Goal: Information Seeking & Learning: Check status

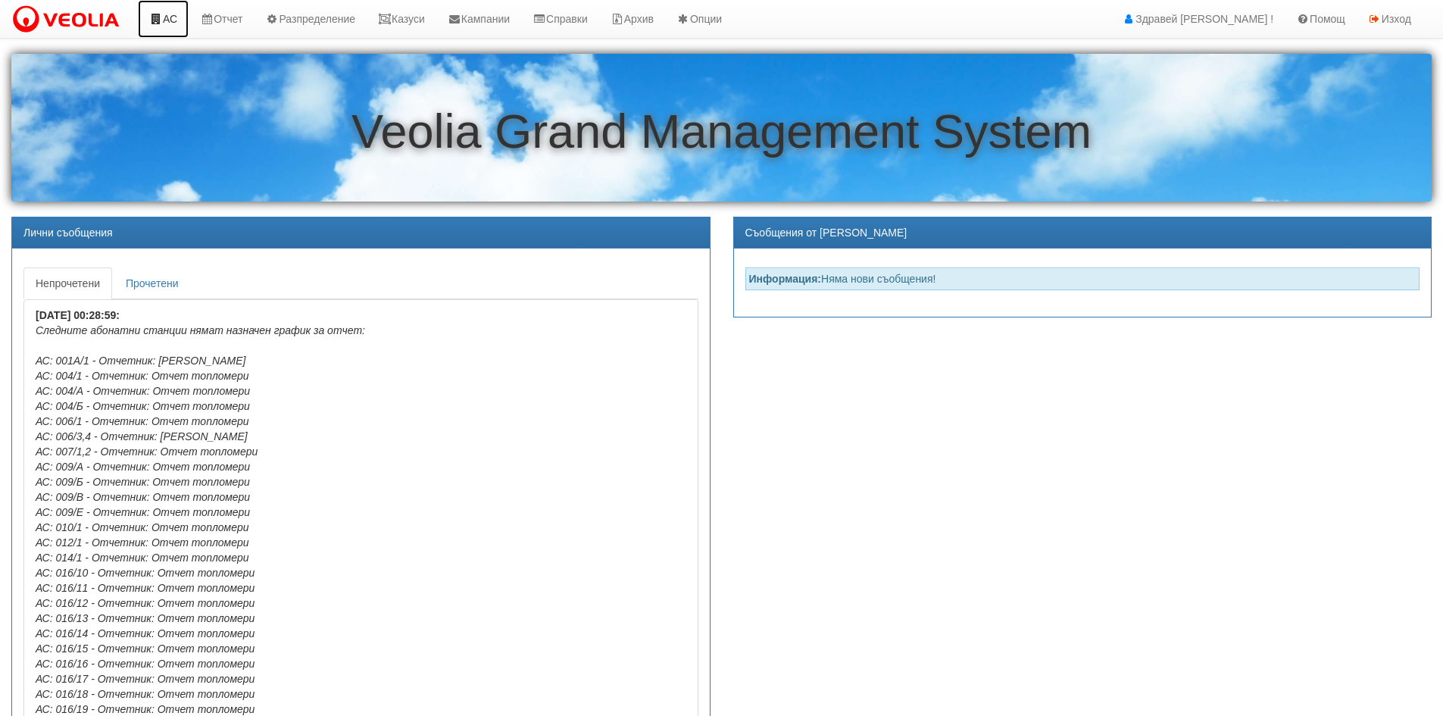
click at [163, 27] on link "АС" at bounding box center [163, 19] width 51 height 38
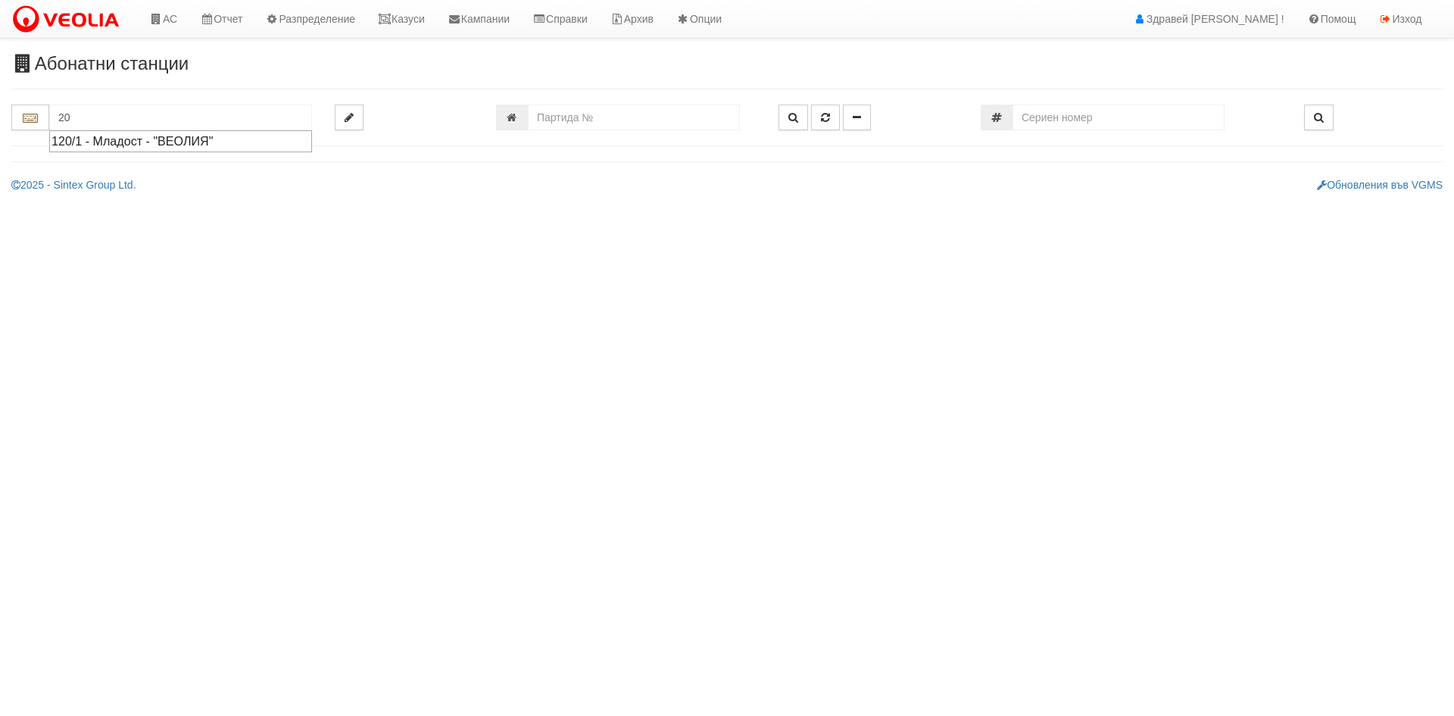
type input "2"
click at [135, 120] on input "209/" at bounding box center [180, 118] width 263 height 26
click at [114, 145] on div "209/3 - Вл. Варненчик - "ВЕОЛИЯ"" at bounding box center [181, 141] width 258 height 17
type input "209/3 - Вл. Варненчик - "ВЕОЛИЯ""
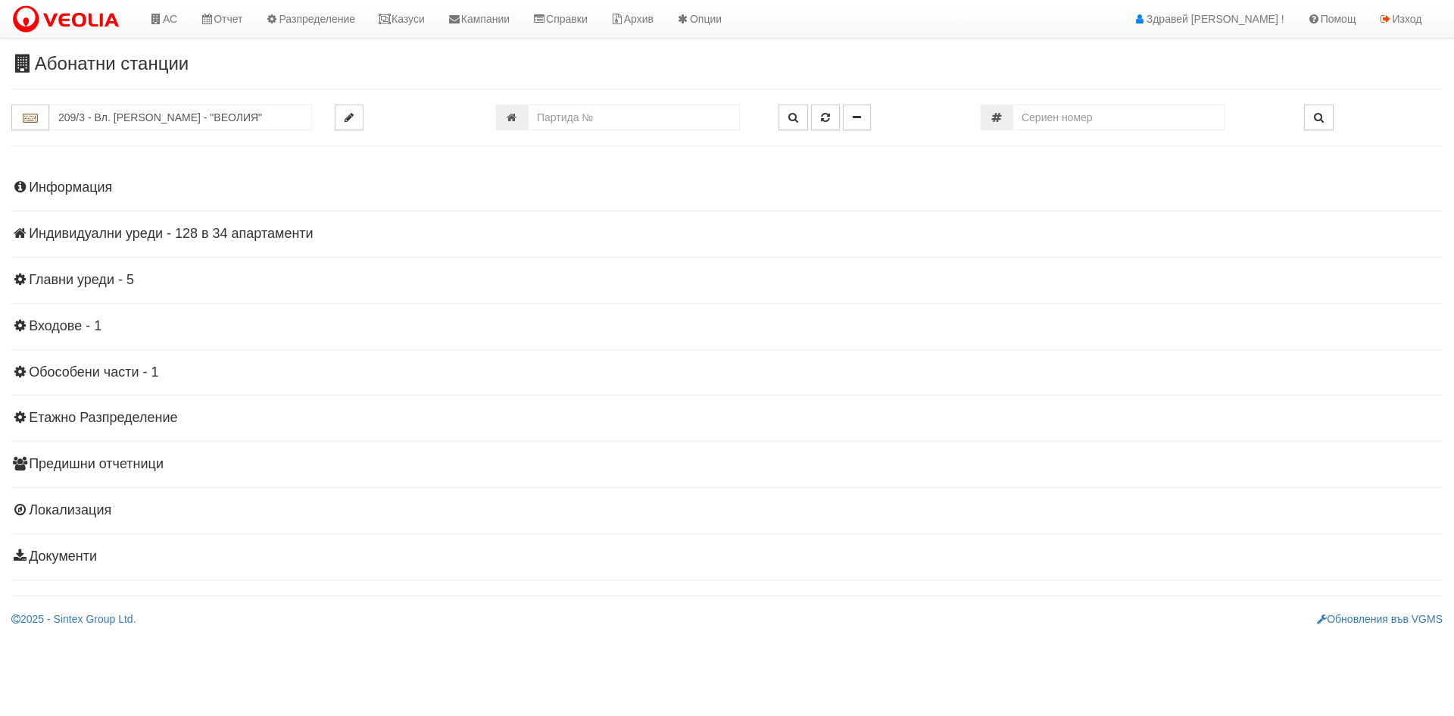
click at [170, 234] on h4 "Индивидуални уреди - 128 в 34 апартаменти" at bounding box center [726, 233] width 1431 height 15
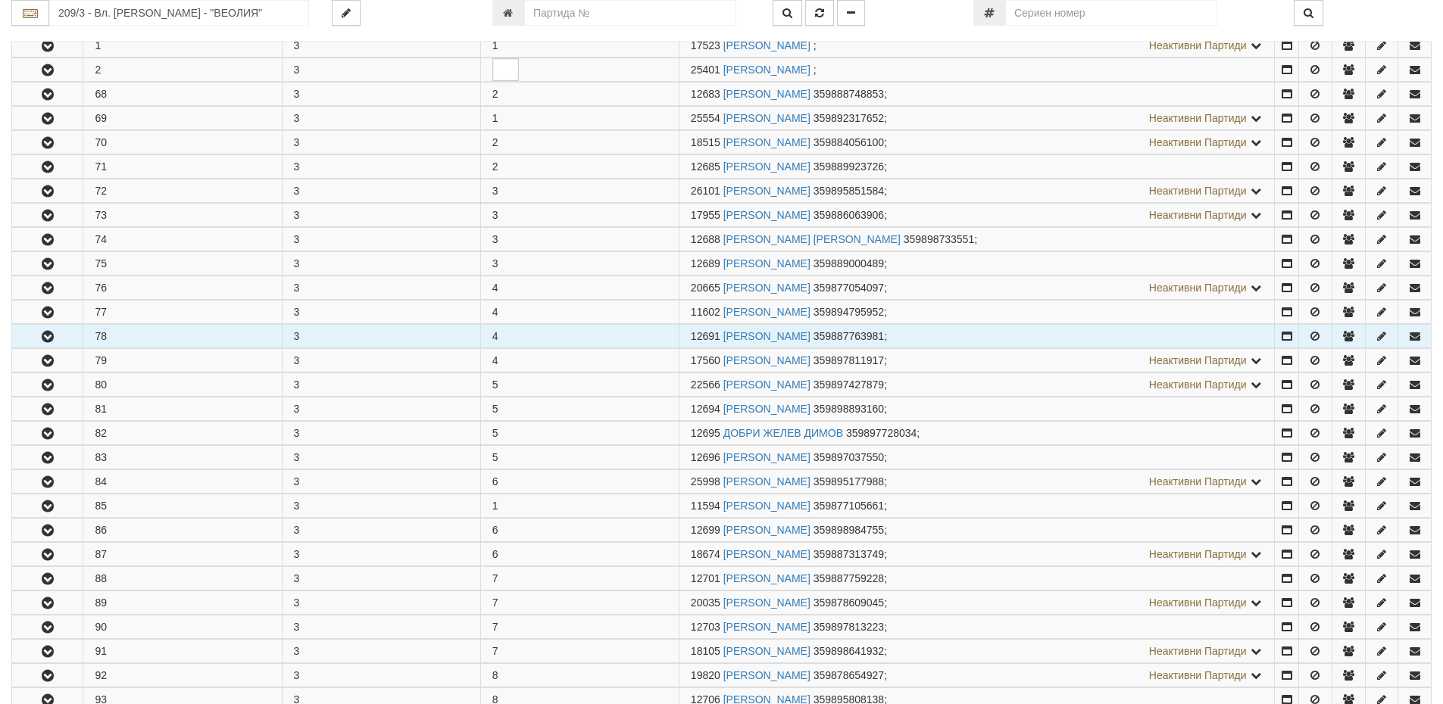
scroll to position [379, 0]
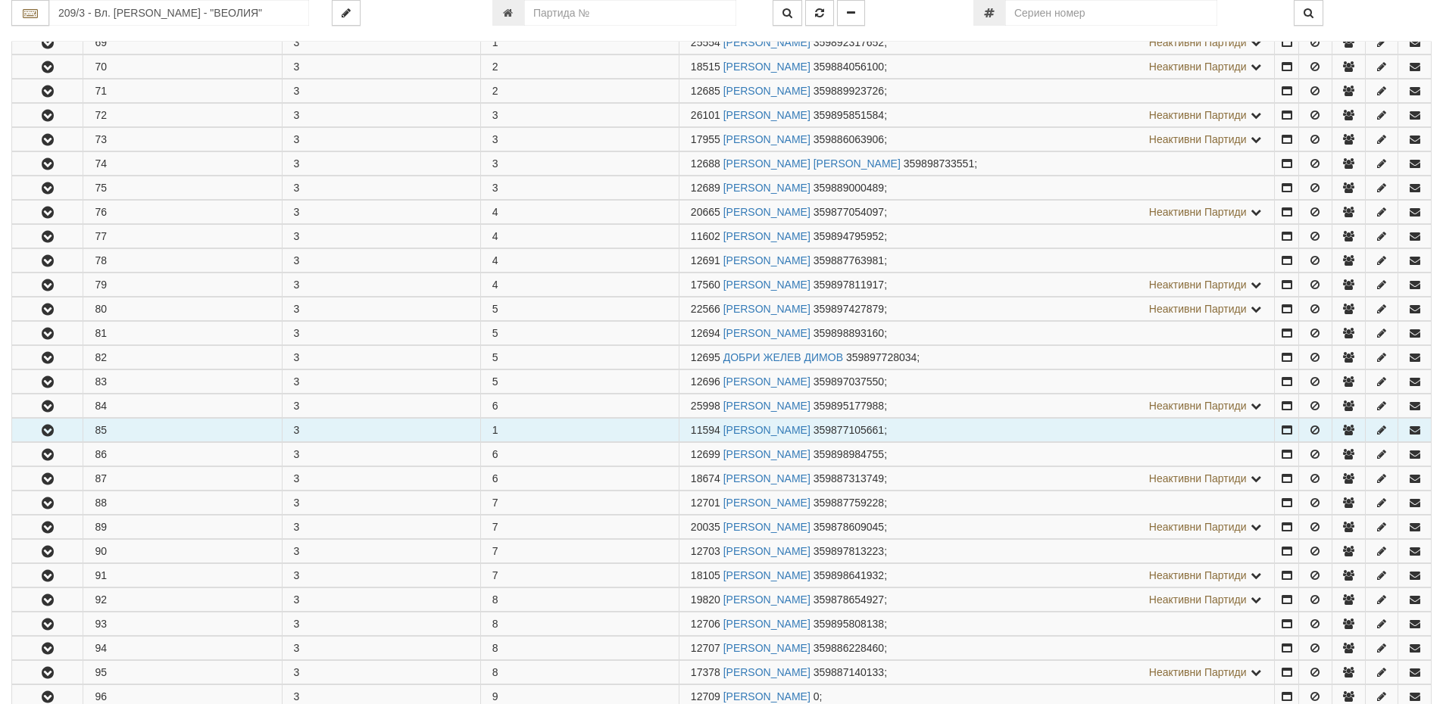
click at [45, 419] on button "button" at bounding box center [47, 430] width 70 height 23
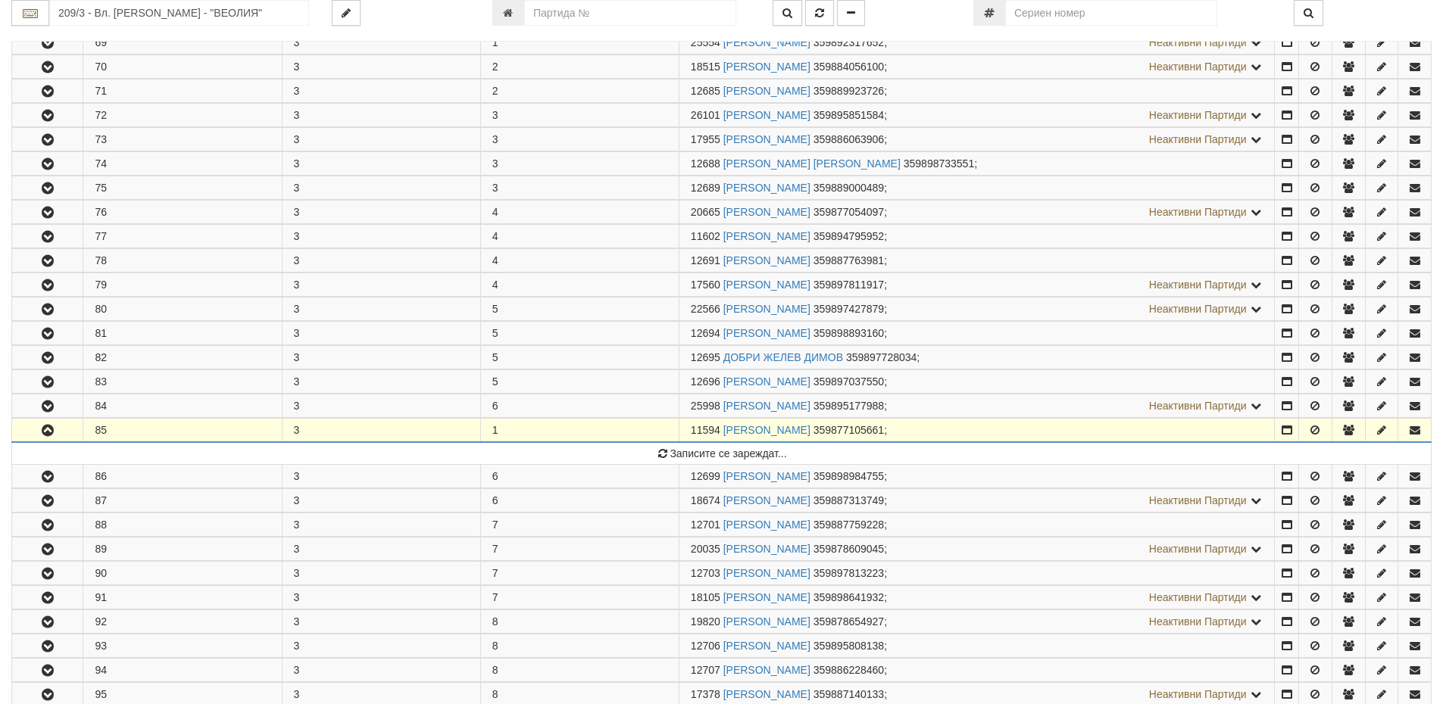
click at [44, 429] on icon "button" at bounding box center [48, 431] width 18 height 11
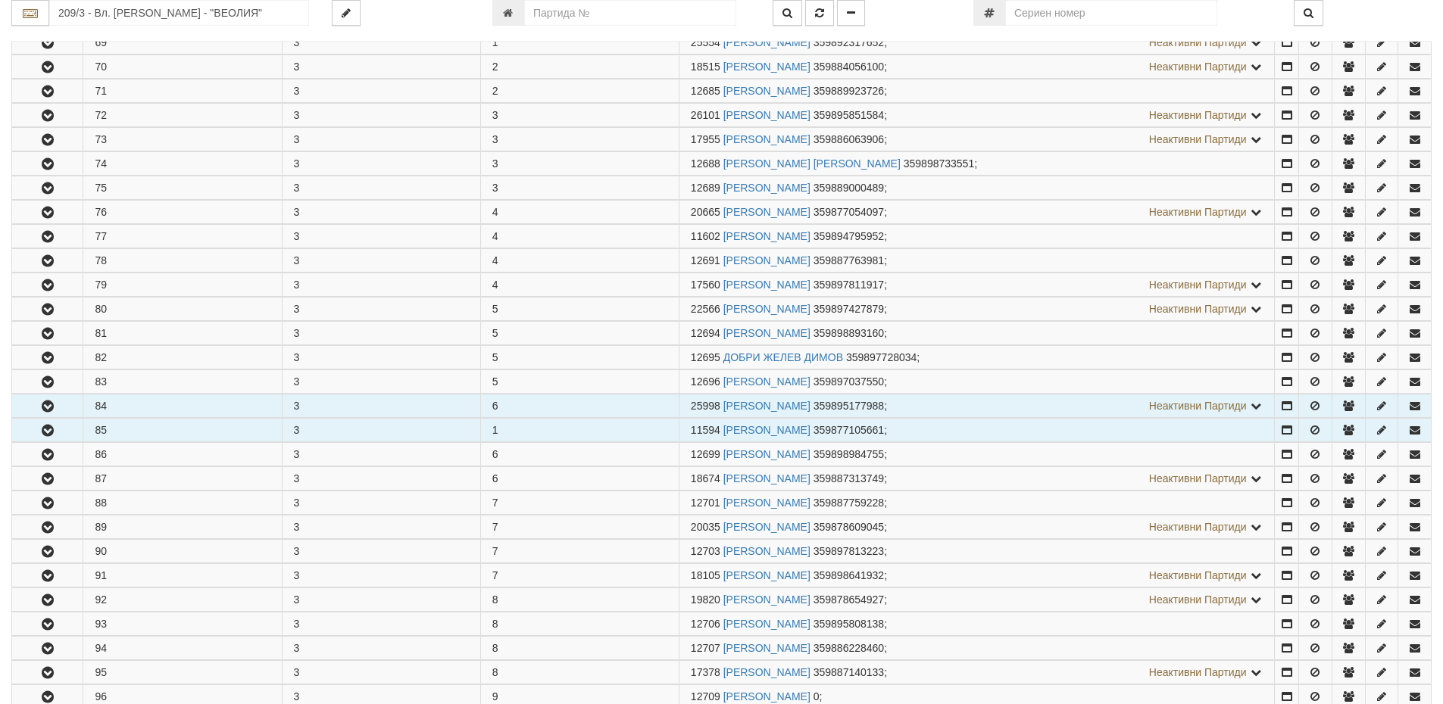
click at [48, 408] on icon "button" at bounding box center [48, 406] width 18 height 11
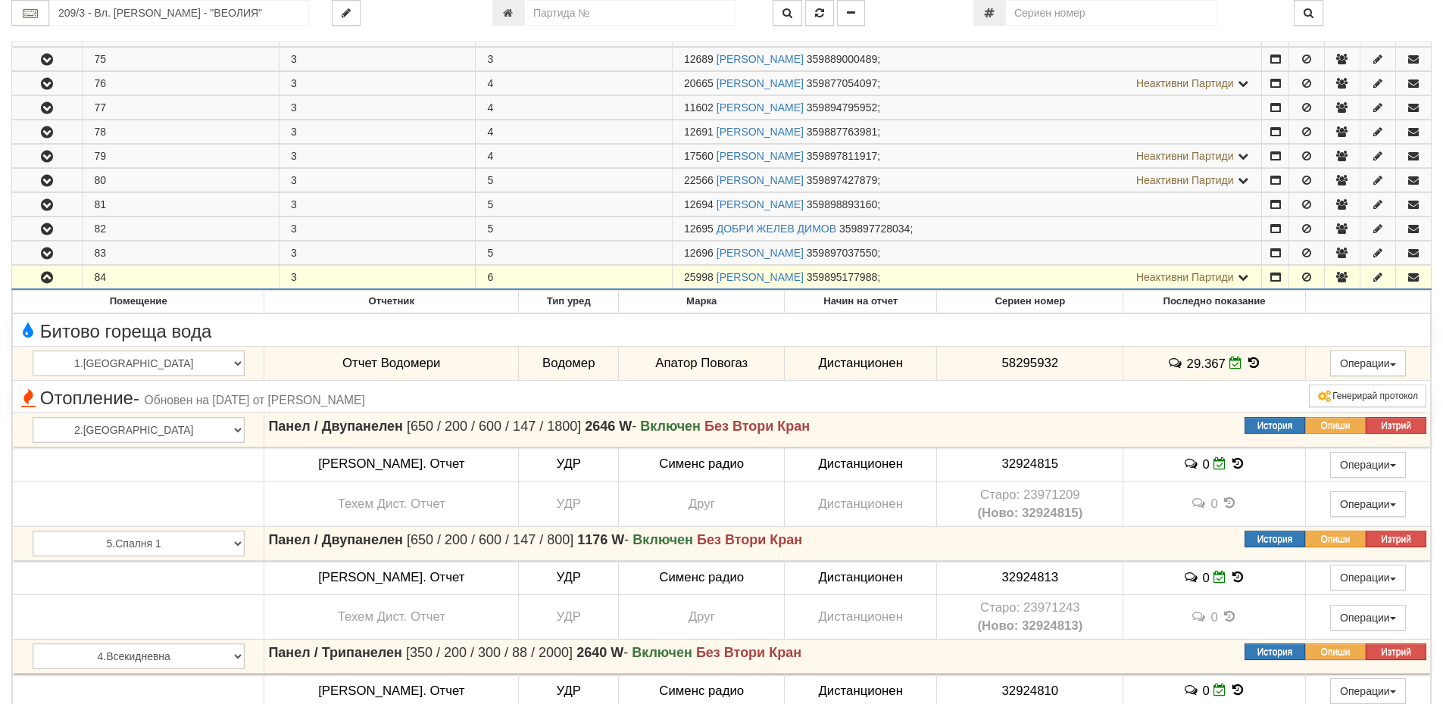
scroll to position [606, 0]
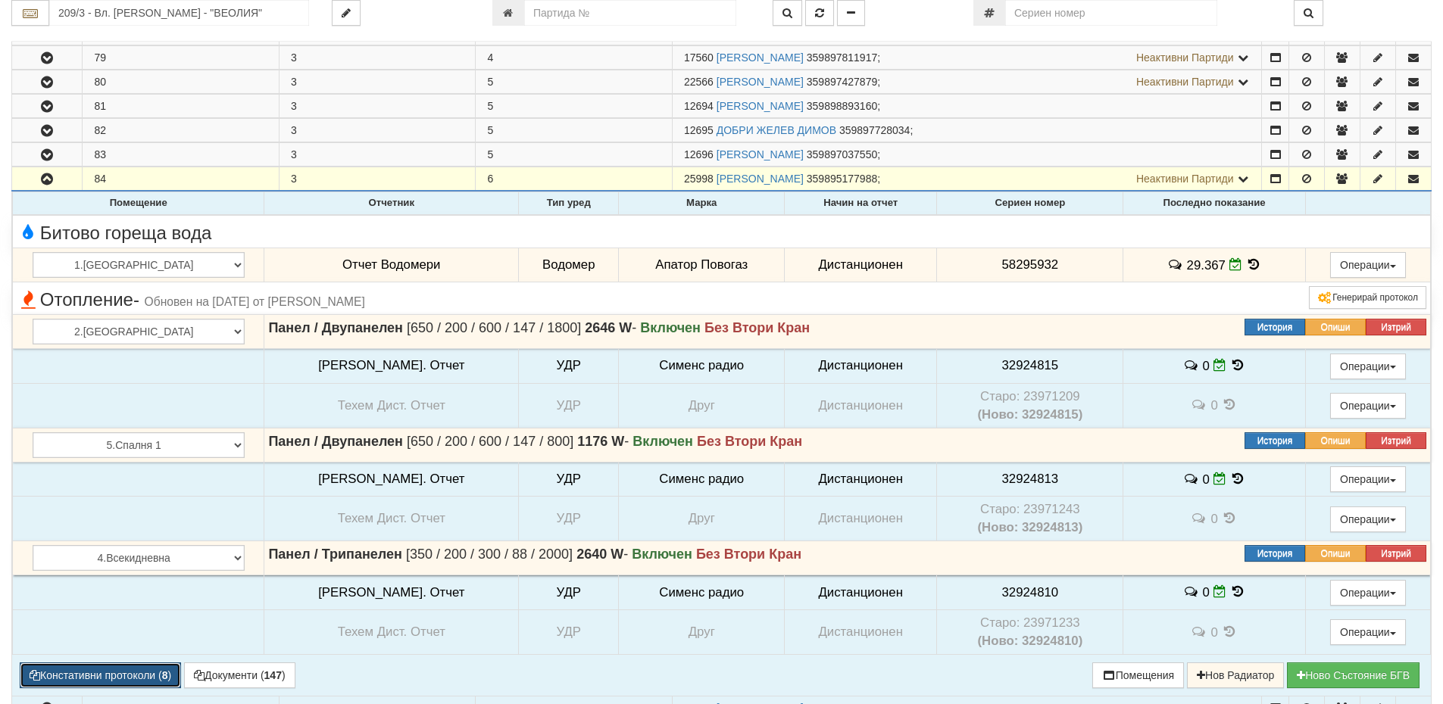
click at [173, 678] on button "Констативни протоколи ( 8 )" at bounding box center [100, 676] width 161 height 26
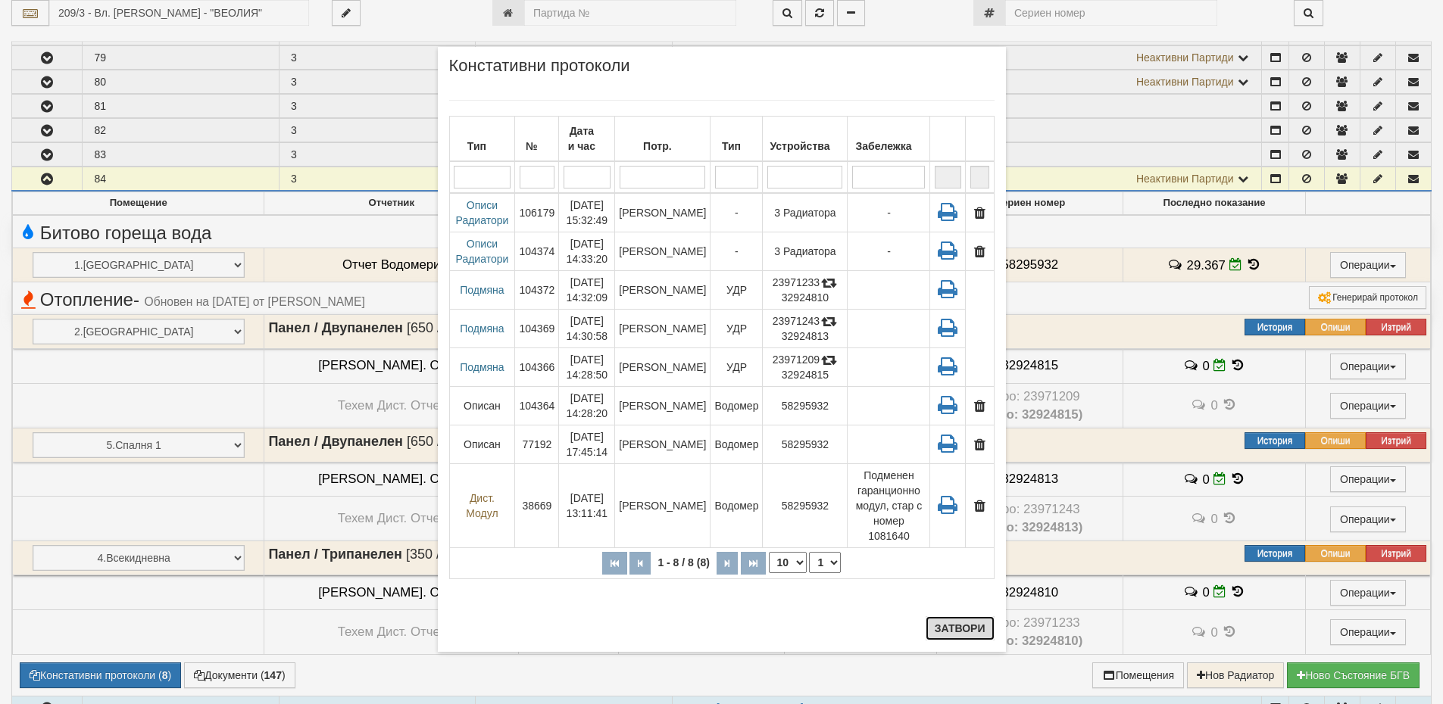
click at [984, 629] on button "Затвори" at bounding box center [960, 629] width 69 height 24
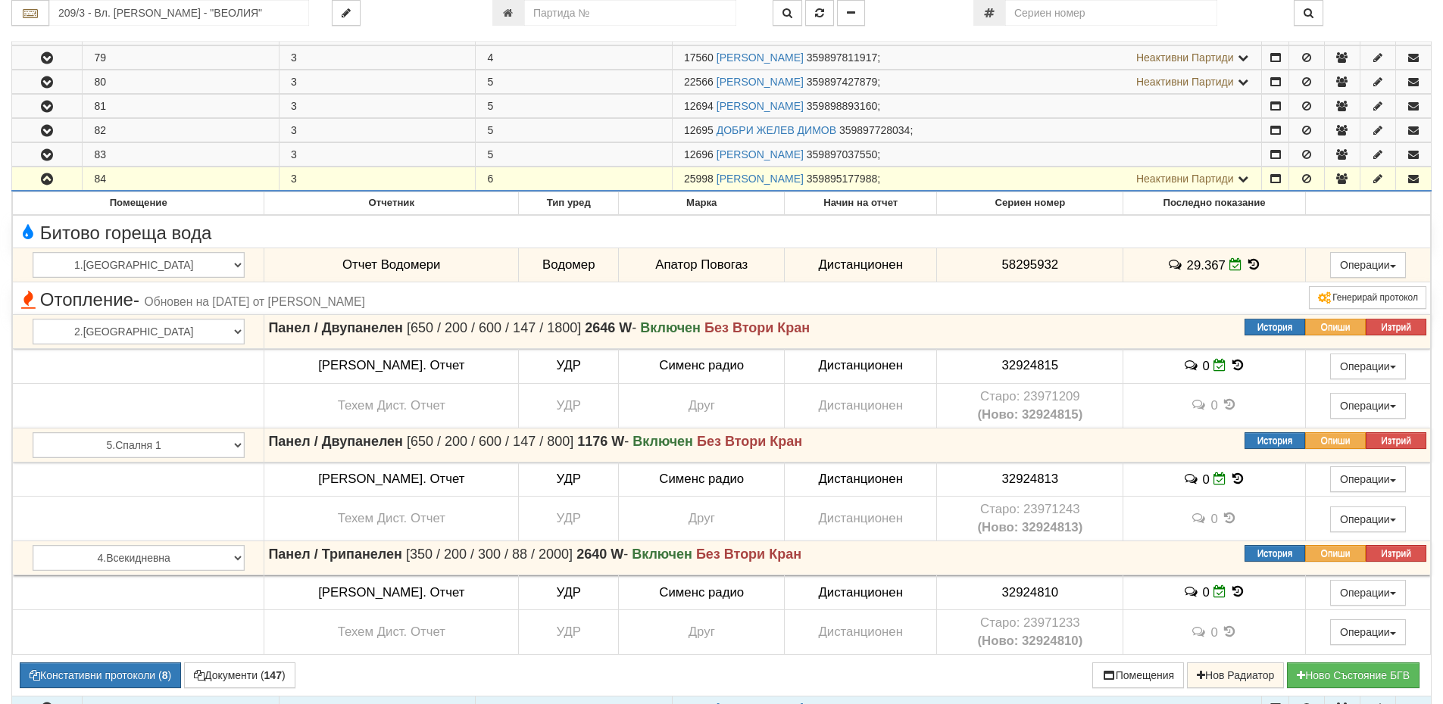
drag, startPoint x: 681, startPoint y: 179, endPoint x: 715, endPoint y: 178, distance: 34.1
click at [715, 178] on td "25998 ТЕОДОР ПЛАМЕНОВ ИВАНОВ 359895177988 ; Неактивни Партиди 15085 СТАНКА НИКО…" at bounding box center [967, 179] width 590 height 24
copy span "25998"
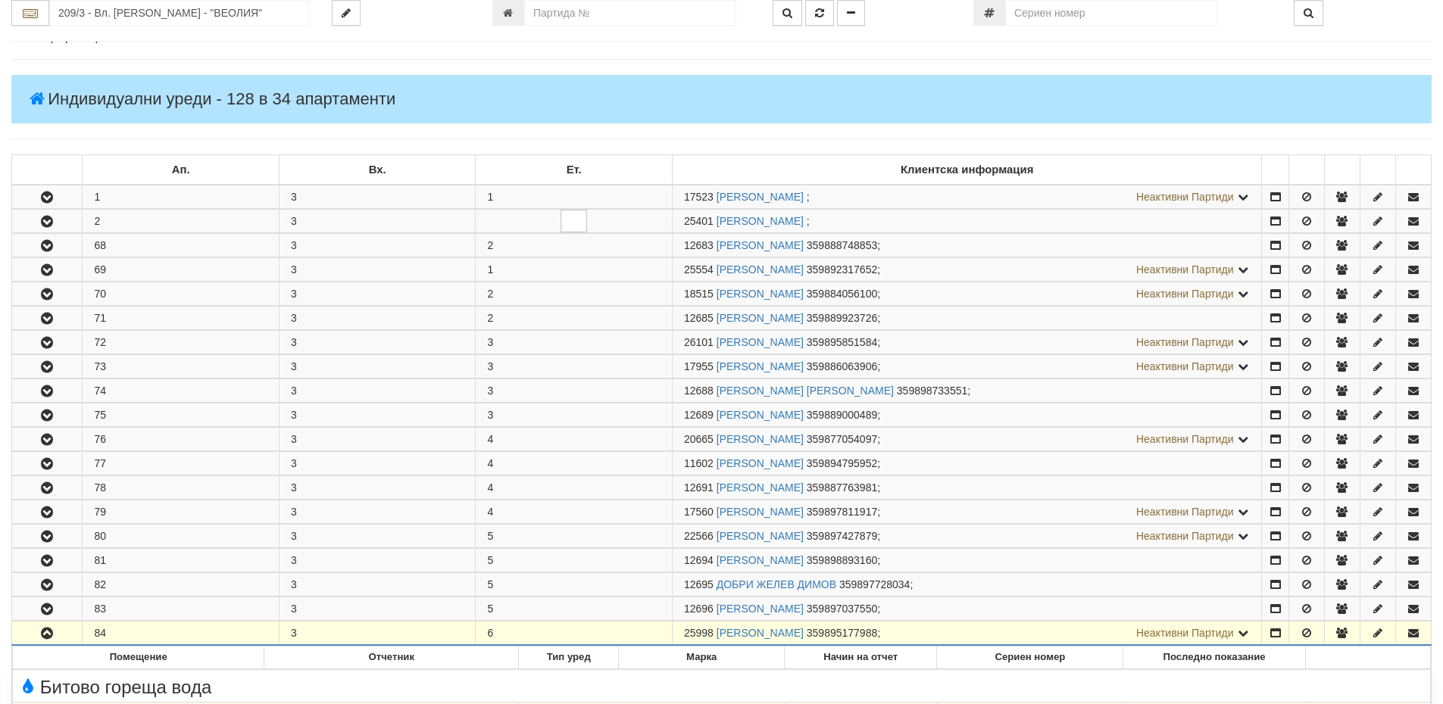
scroll to position [0, 0]
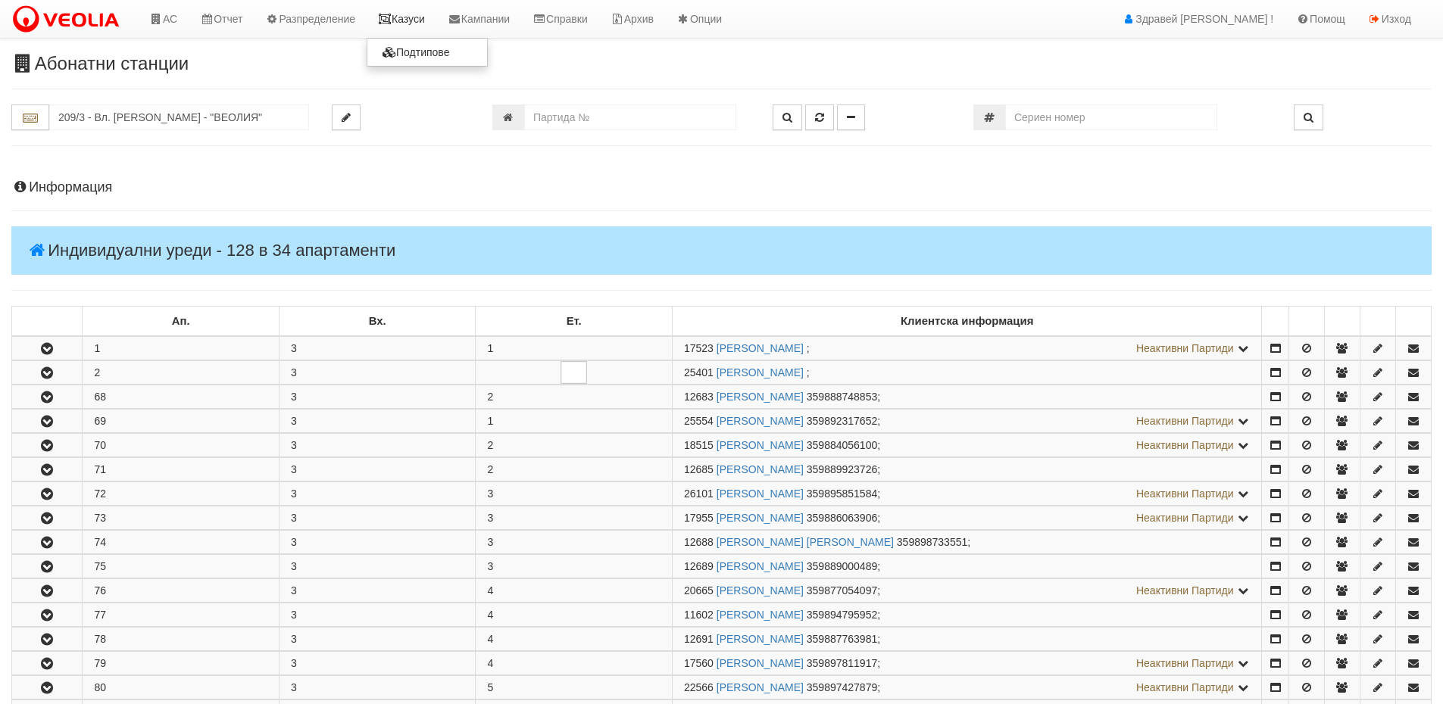
click at [407, 9] on link "Казуси" at bounding box center [402, 19] width 70 height 38
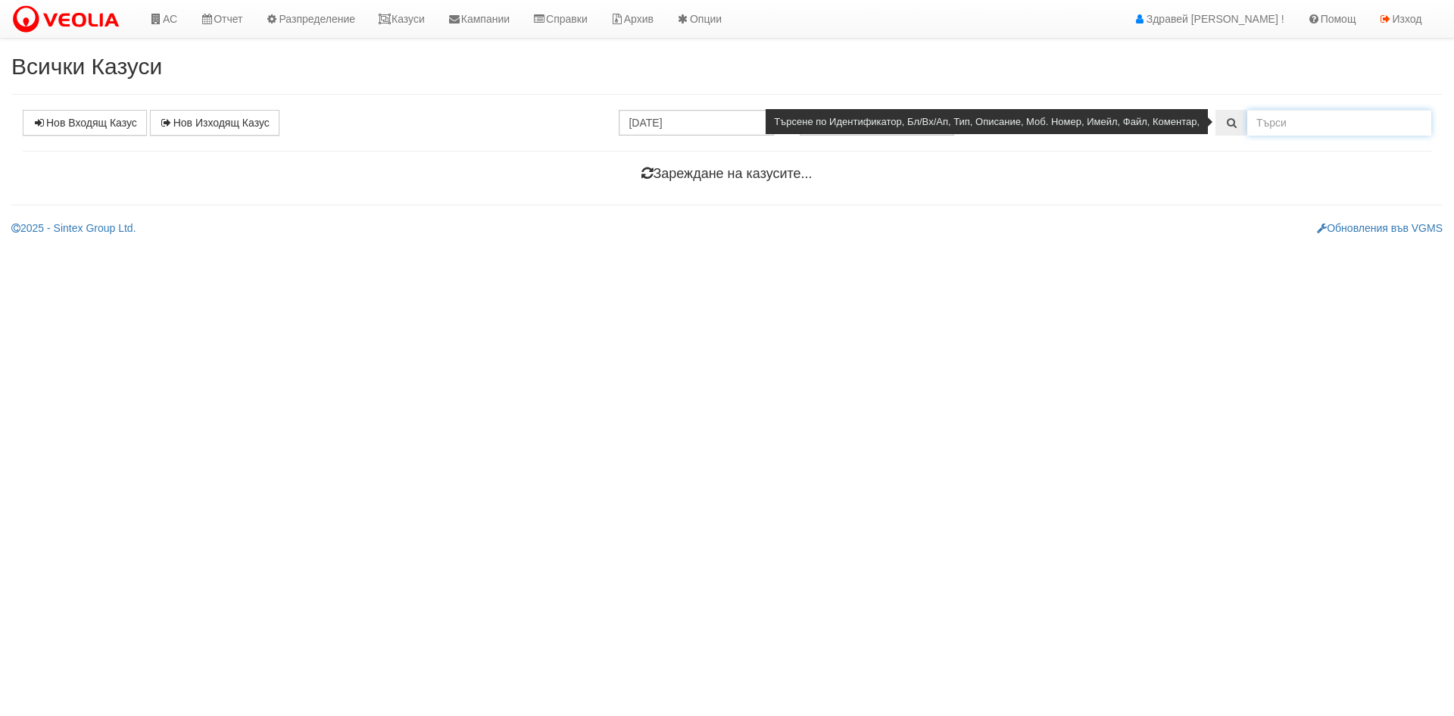
click at [1362, 120] on input "text" at bounding box center [1339, 123] width 184 height 26
paste input "25998"
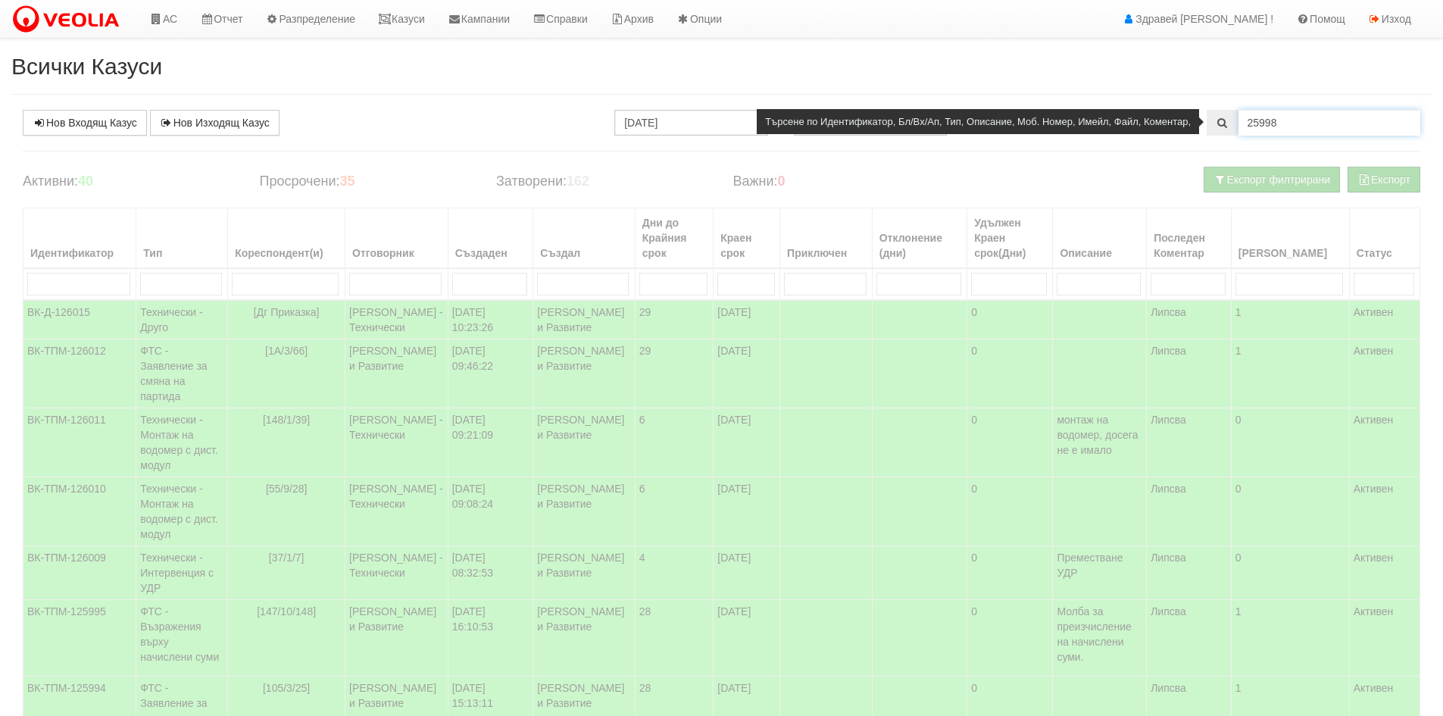
type input "25998"
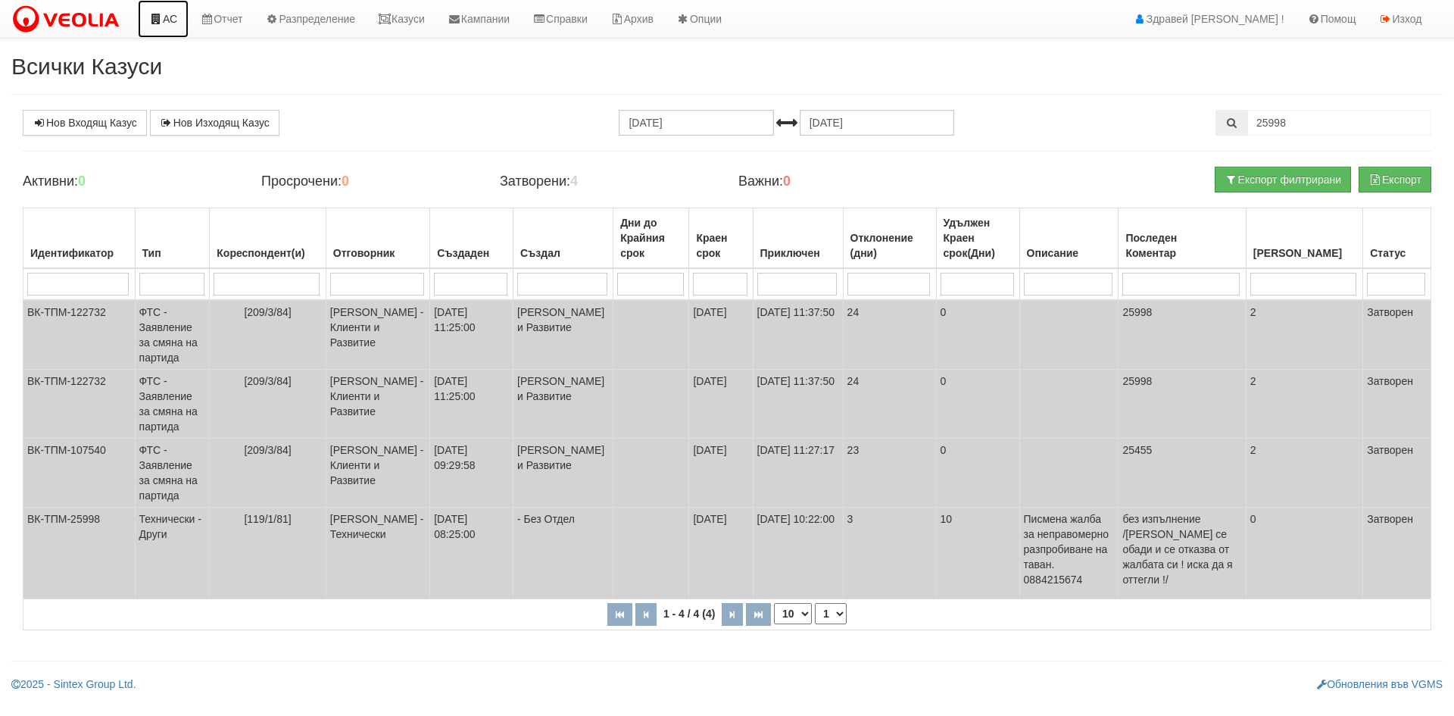
click at [156, 23] on icon at bounding box center [156, 19] width 14 height 11
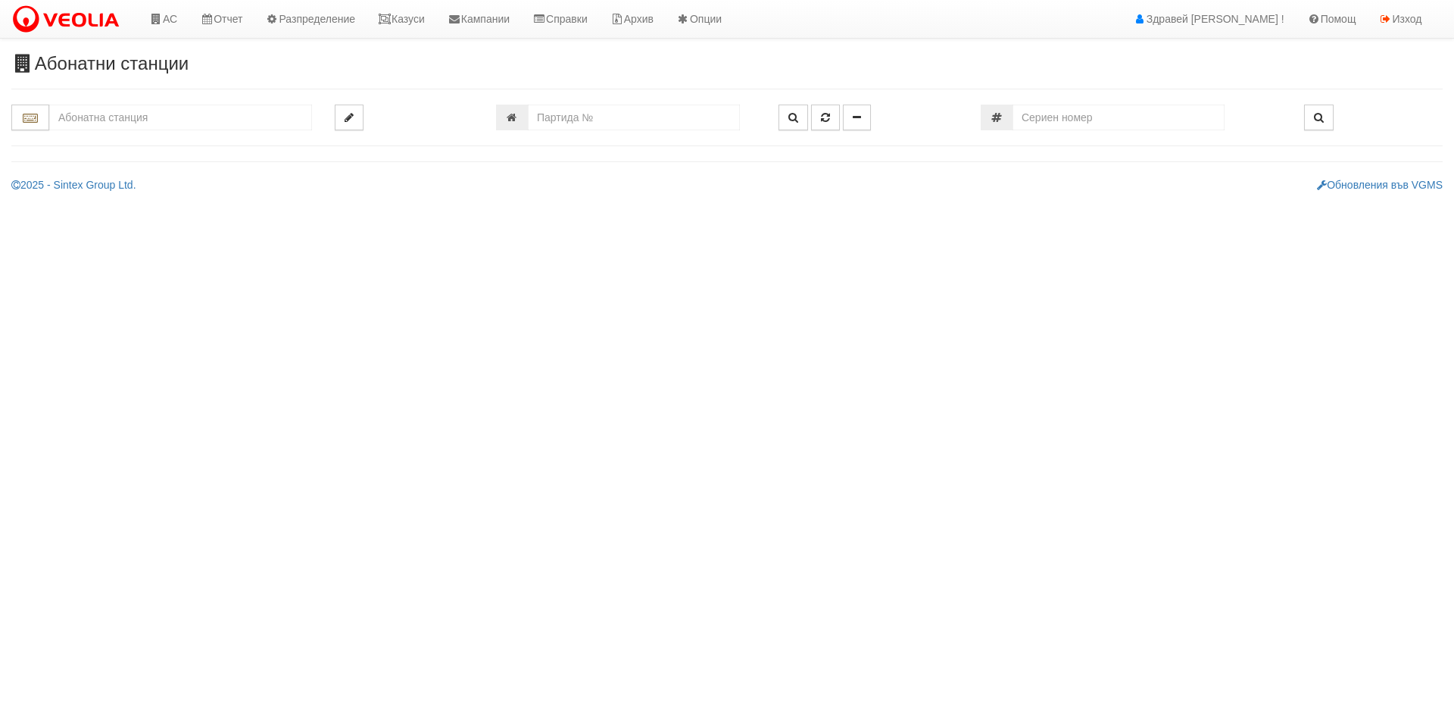
click at [188, 115] on input "text" at bounding box center [180, 118] width 263 height 26
click at [142, 169] on div "209/3 - Вл. Варненчик - "ВЕОЛИЯ"" at bounding box center [181, 175] width 258 height 17
type input "209/3 - Вл. Варненчик - "ВЕОЛИЯ""
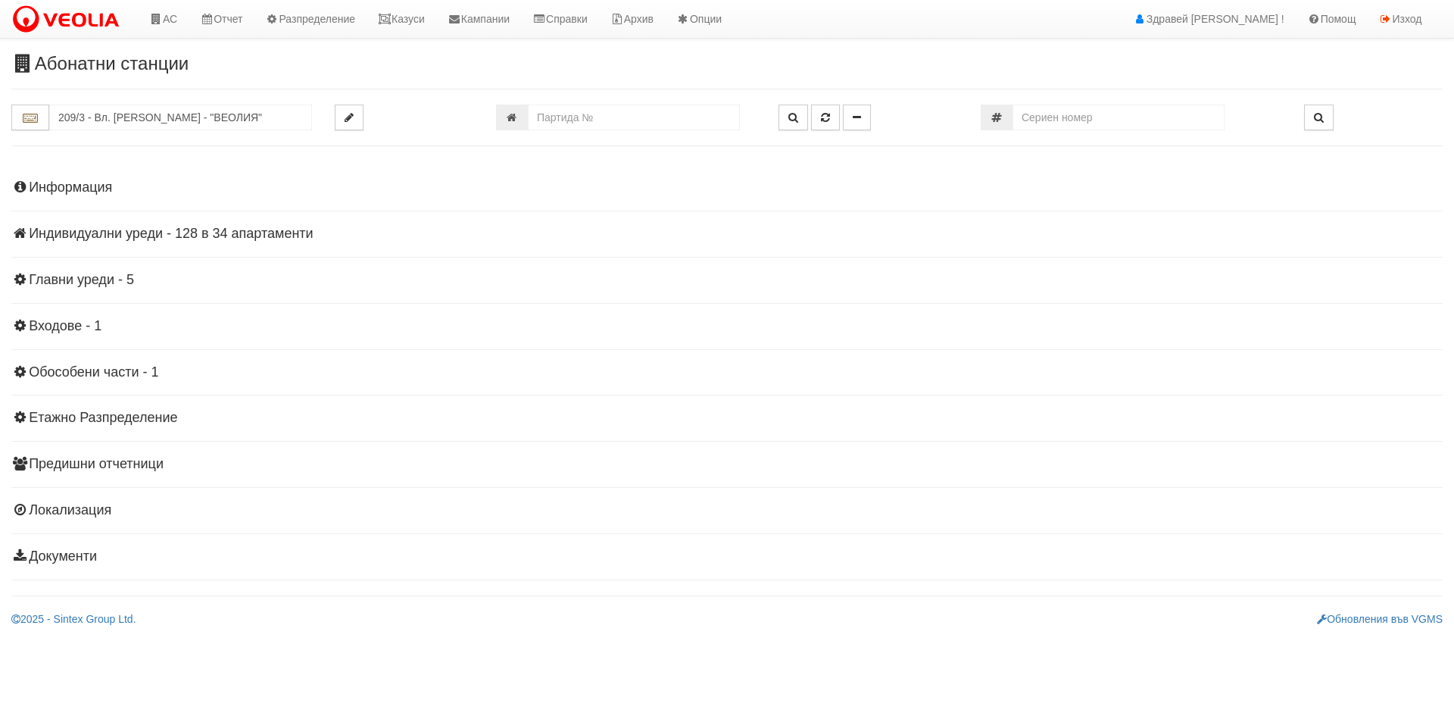
click at [202, 233] on h4 "Индивидуални уреди - 128 в 34 апартаменти" at bounding box center [726, 233] width 1431 height 15
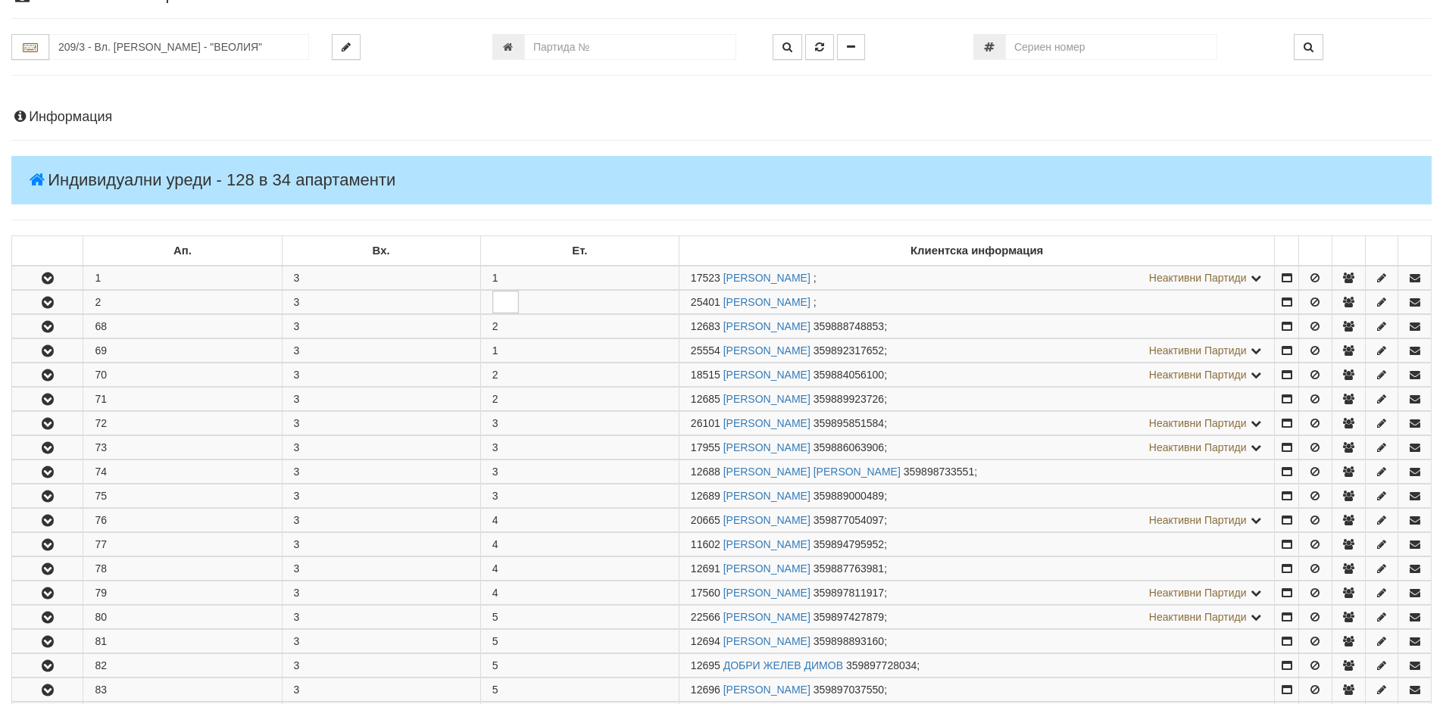
scroll to position [227, 0]
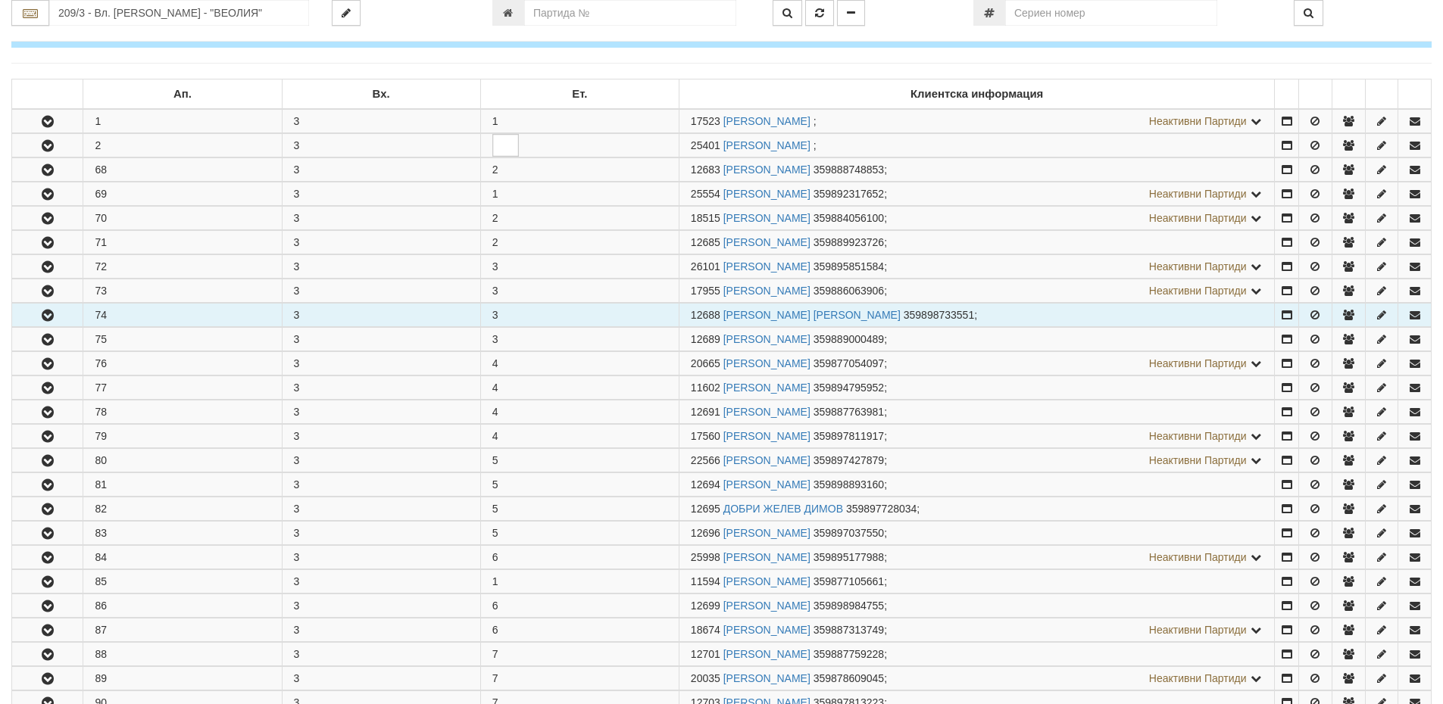
click at [44, 321] on icon "button" at bounding box center [48, 316] width 18 height 11
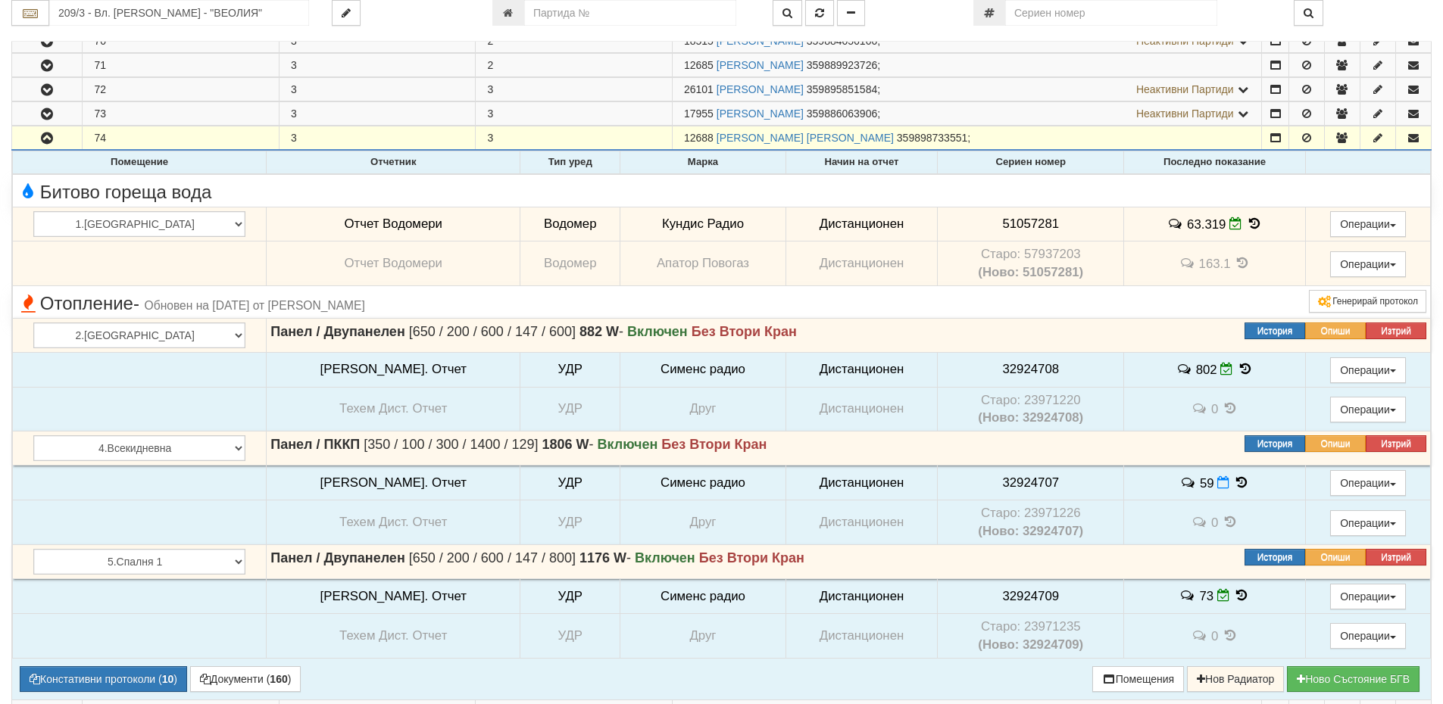
scroll to position [303, 0]
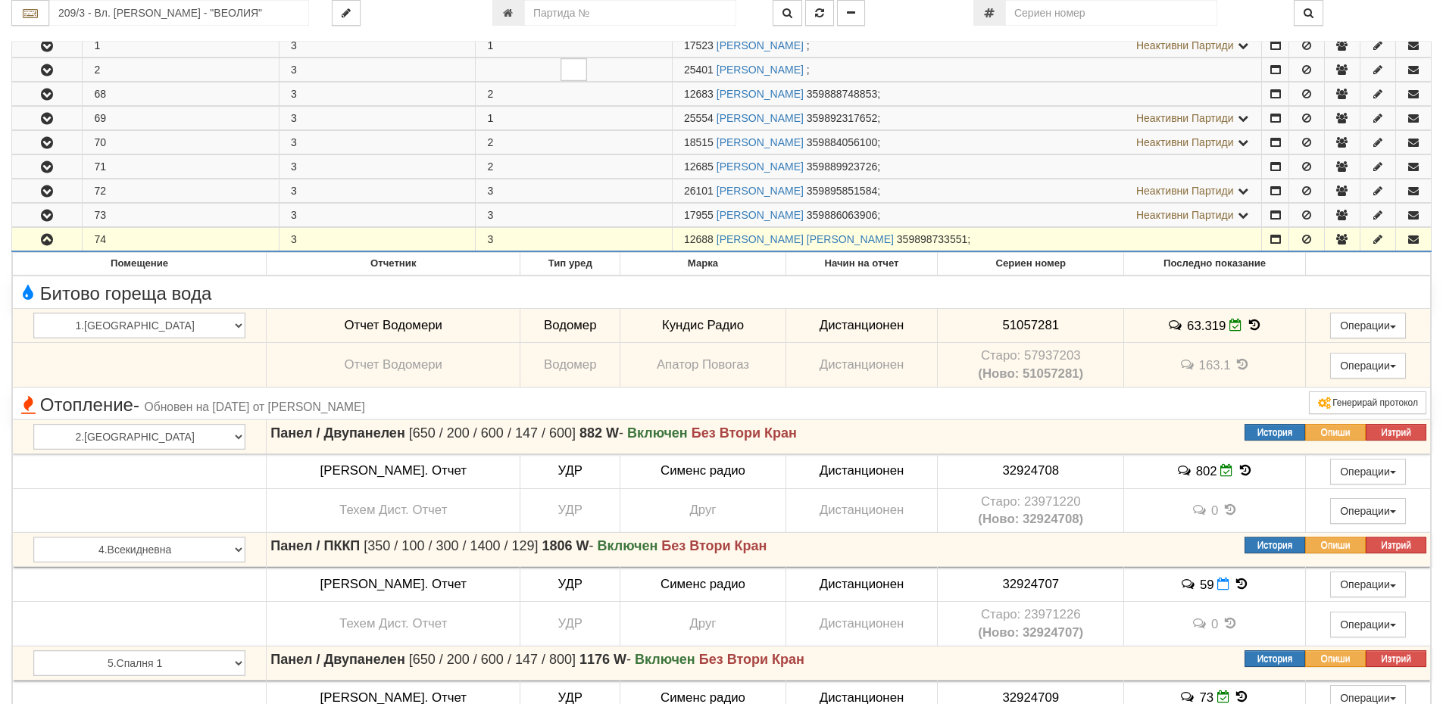
click at [36, 230] on button "button" at bounding box center [47, 239] width 70 height 23
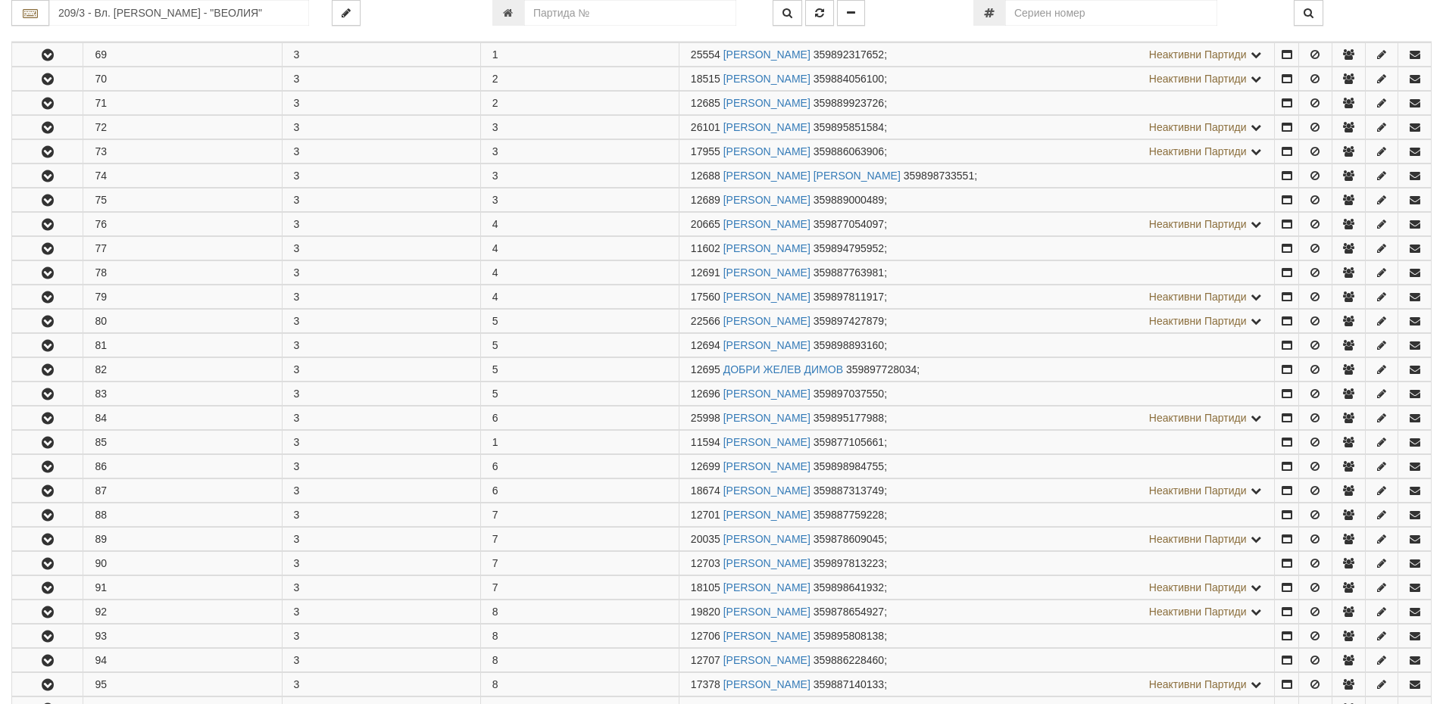
scroll to position [379, 0]
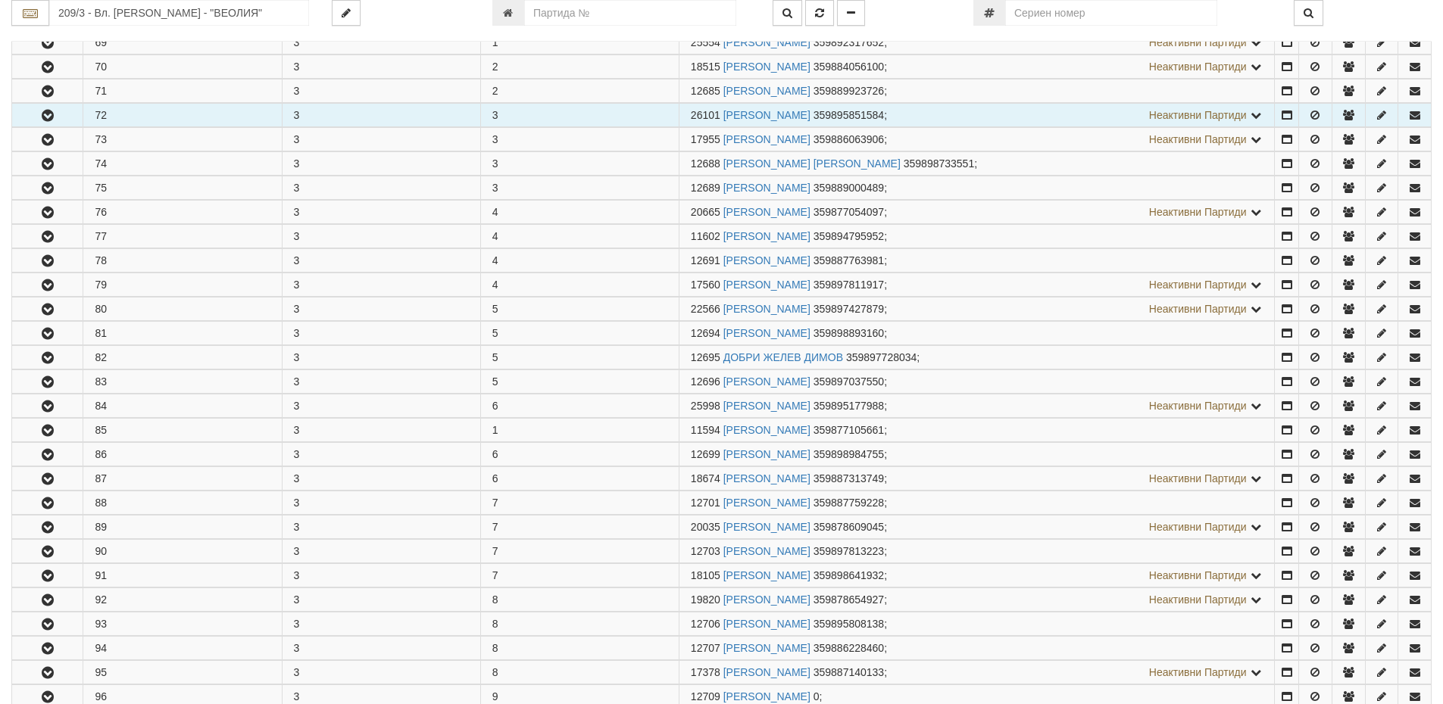
click at [46, 111] on icon "button" at bounding box center [48, 116] width 18 height 11
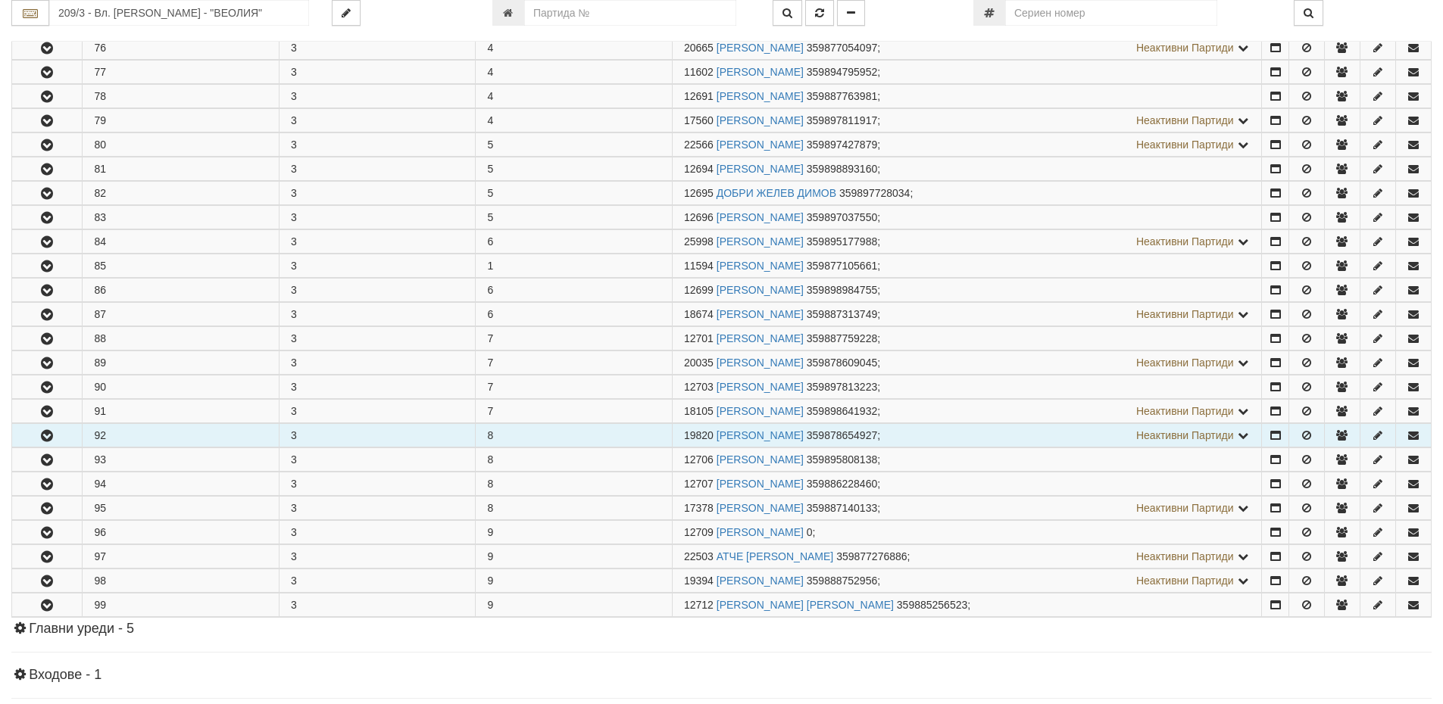
scroll to position [1060, 0]
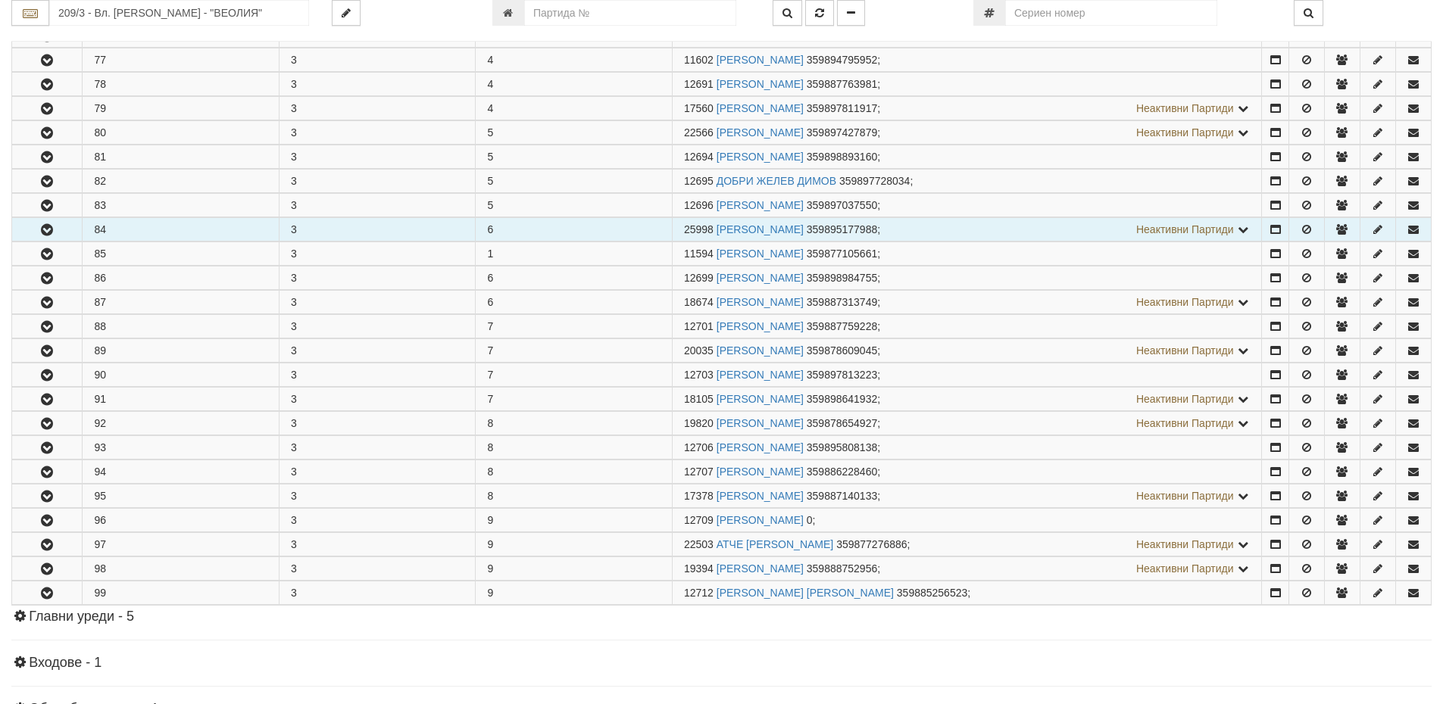
click at [44, 236] on icon "button" at bounding box center [47, 230] width 18 height 11
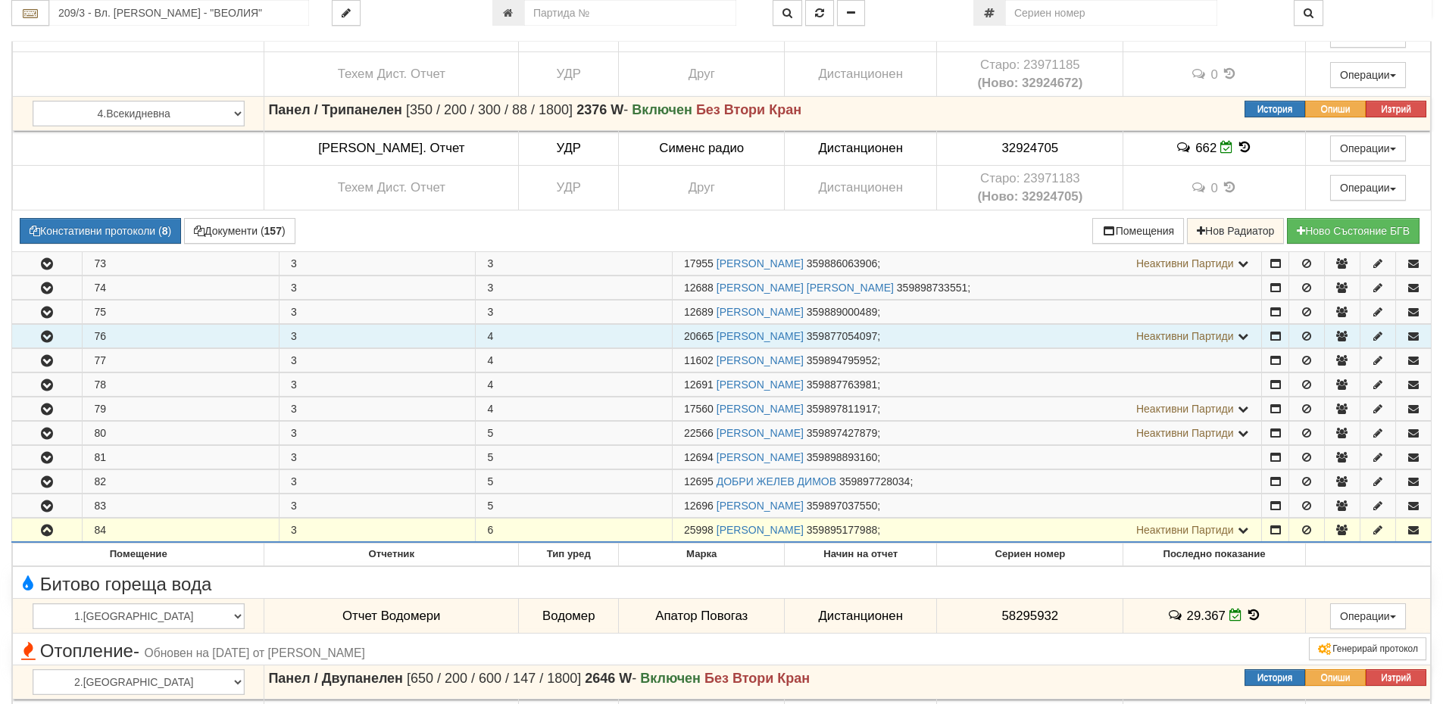
scroll to position [757, 0]
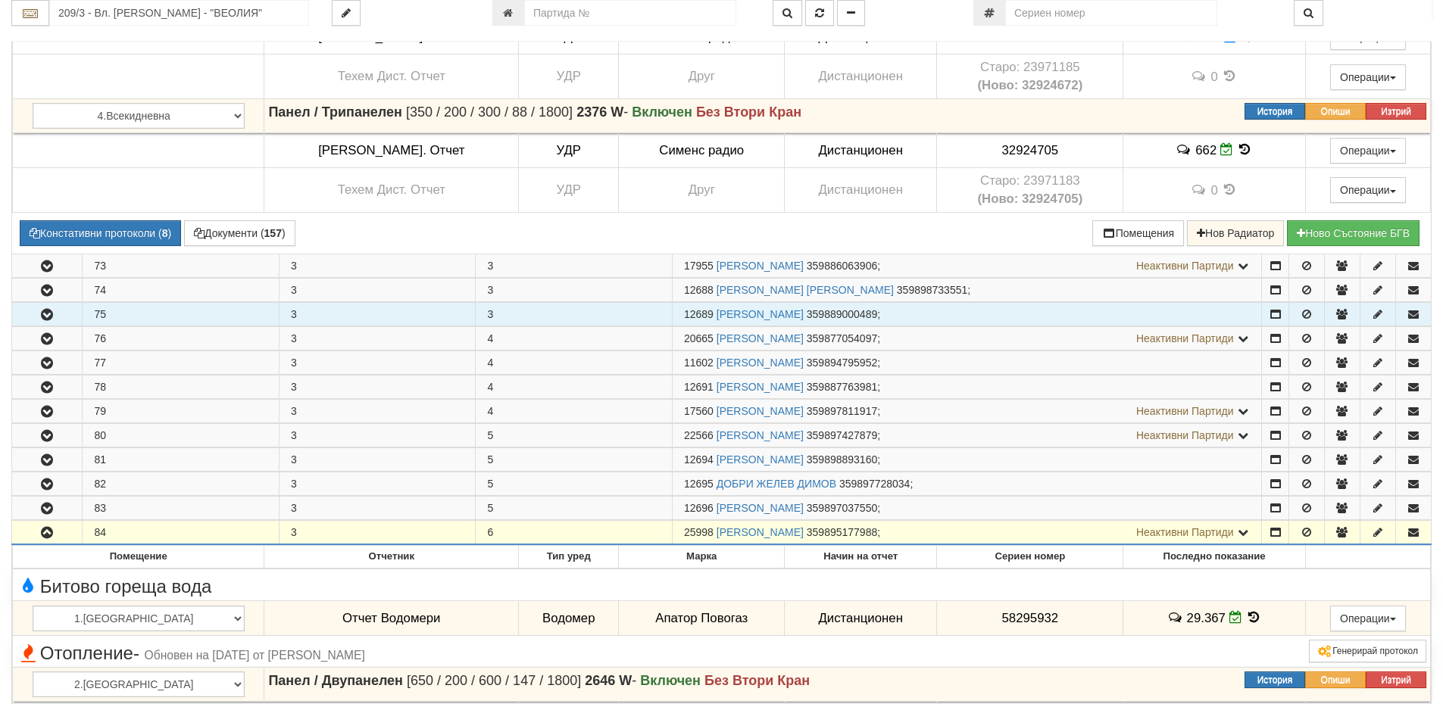
click at [36, 309] on button "button" at bounding box center [47, 314] width 70 height 23
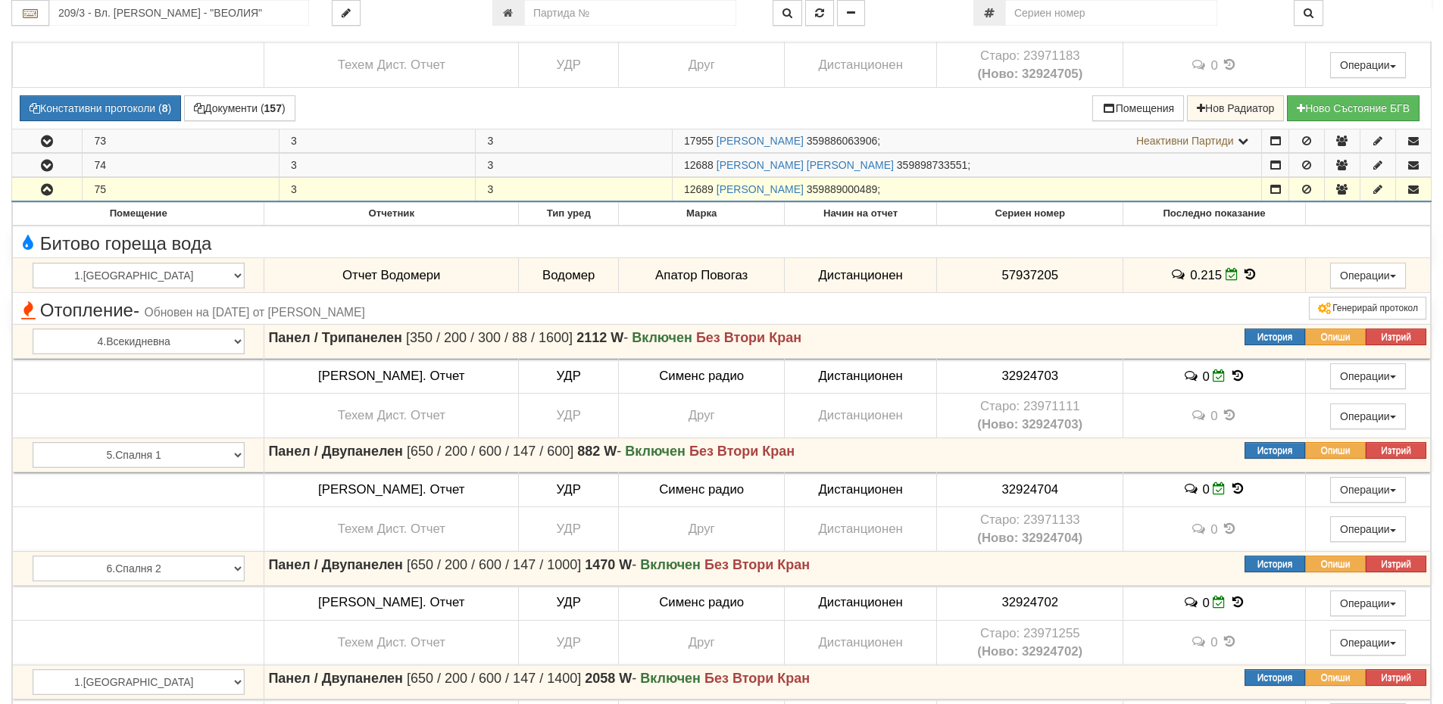
scroll to position [909, 0]
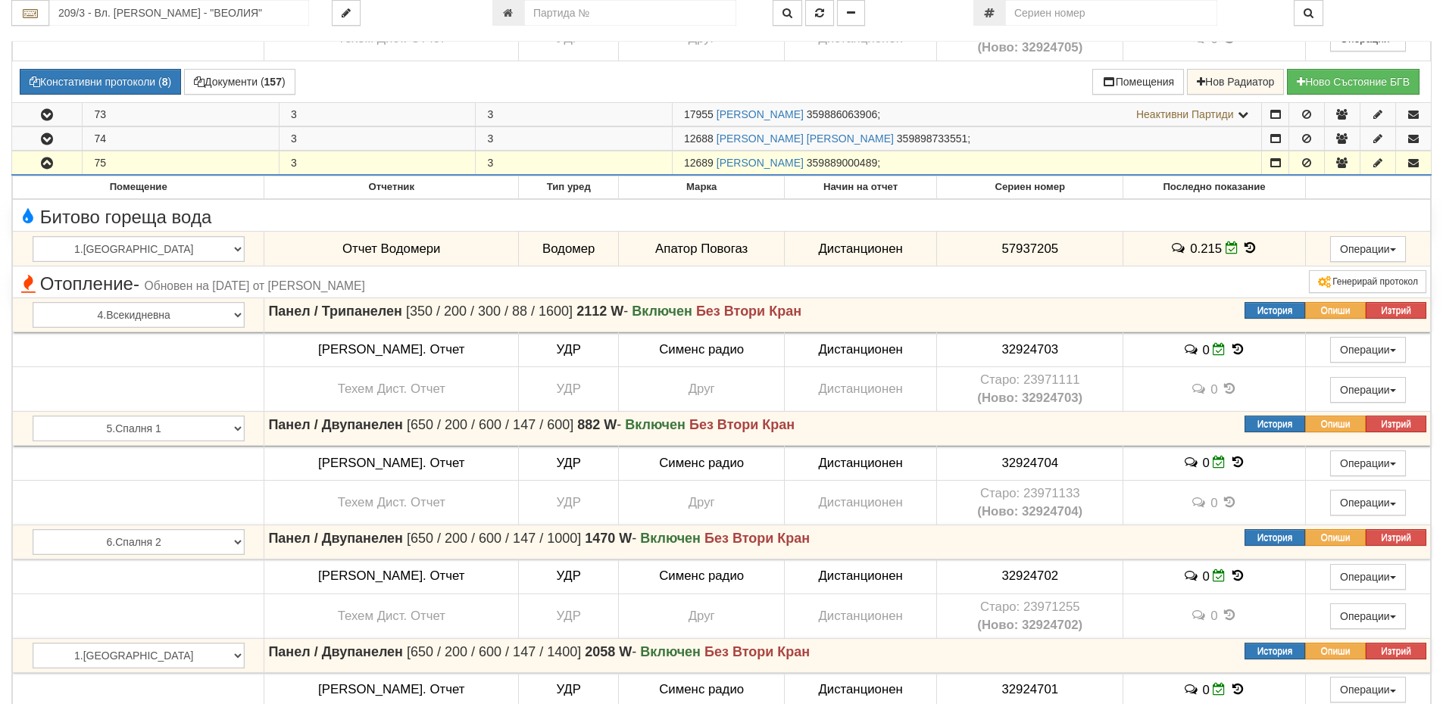
drag, startPoint x: 688, startPoint y: 157, endPoint x: 716, endPoint y: 166, distance: 28.7
click at [713, 166] on span "12689" at bounding box center [699, 163] width 30 height 12
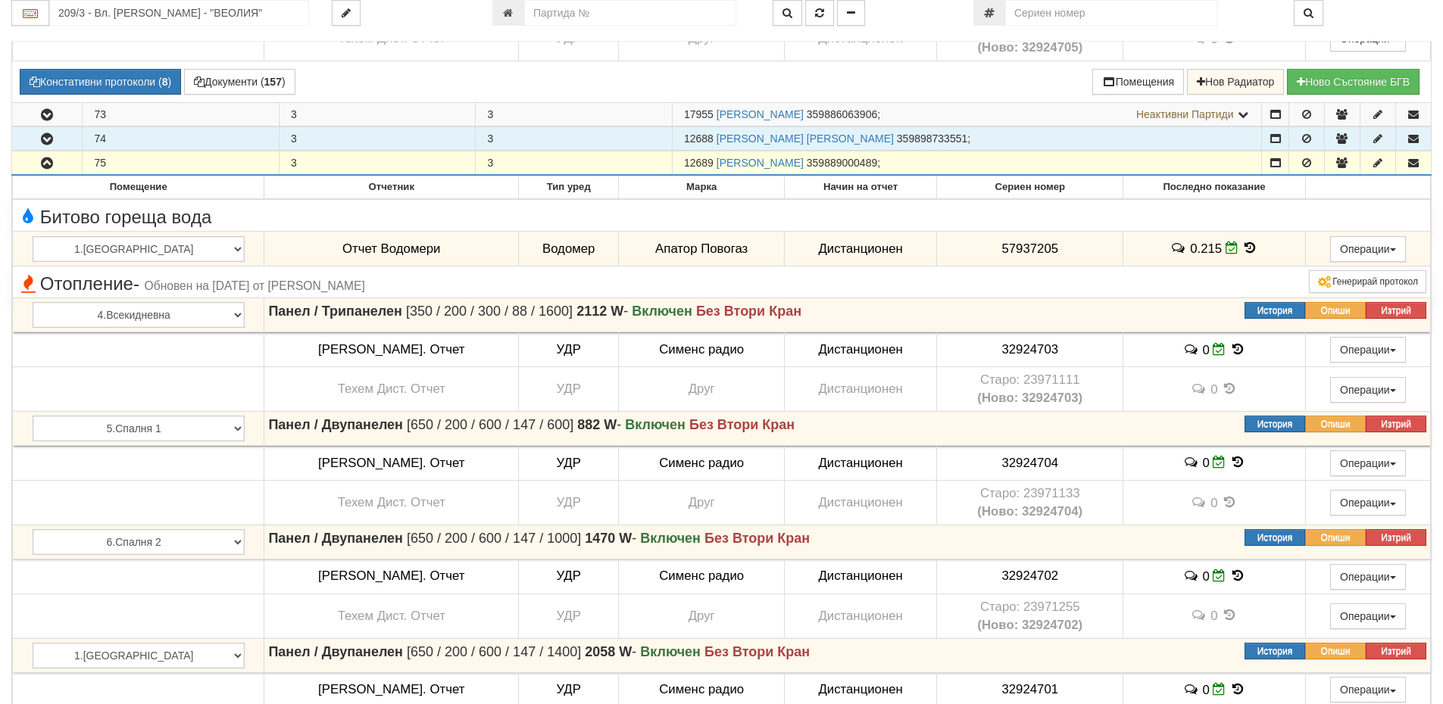
copy span "12689"
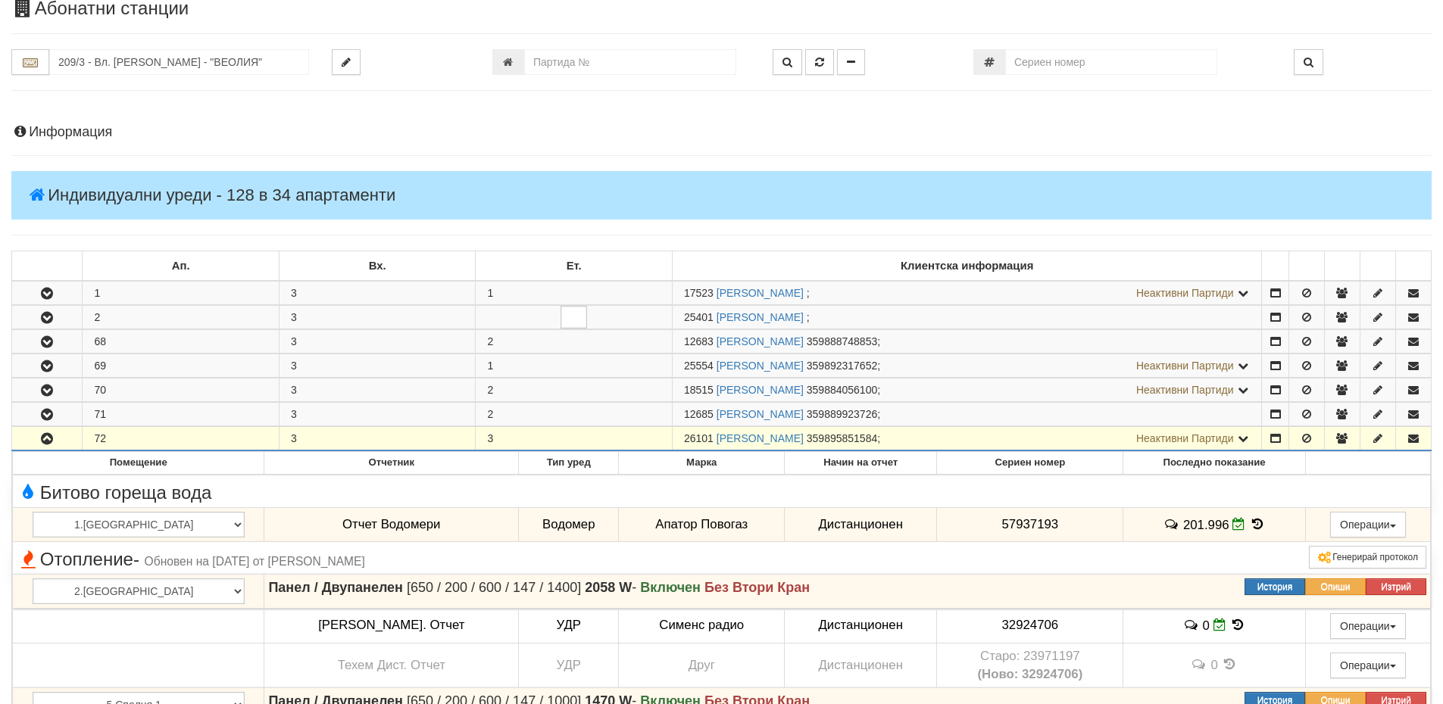
scroll to position [0, 0]
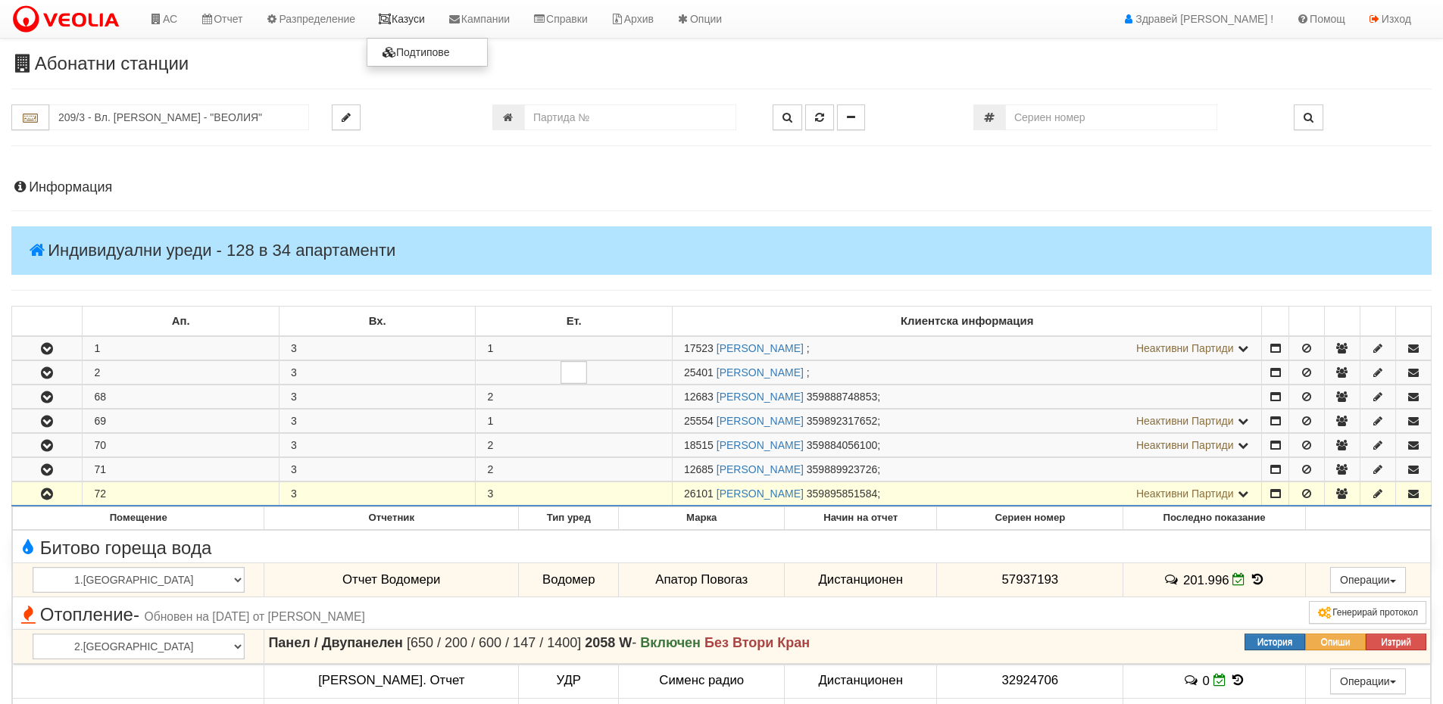
click at [424, 20] on link "Казуси" at bounding box center [402, 19] width 70 height 38
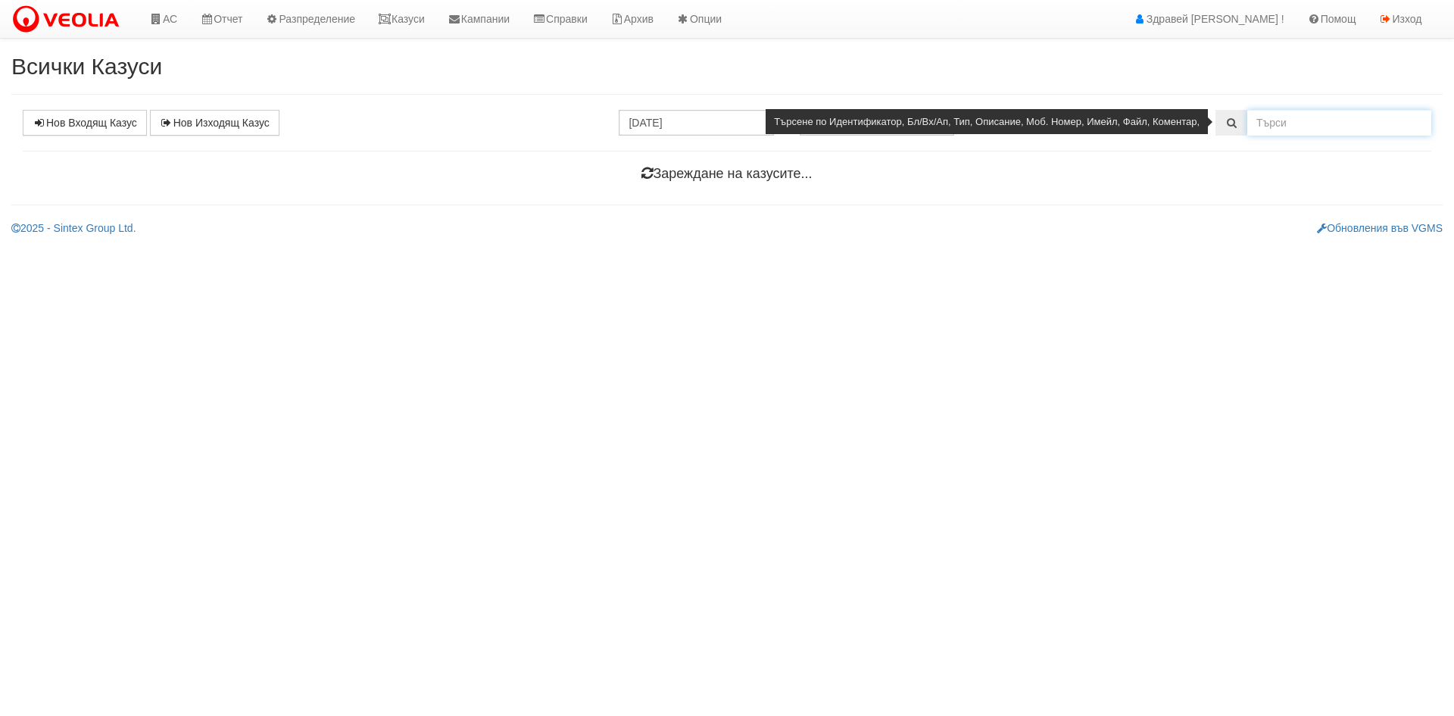
click at [1274, 115] on input "text" at bounding box center [1339, 123] width 184 height 26
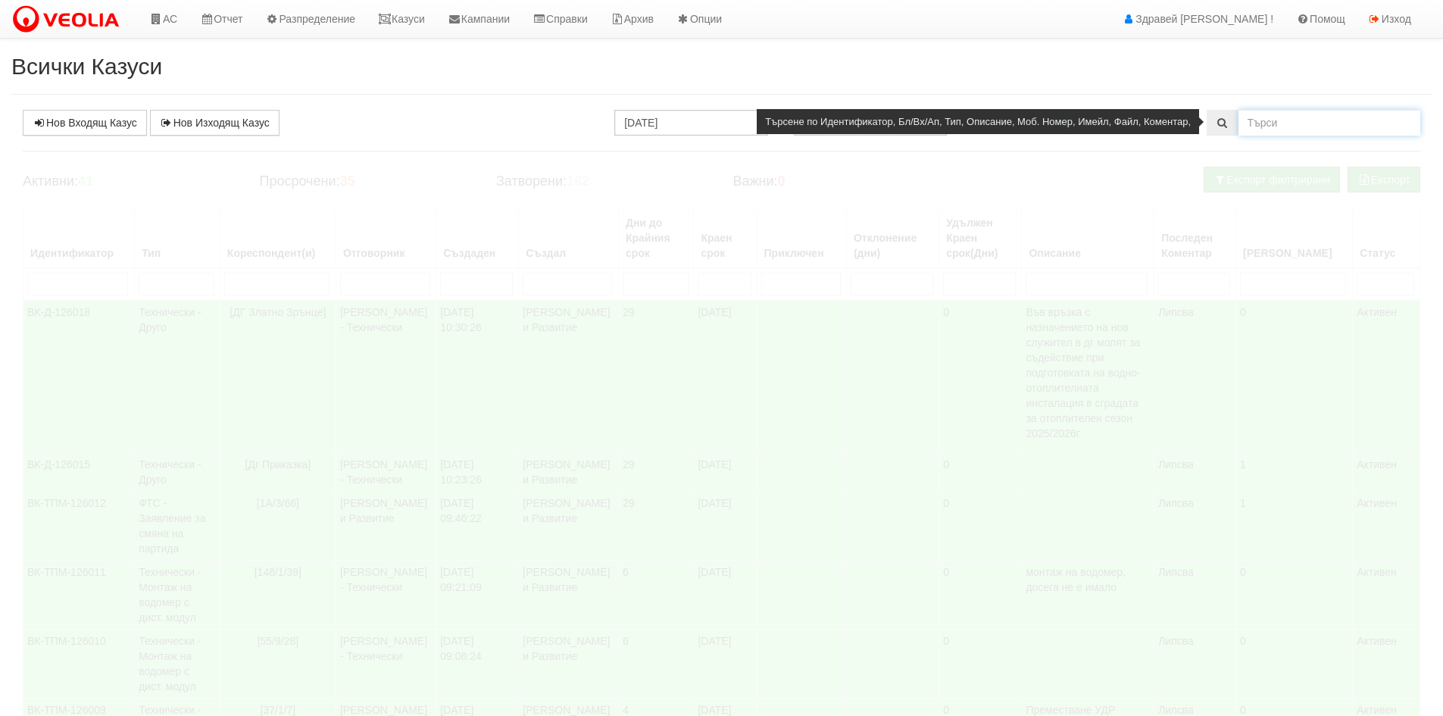
paste input "12689"
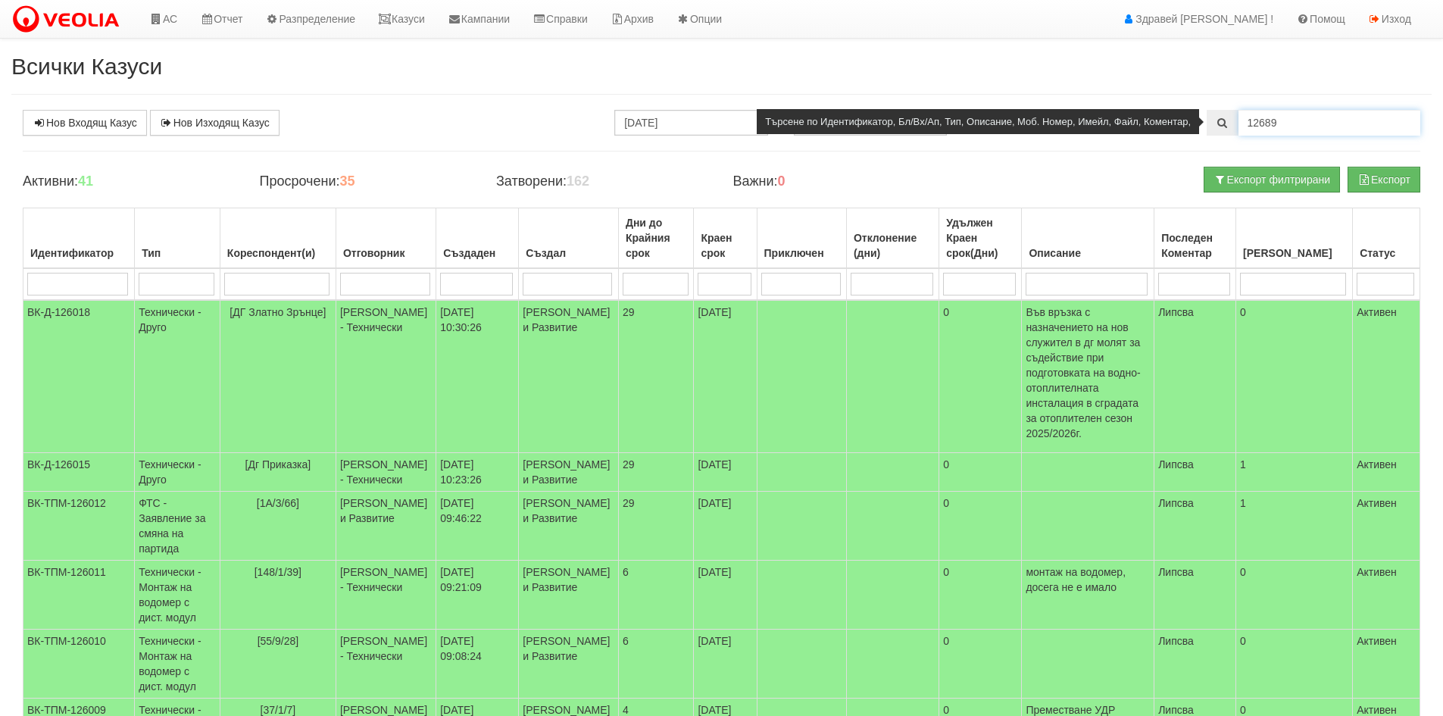
type input "12689"
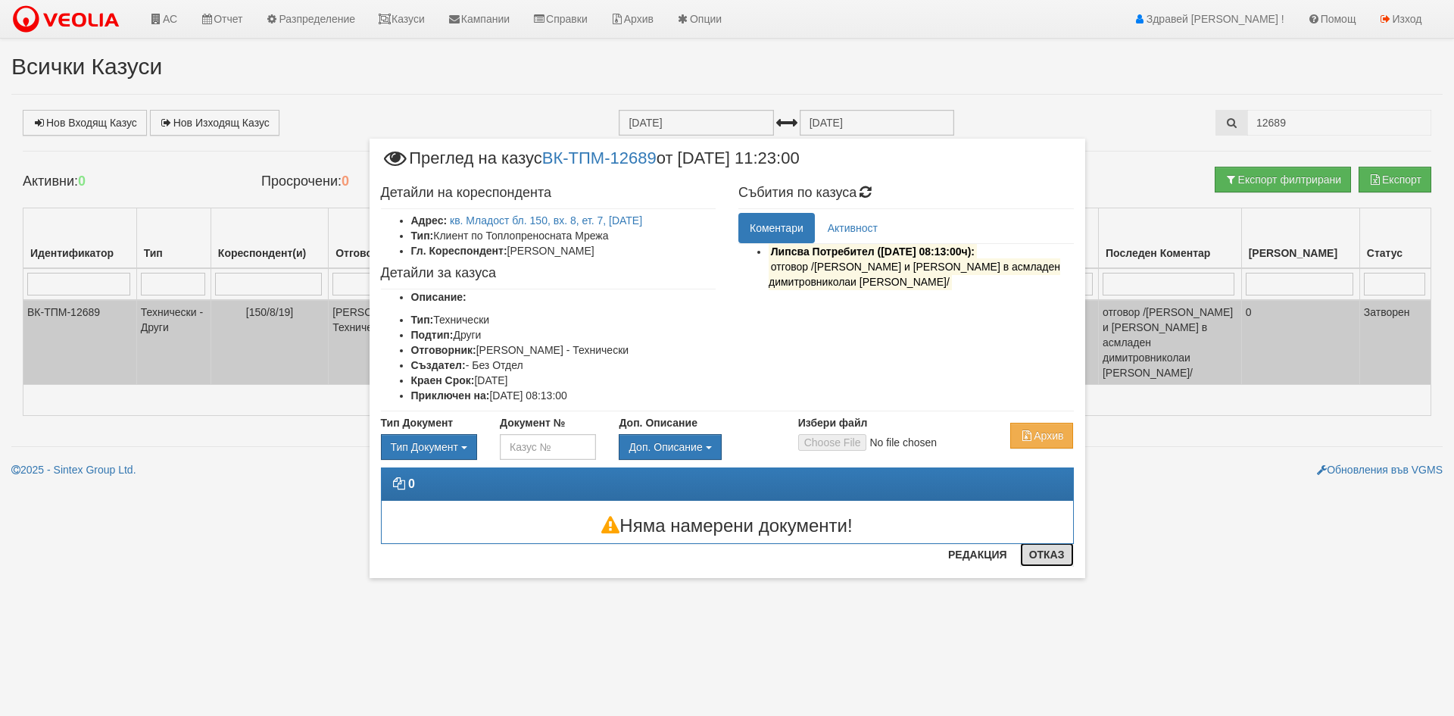
click at [1055, 566] on button "Отказ" at bounding box center [1047, 554] width 54 height 24
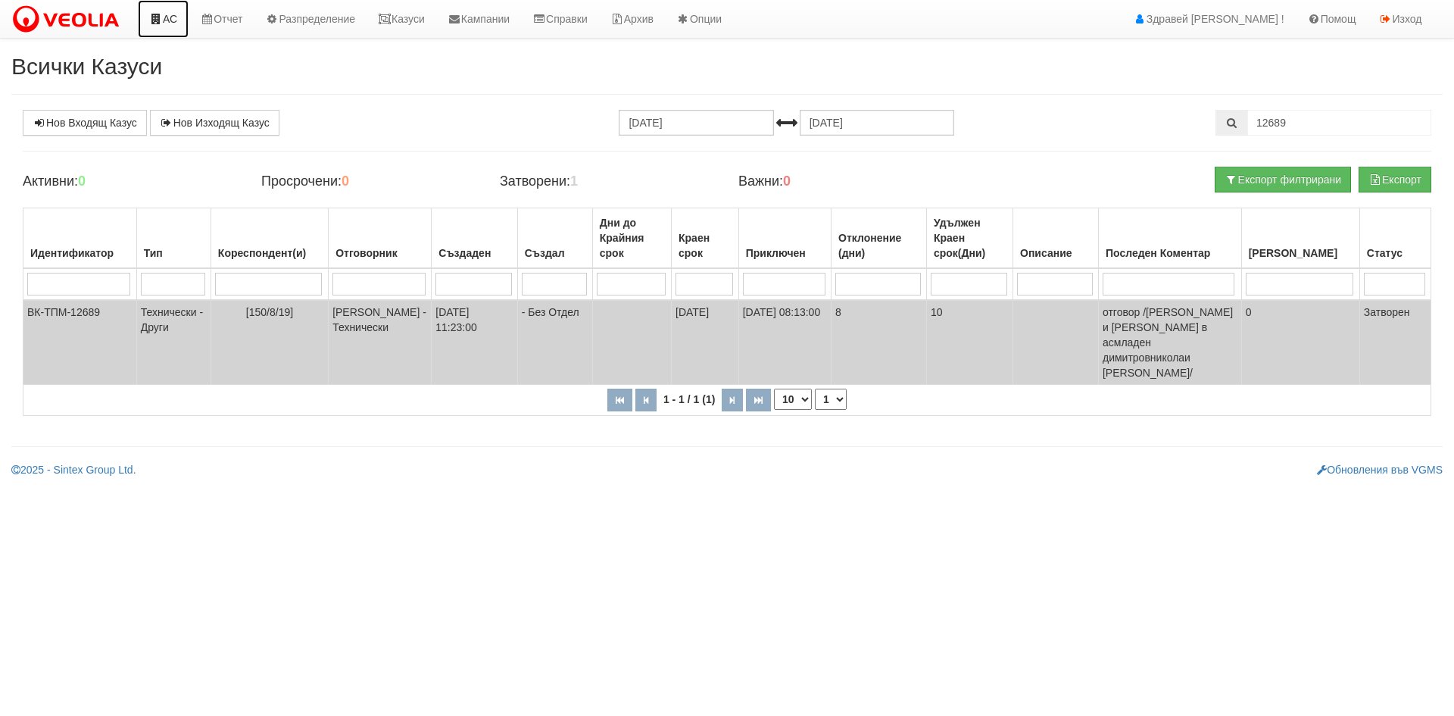
click at [149, 19] on icon at bounding box center [156, 19] width 14 height 11
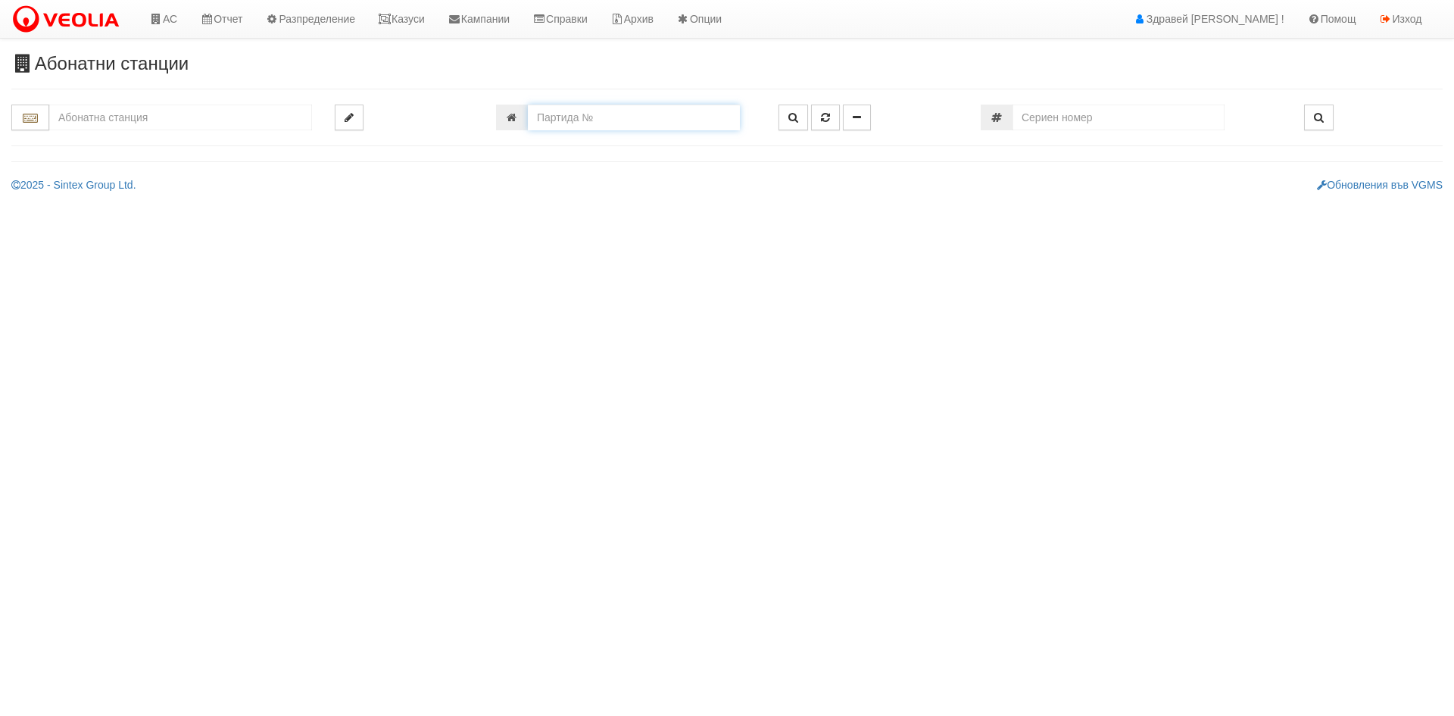
click at [637, 112] on input "number" at bounding box center [634, 118] width 212 height 26
paste input "12689"
type input "12689"
type input "209/3 - "[PERSON_NAME] [GEOGRAPHIC_DATA] " ЕАД"
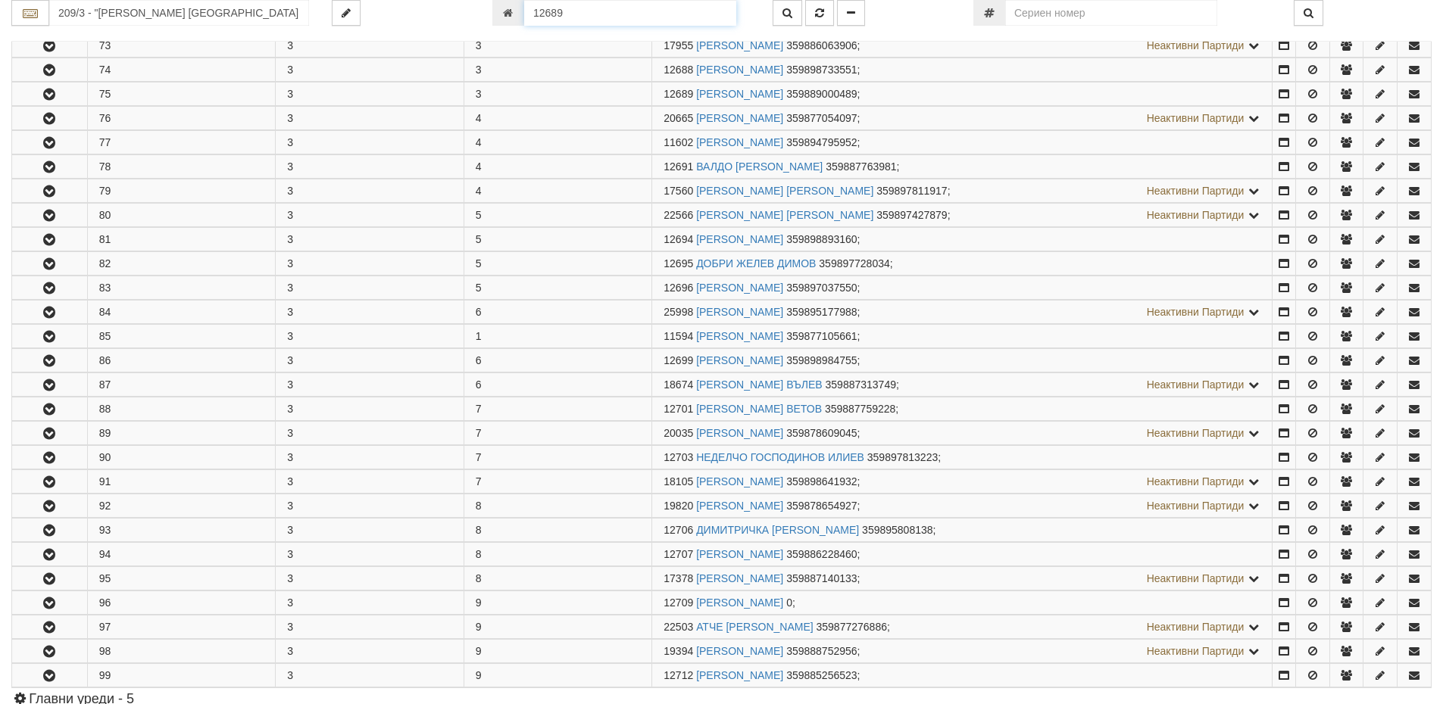
scroll to position [517, 0]
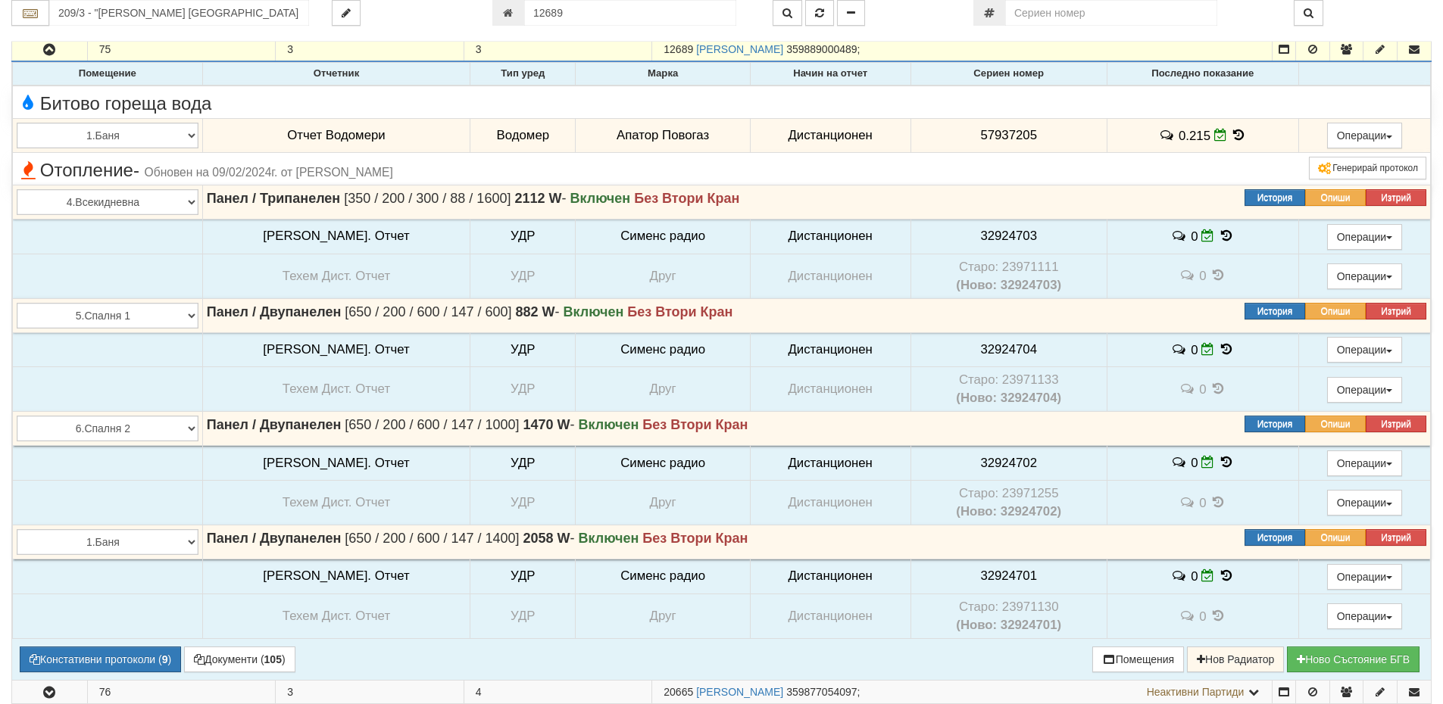
click at [1230, 138] on icon at bounding box center [1238, 135] width 17 height 13
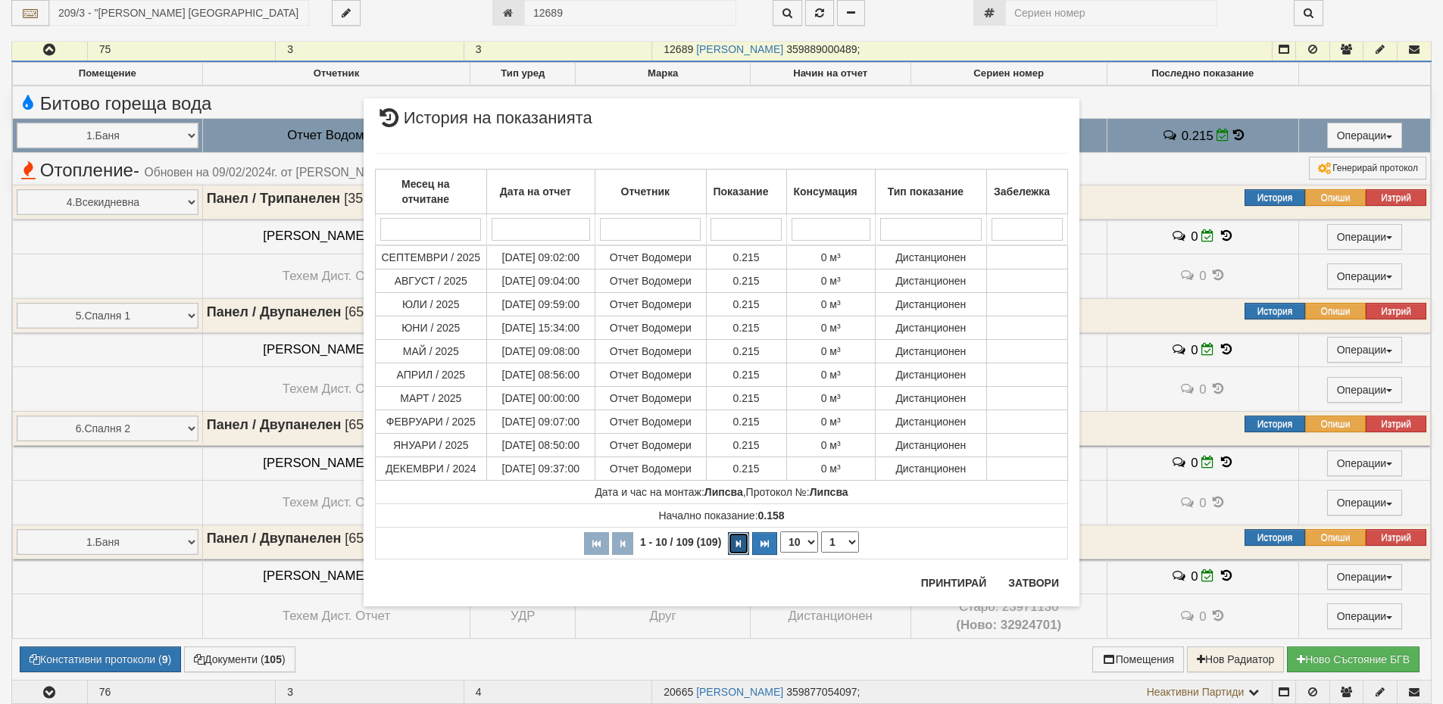
click at [741, 541] on icon "button" at bounding box center [738, 544] width 5 height 8
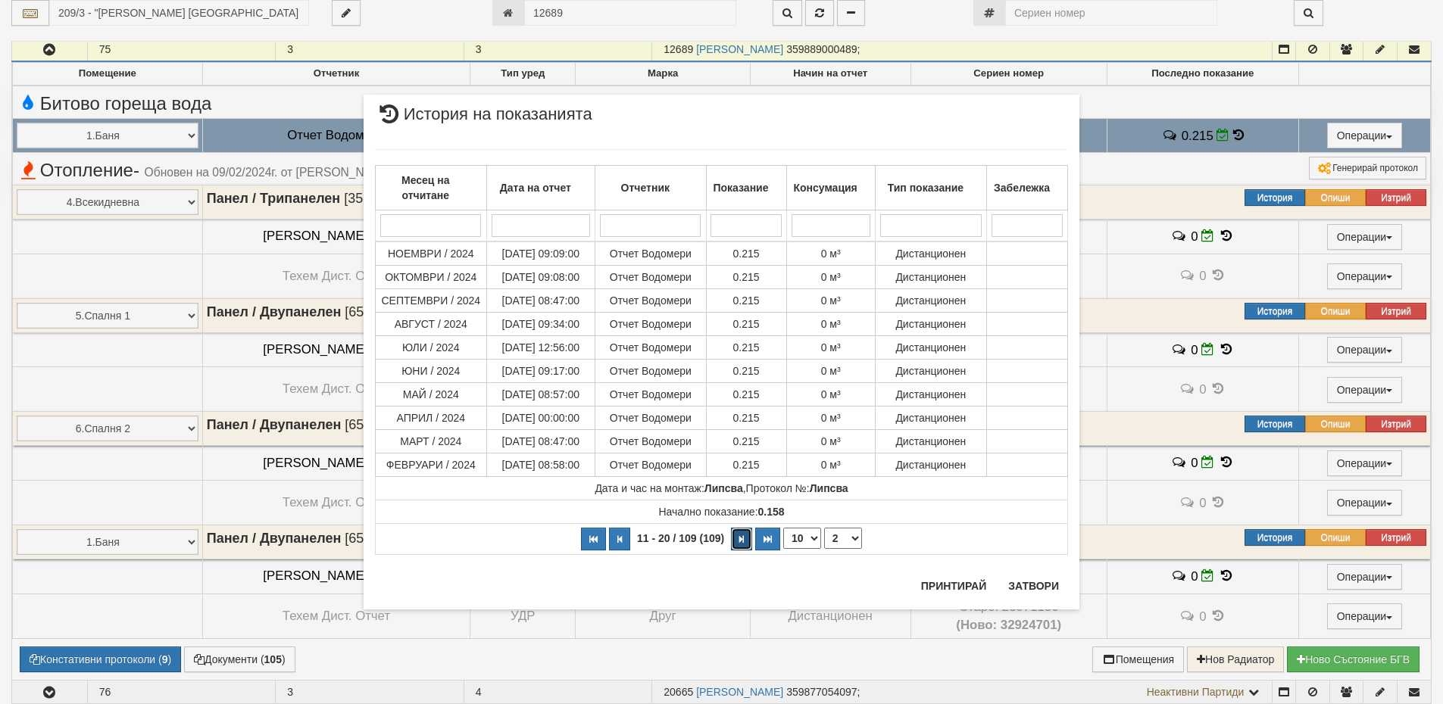
click at [742, 539] on icon "button" at bounding box center [741, 539] width 5 height 8
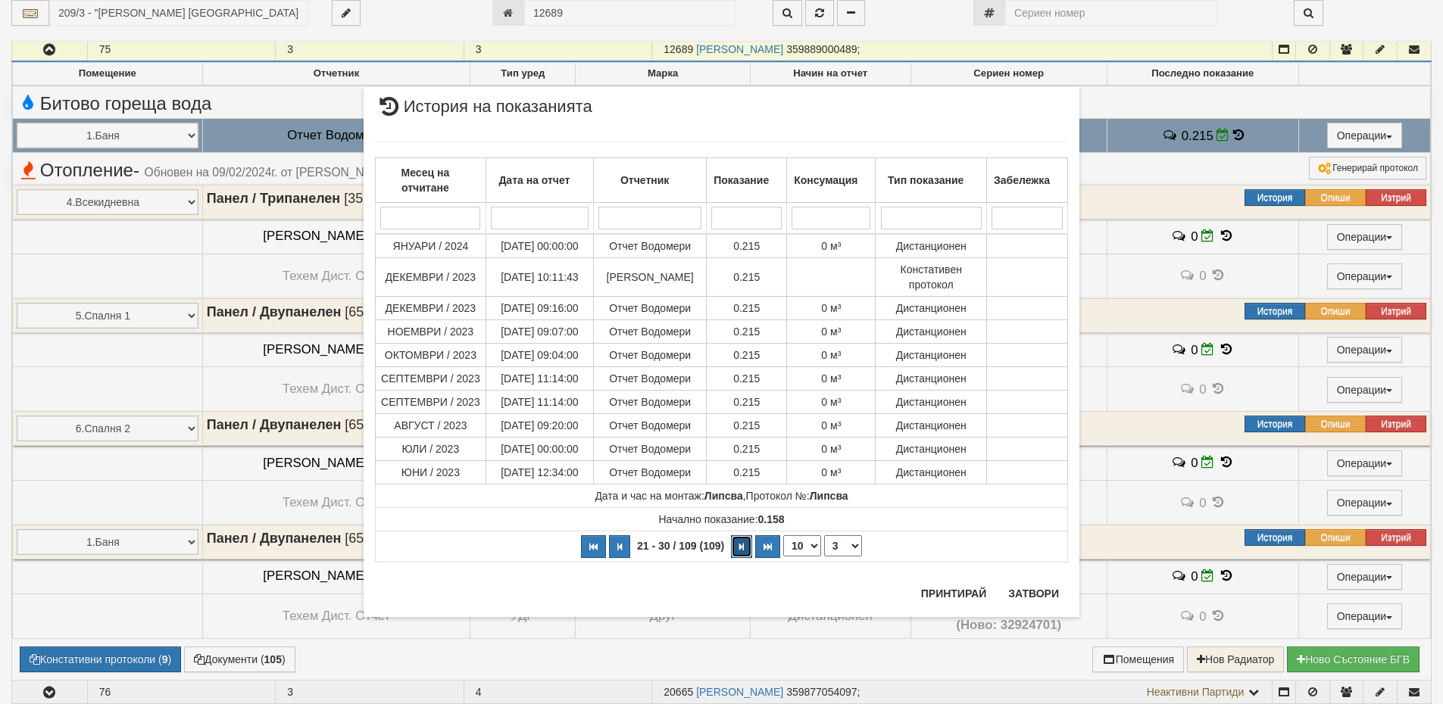
click at [742, 539] on button "button" at bounding box center [741, 546] width 21 height 23
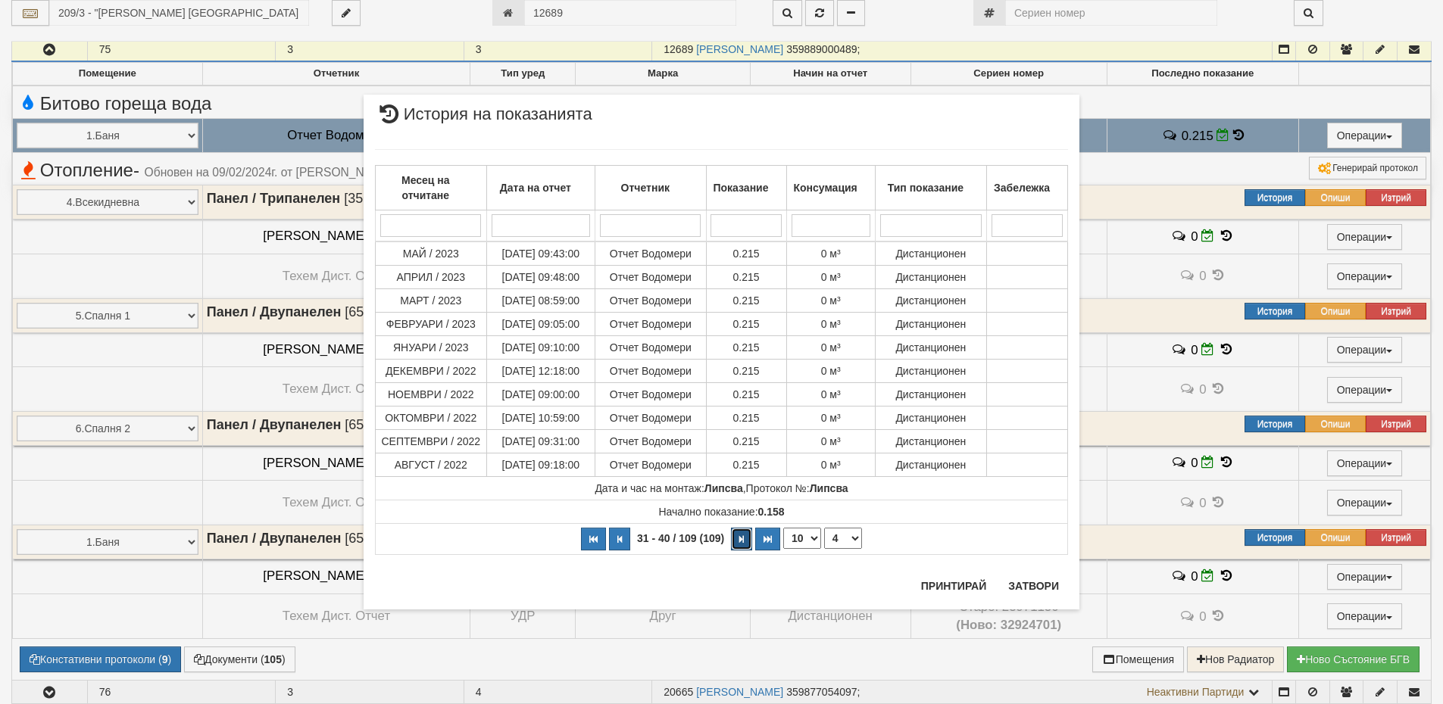
click at [742, 539] on icon "button" at bounding box center [741, 539] width 5 height 8
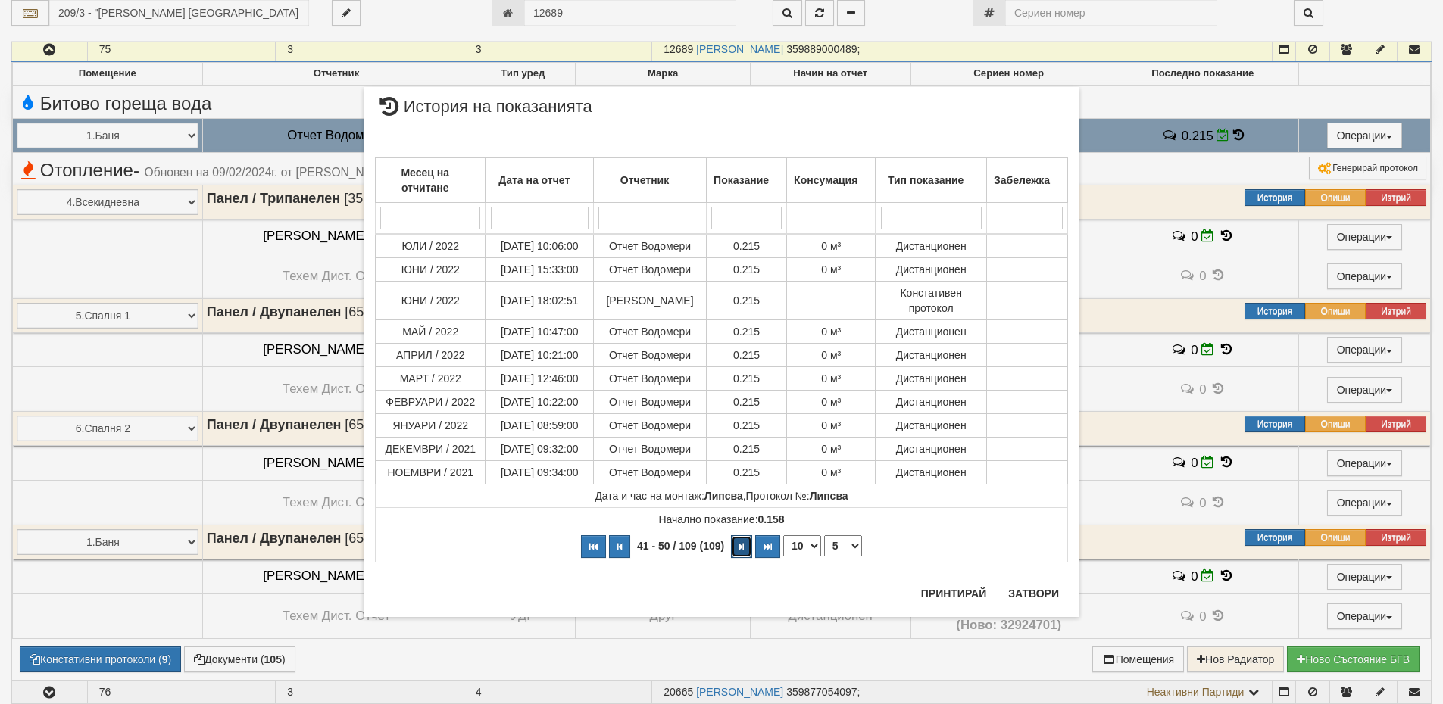
click at [742, 539] on button "button" at bounding box center [741, 546] width 21 height 23
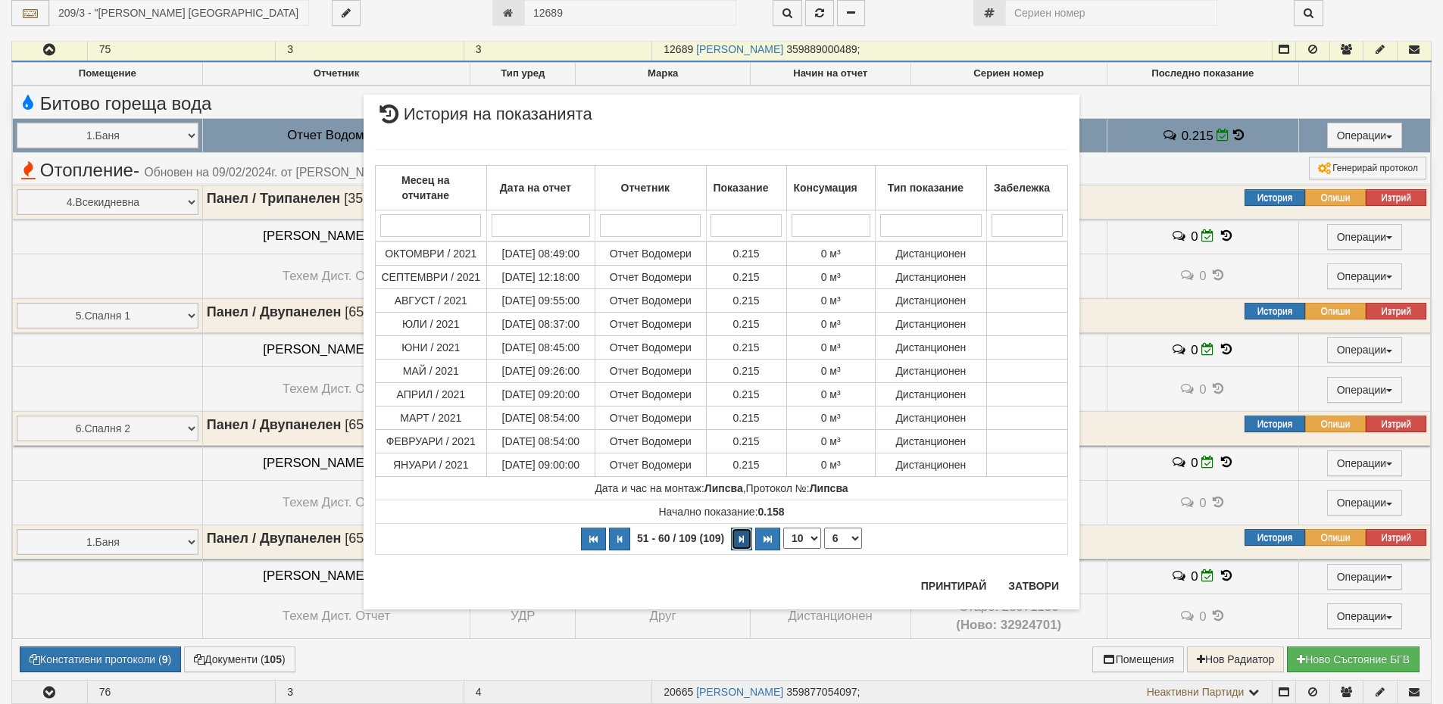
click at [742, 539] on icon "button" at bounding box center [741, 539] width 5 height 8
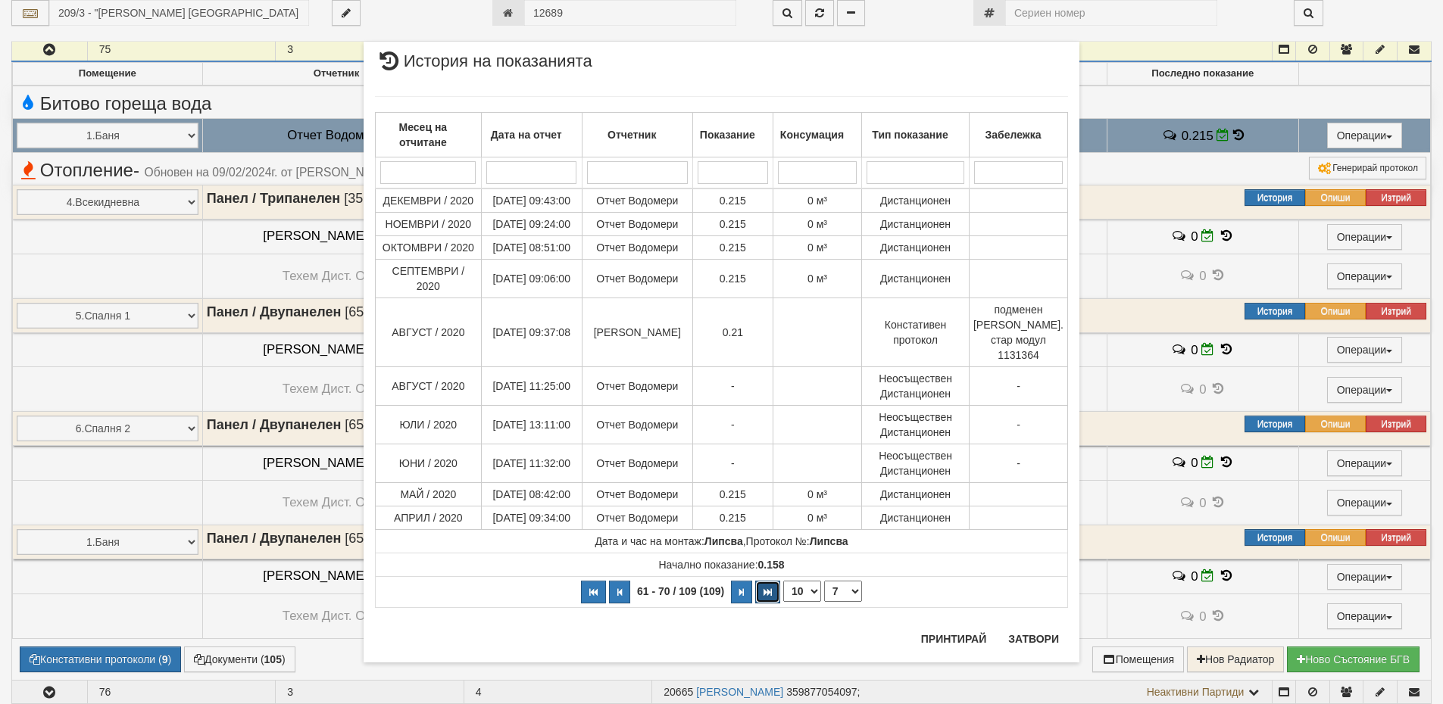
click at [776, 585] on button "button" at bounding box center [767, 592] width 25 height 23
select select "11"
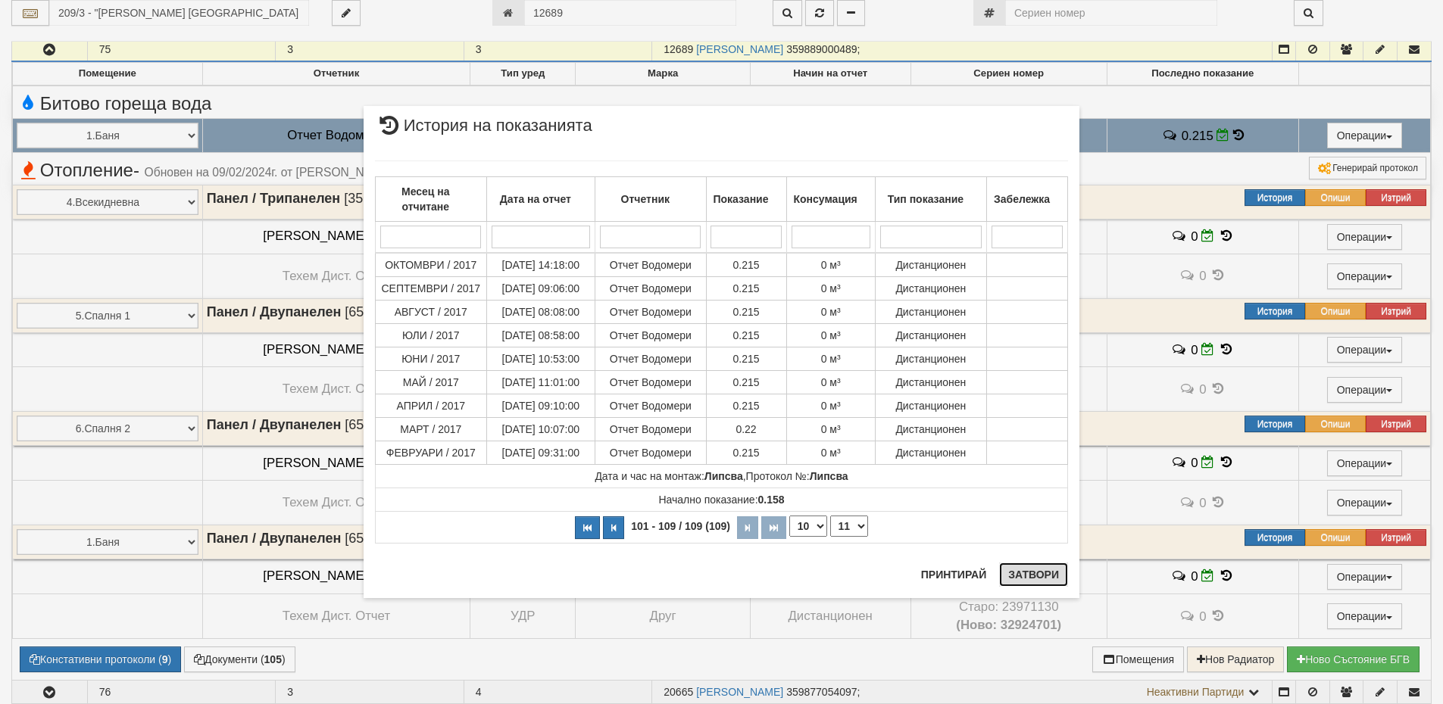
click at [1050, 576] on button "Затвори" at bounding box center [1033, 575] width 69 height 24
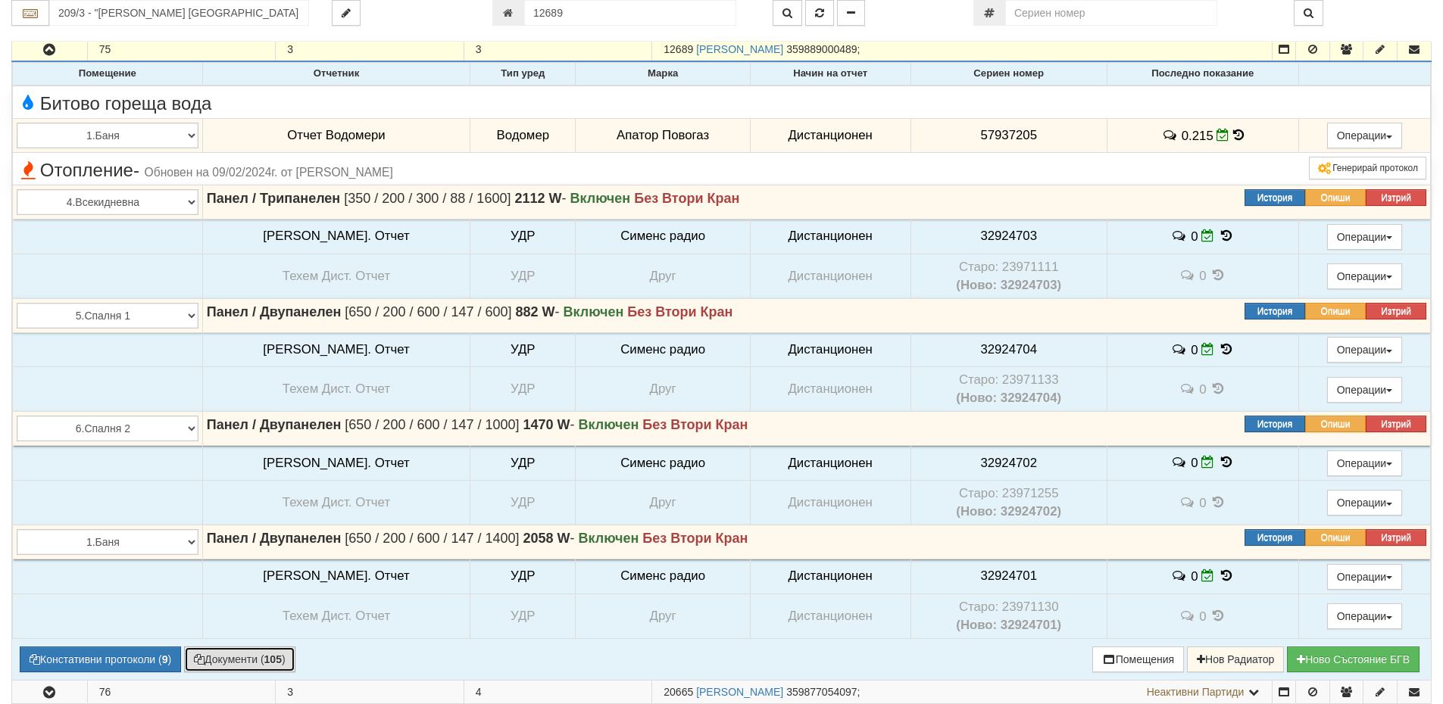
click at [204, 656] on icon "button" at bounding box center [199, 659] width 11 height 11
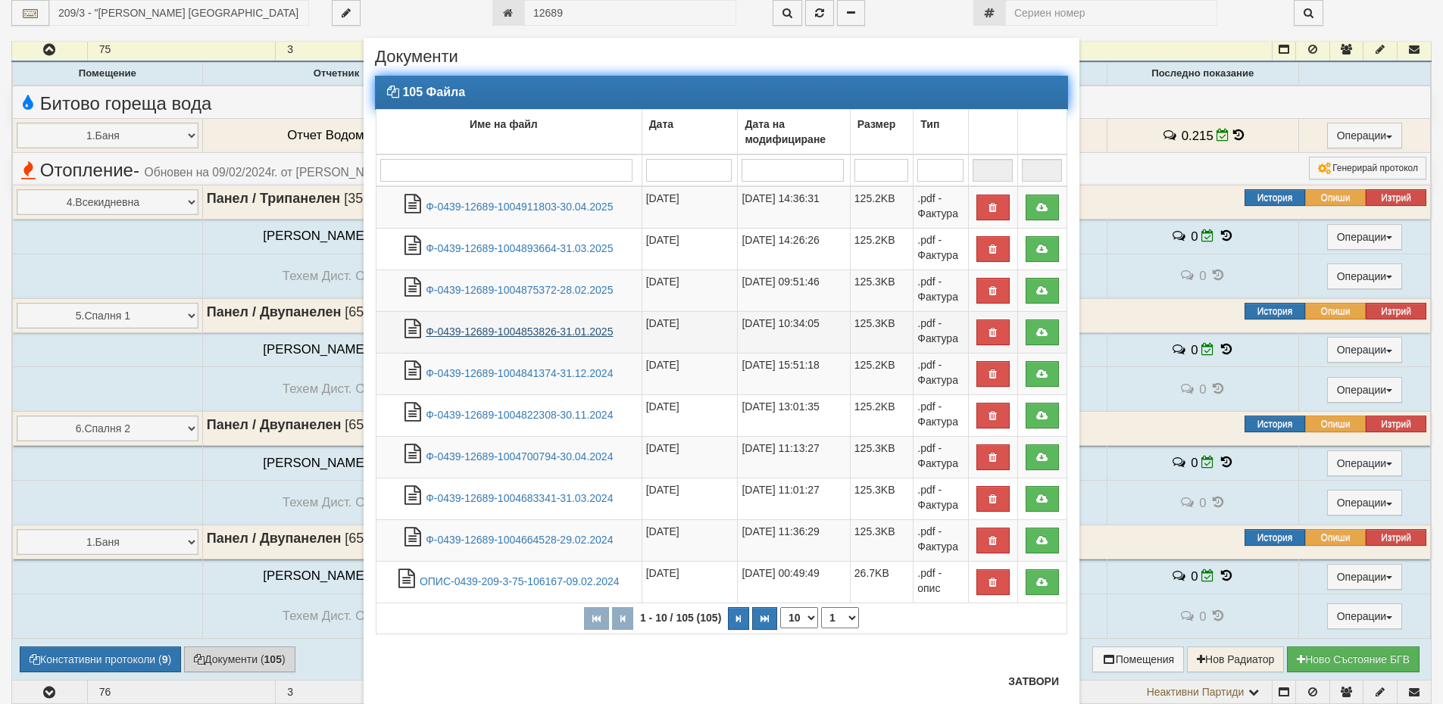
click at [519, 329] on link "Ф-0439-12689-1004853826-31.01.2025" at bounding box center [519, 332] width 187 height 12
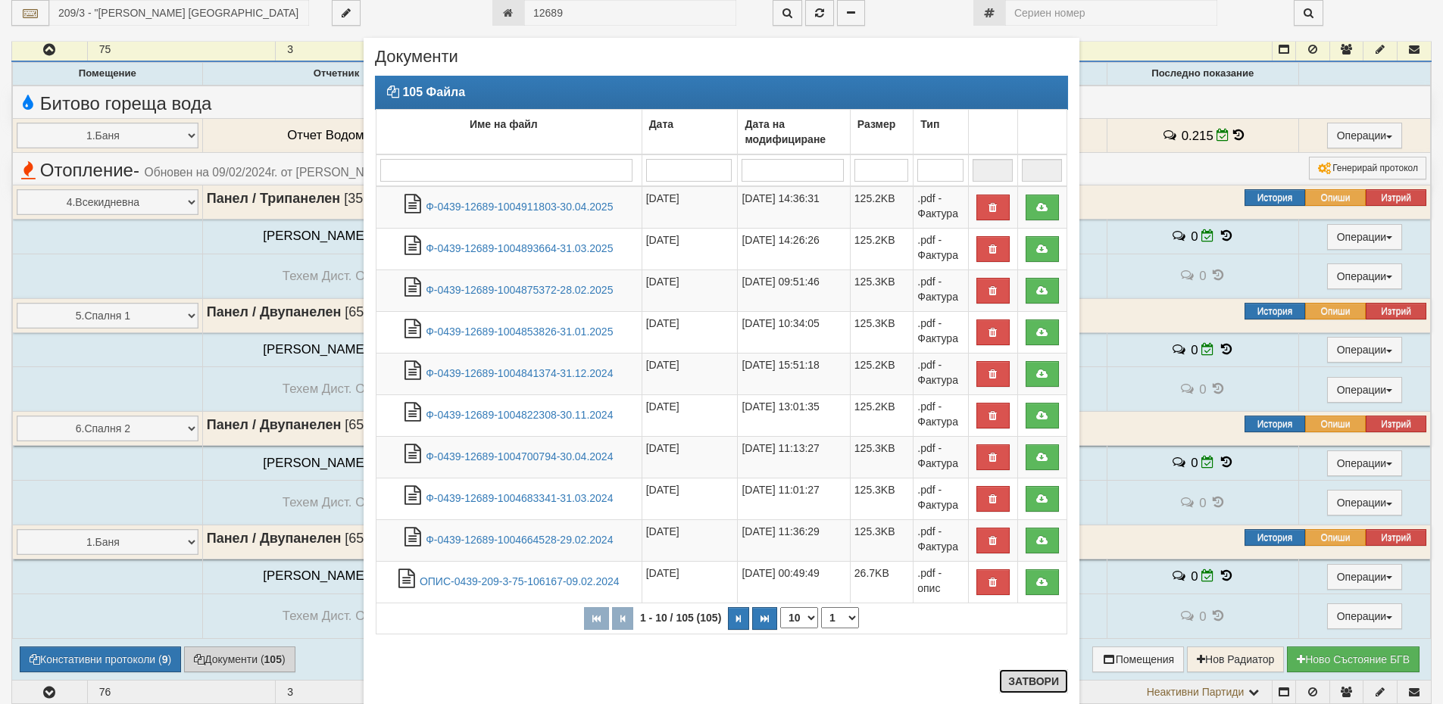
click at [1048, 683] on button "Затвори" at bounding box center [1033, 682] width 69 height 24
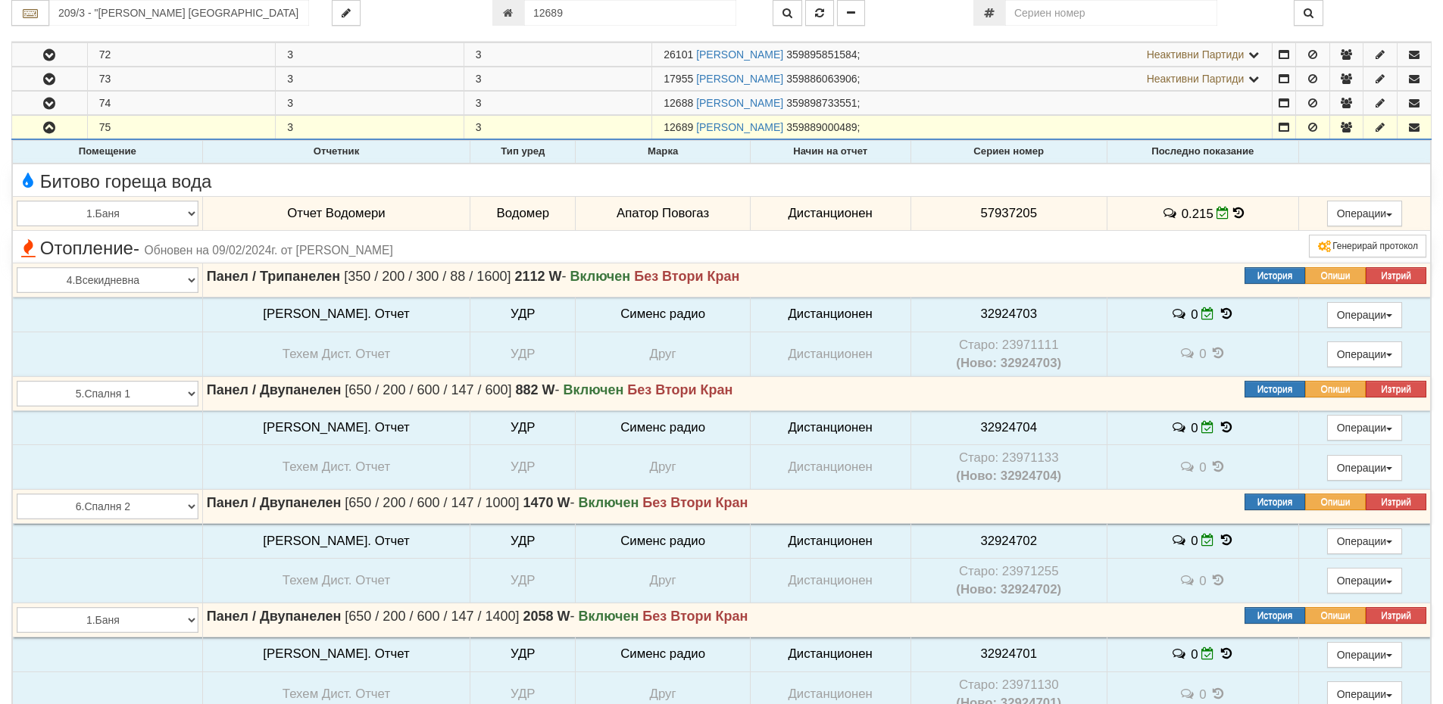
scroll to position [366, 0]
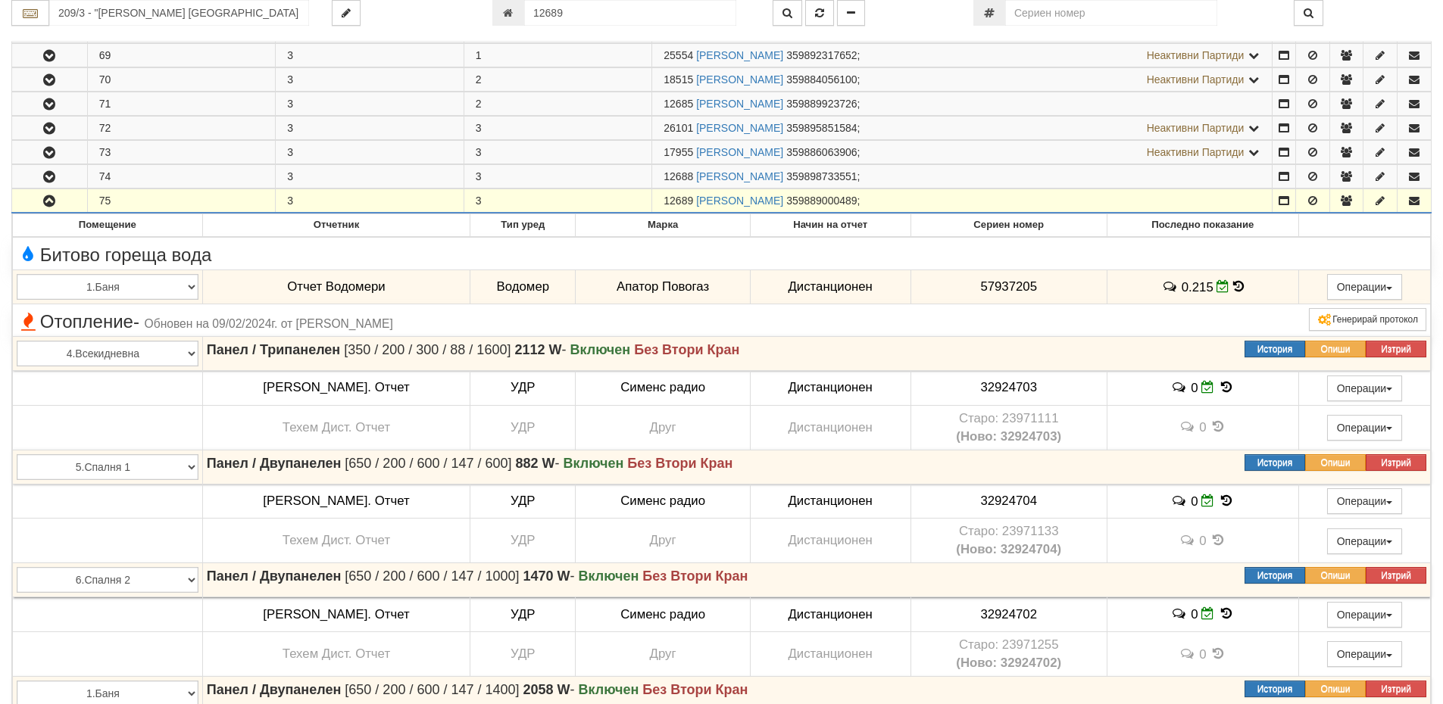
click at [39, 198] on button "button" at bounding box center [49, 200] width 75 height 23
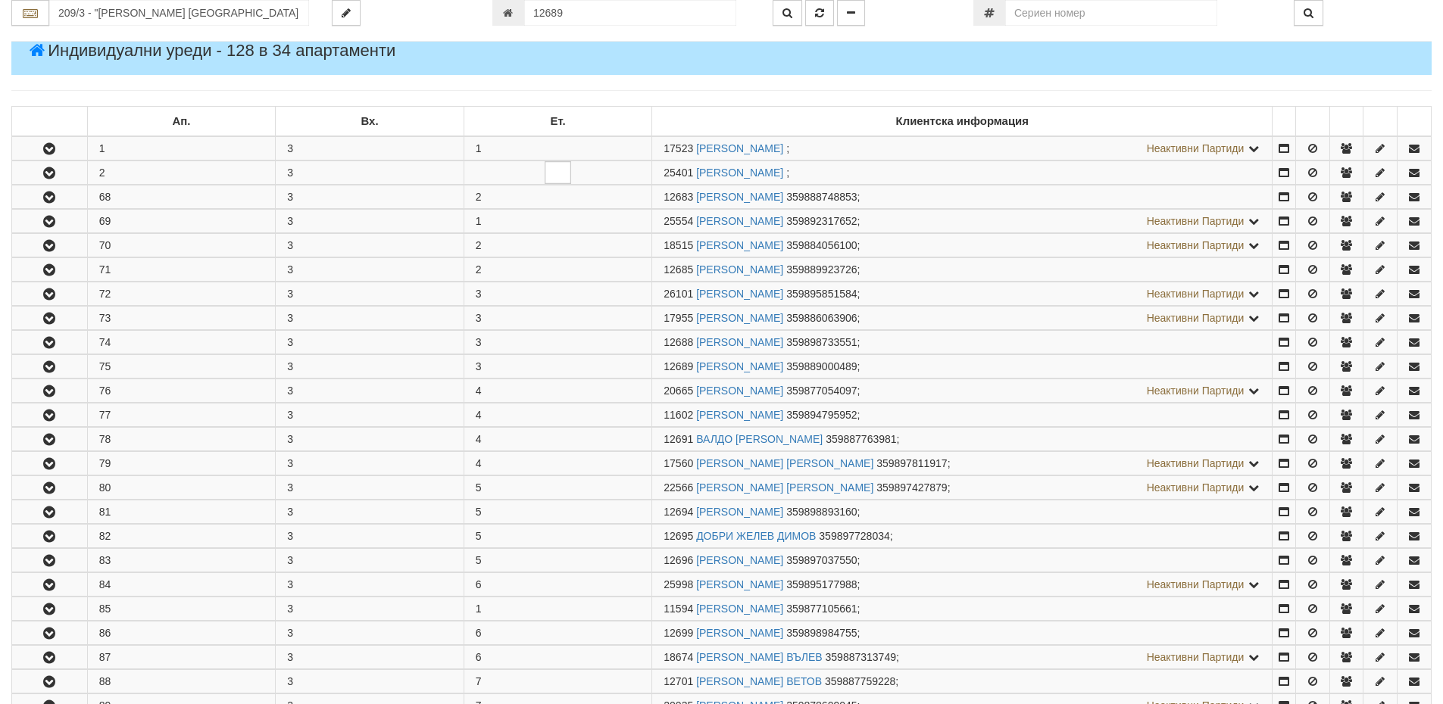
scroll to position [227, 0]
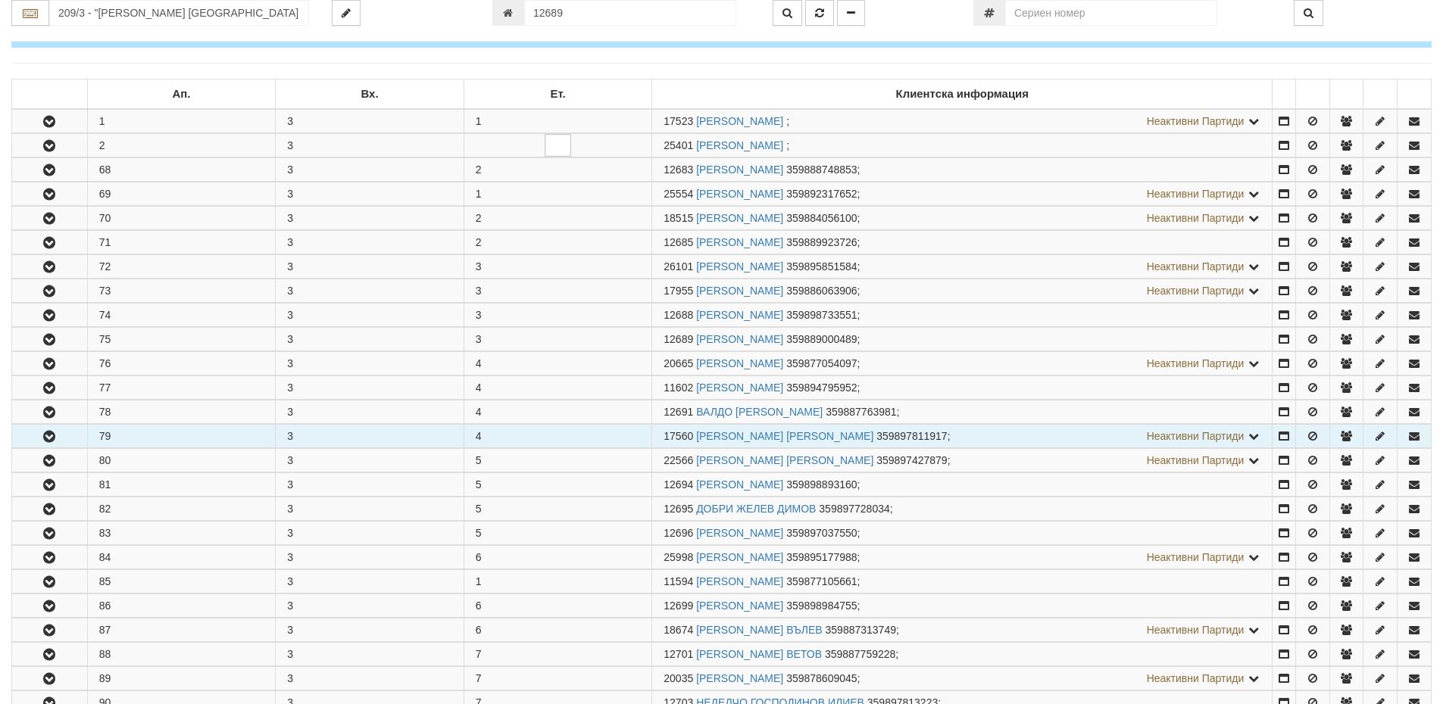
click at [56, 438] on icon "button" at bounding box center [49, 437] width 18 height 11
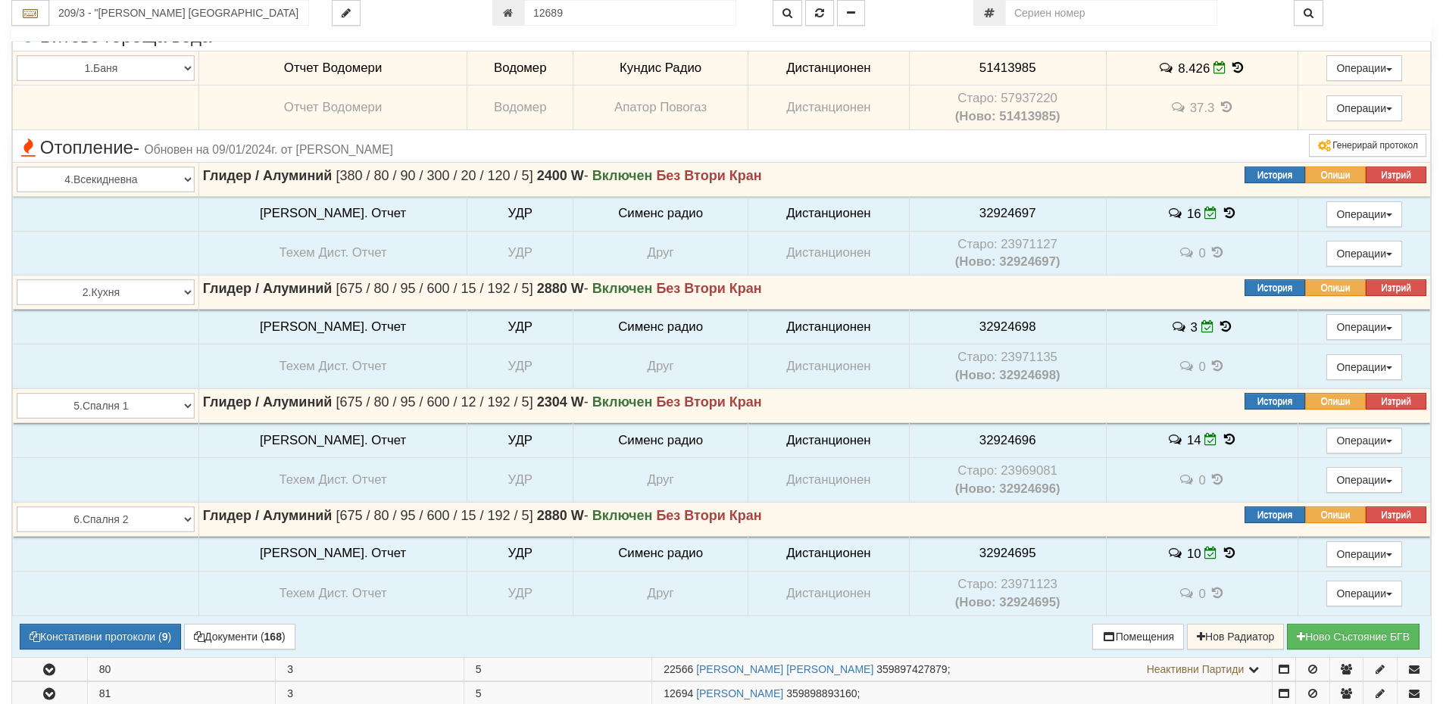
scroll to position [530, 0]
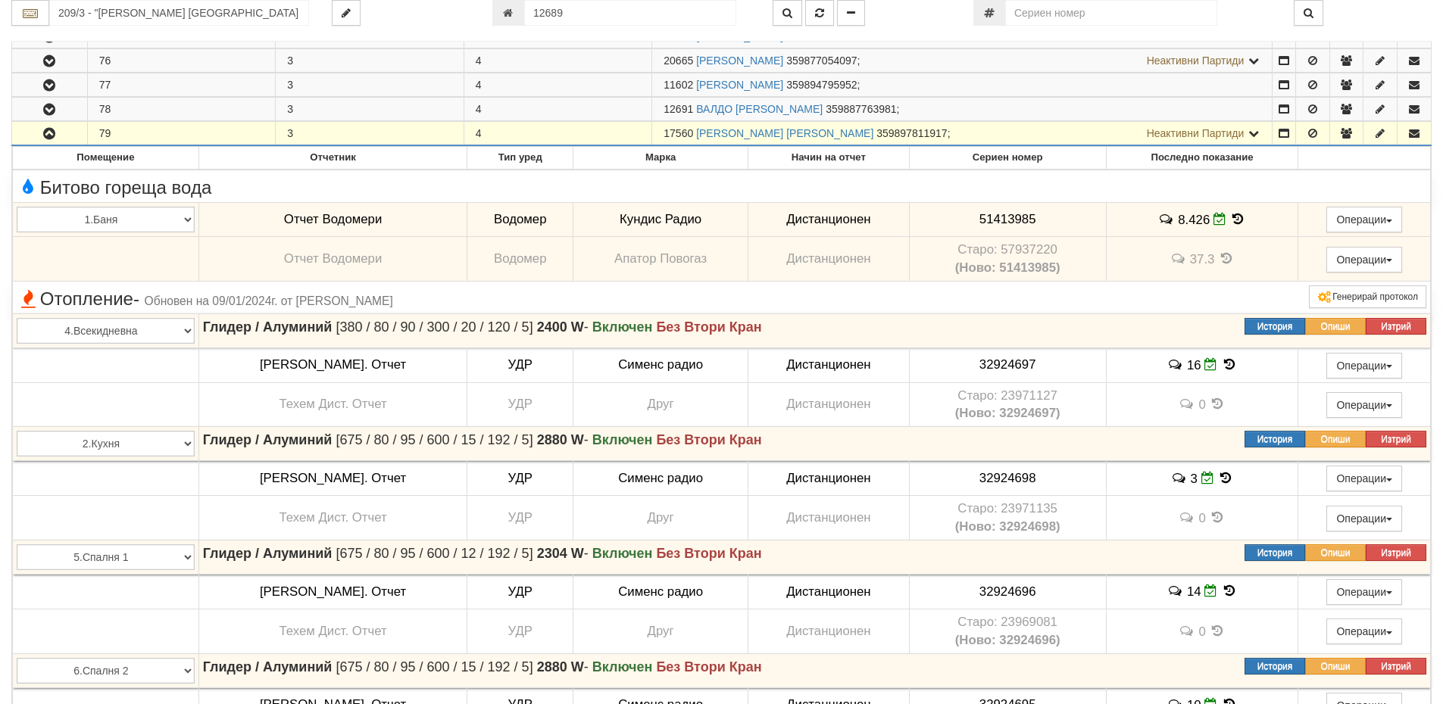
click at [35, 133] on button "button" at bounding box center [49, 133] width 75 height 23
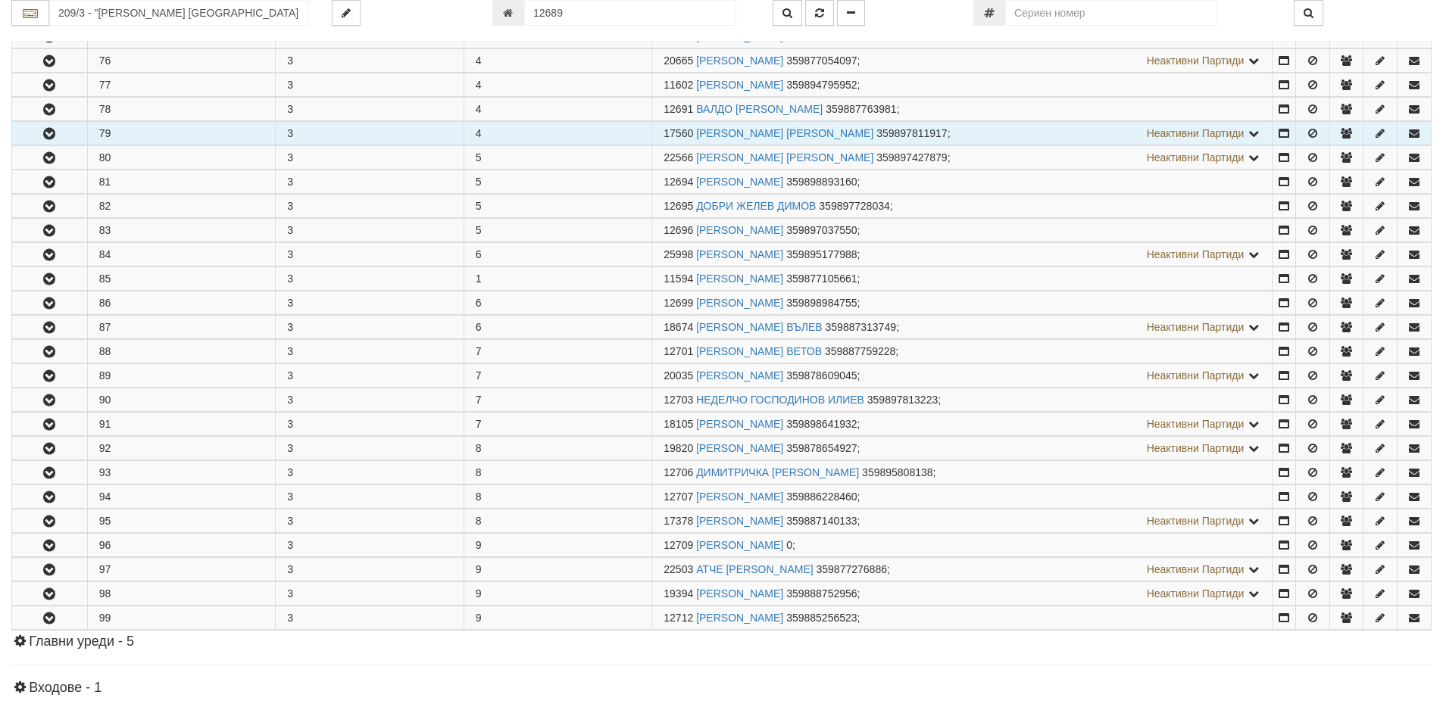
click at [45, 129] on icon "button" at bounding box center [49, 134] width 18 height 11
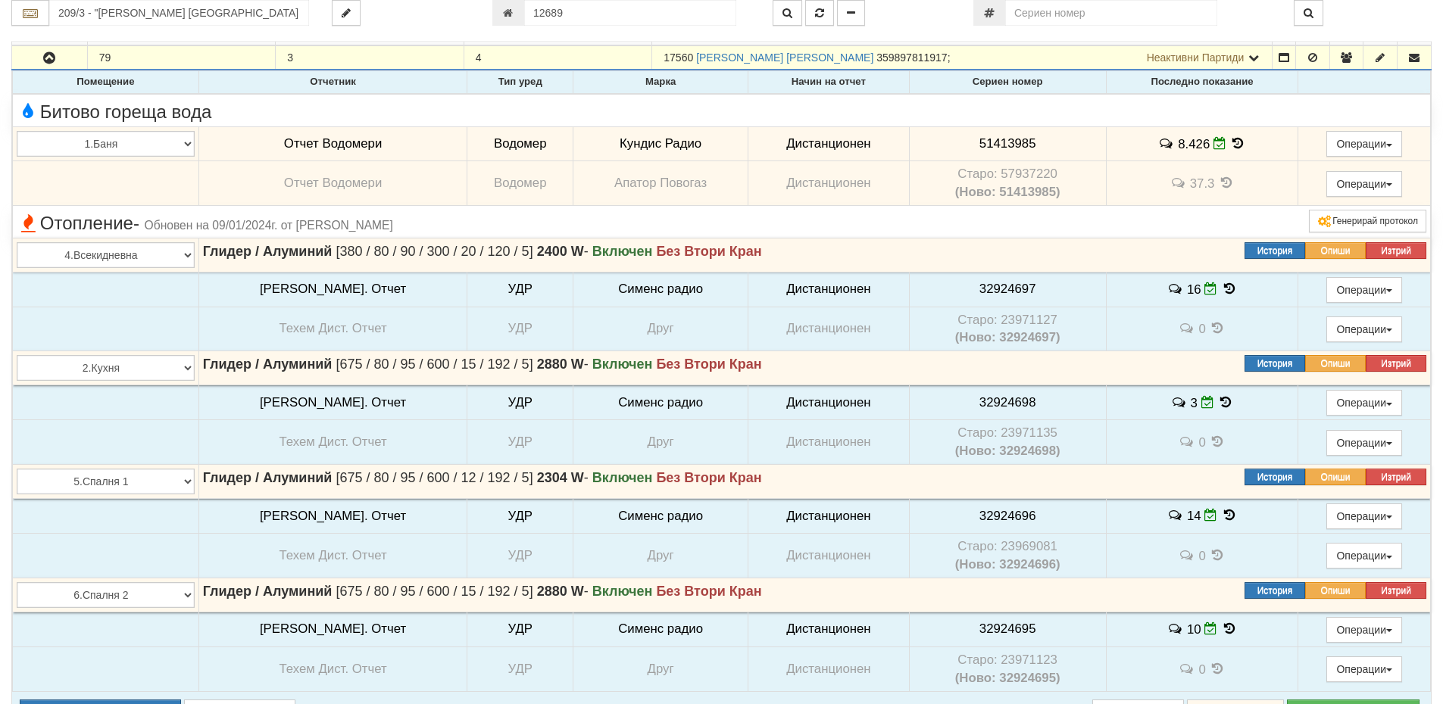
scroll to position [682, 0]
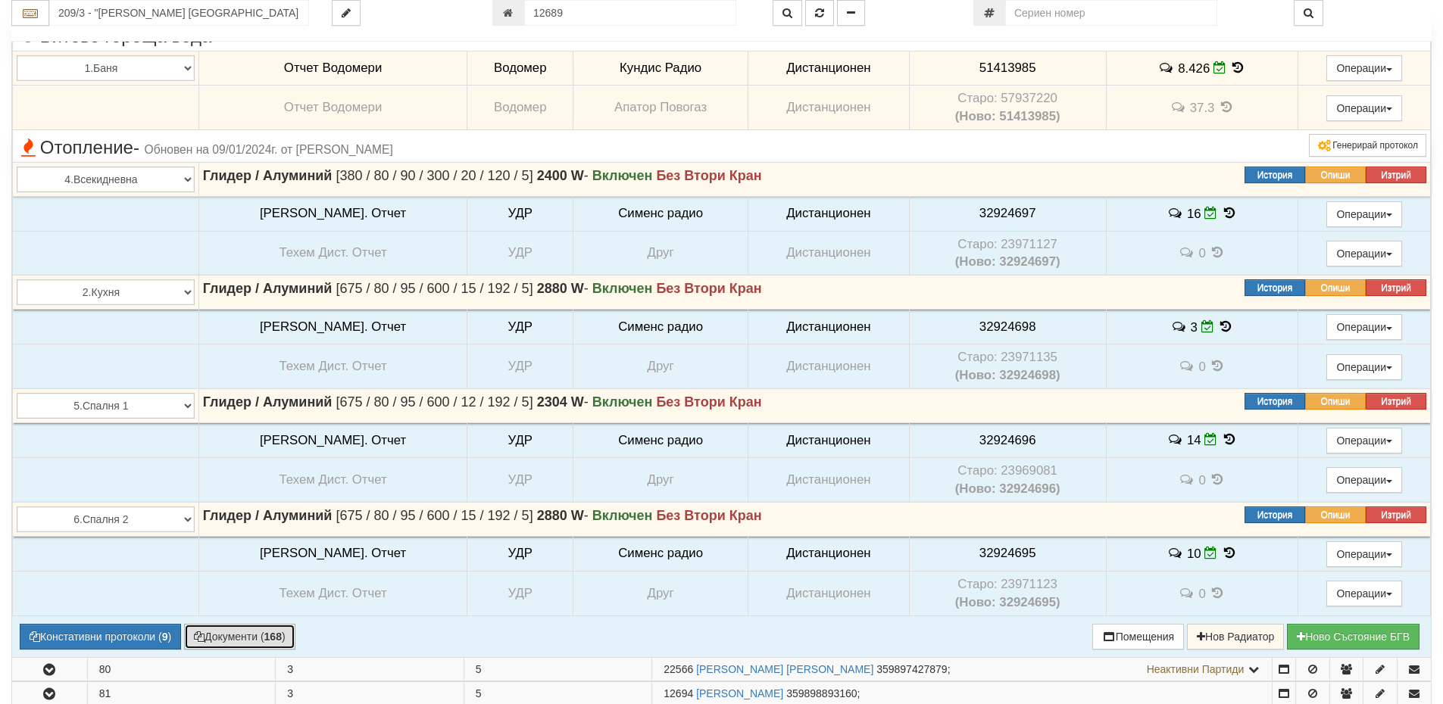
click at [251, 642] on button "Документи ( 168 )" at bounding box center [239, 637] width 111 height 26
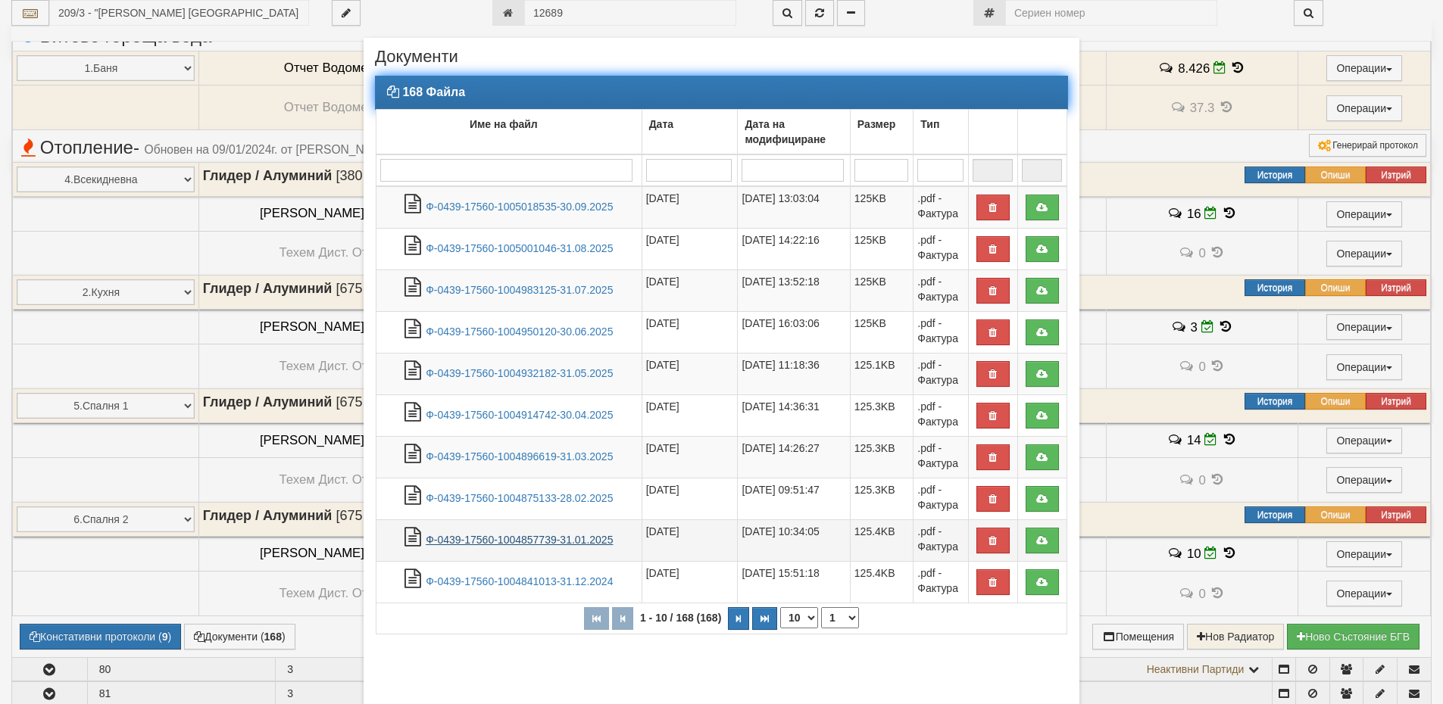
click at [543, 539] on link "Ф-0439-17560-1004857739-31.01.2025" at bounding box center [519, 540] width 187 height 12
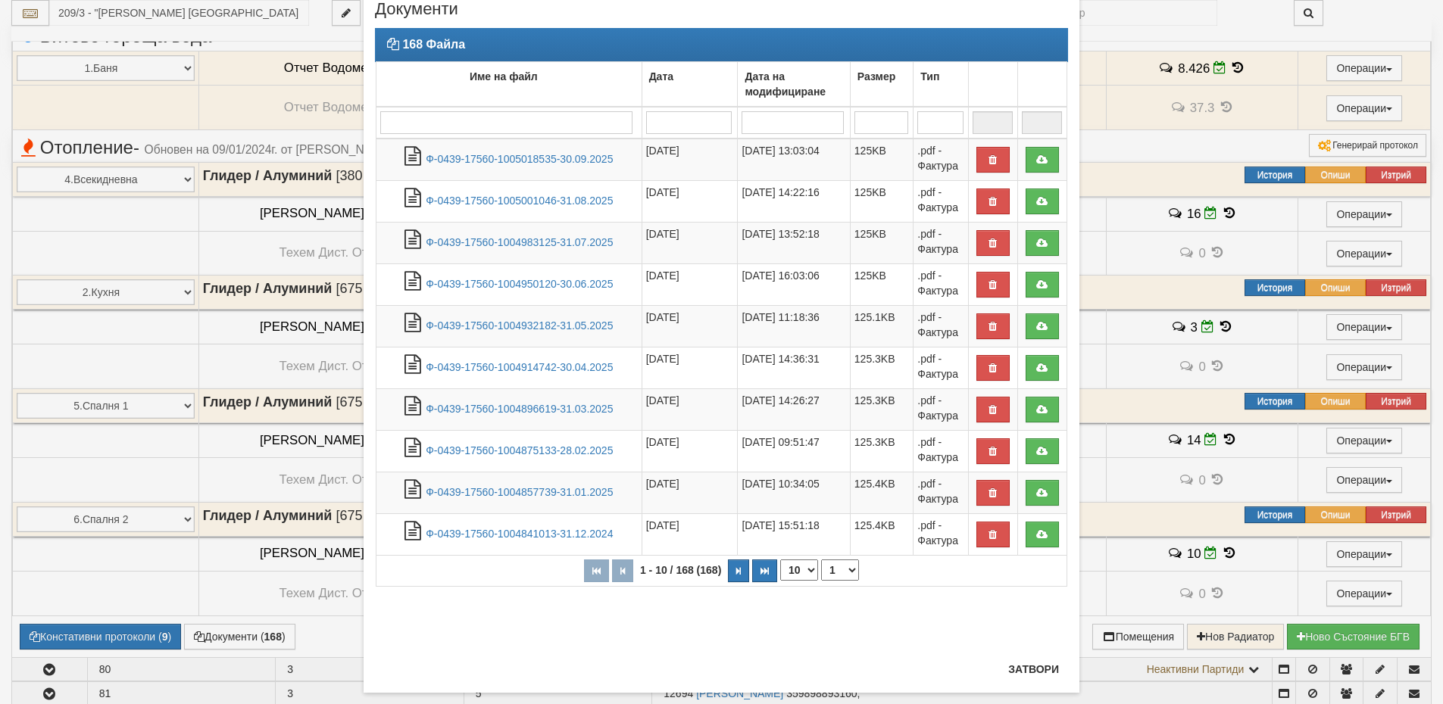
scroll to position [74, 0]
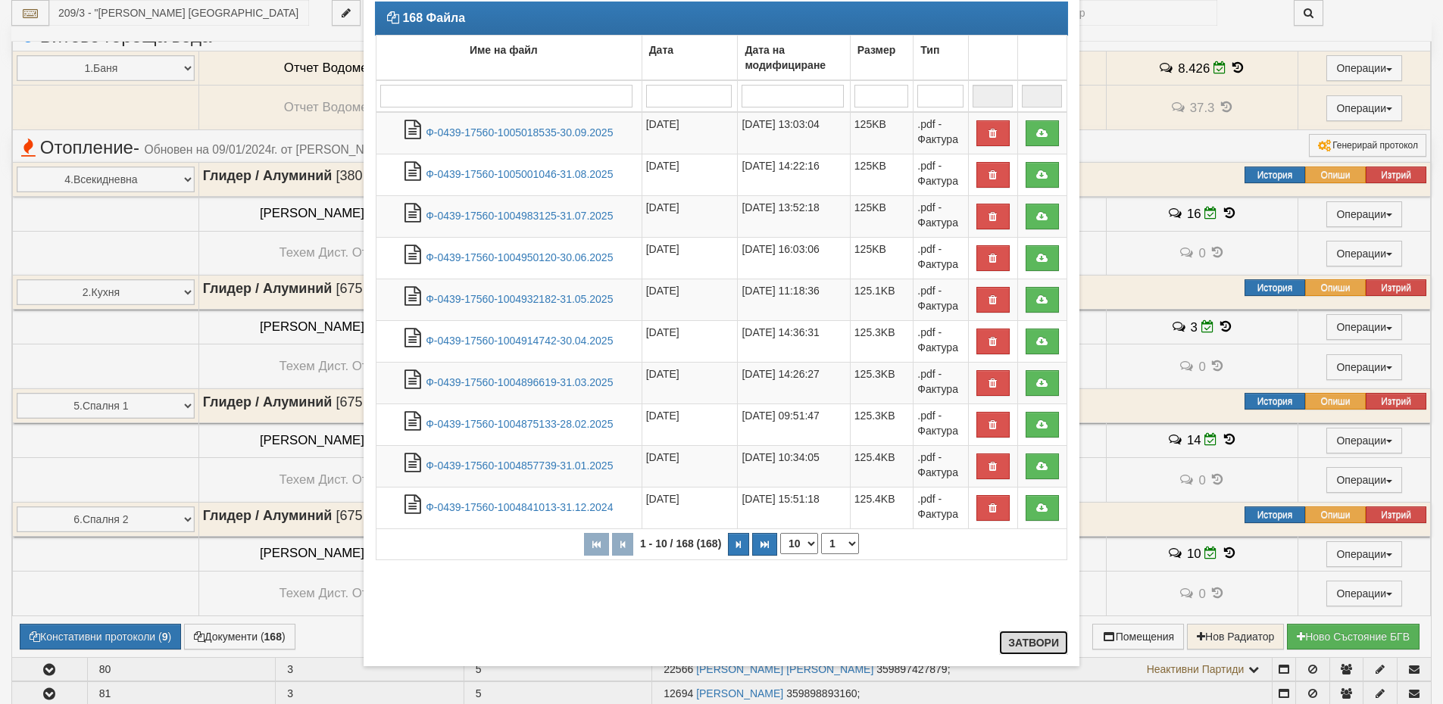
click at [1035, 640] on button "Затвори" at bounding box center [1033, 643] width 69 height 24
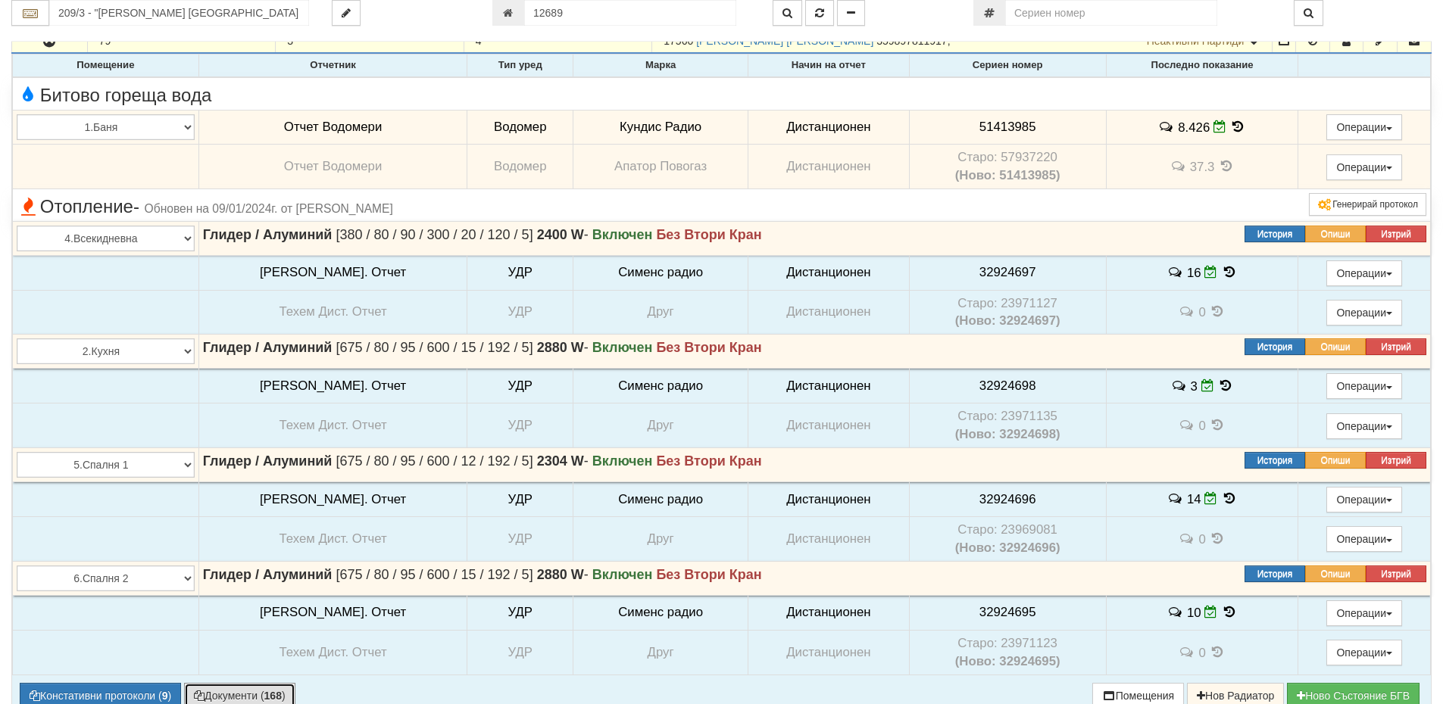
scroll to position [530, 0]
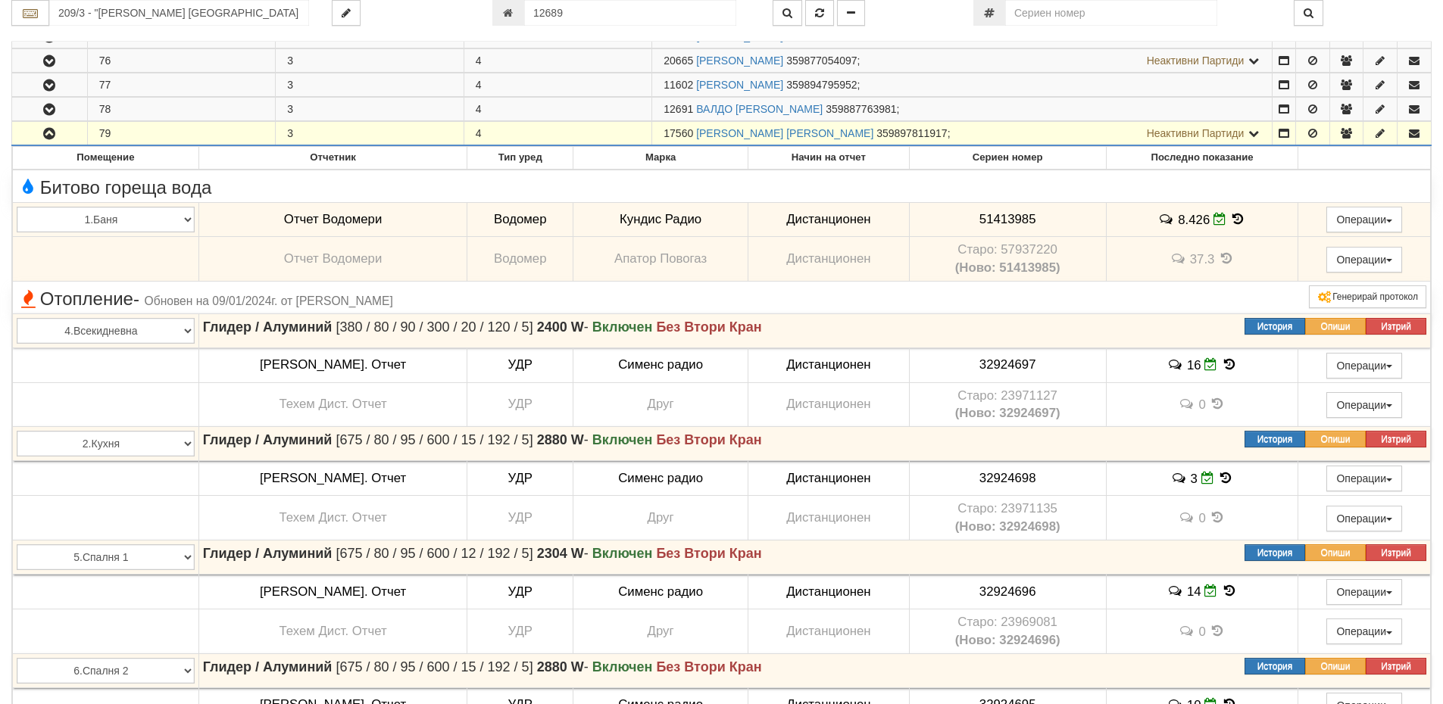
click at [42, 126] on button "button" at bounding box center [49, 133] width 75 height 23
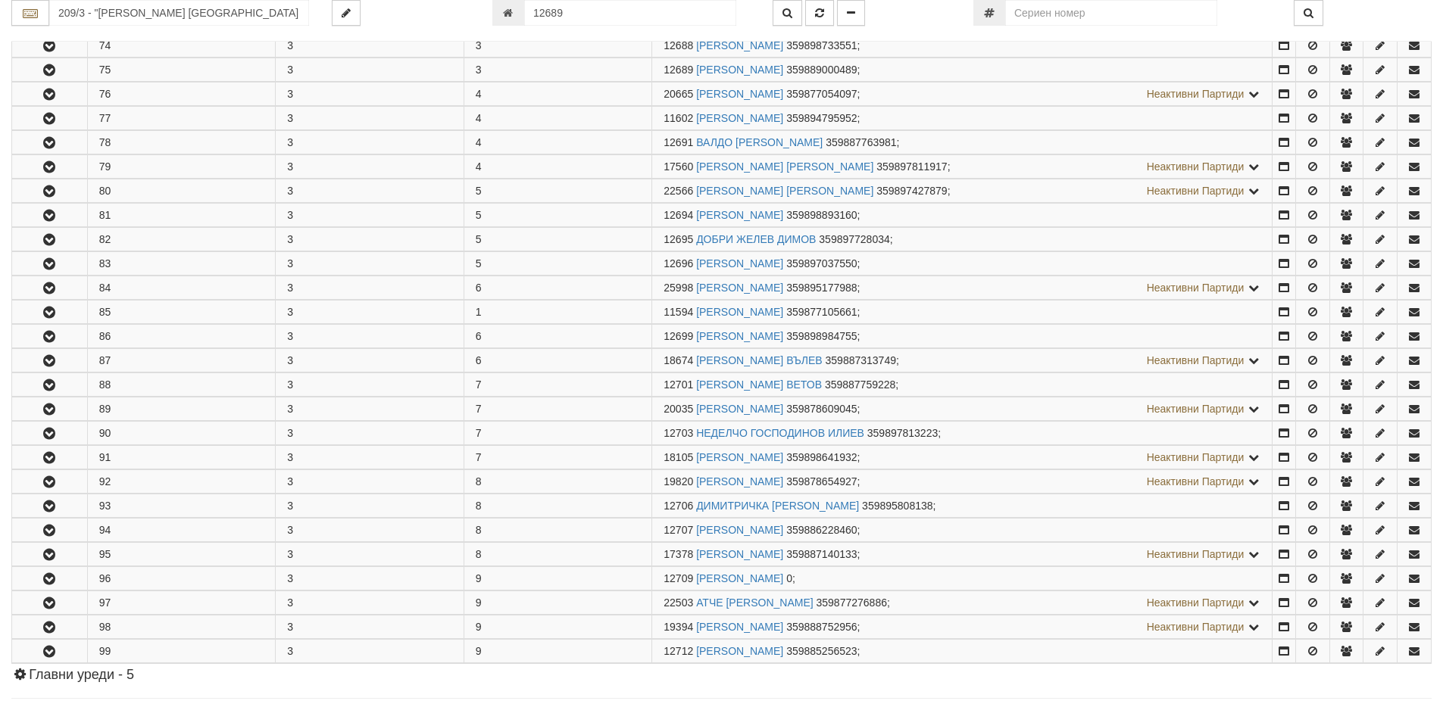
scroll to position [523, 0]
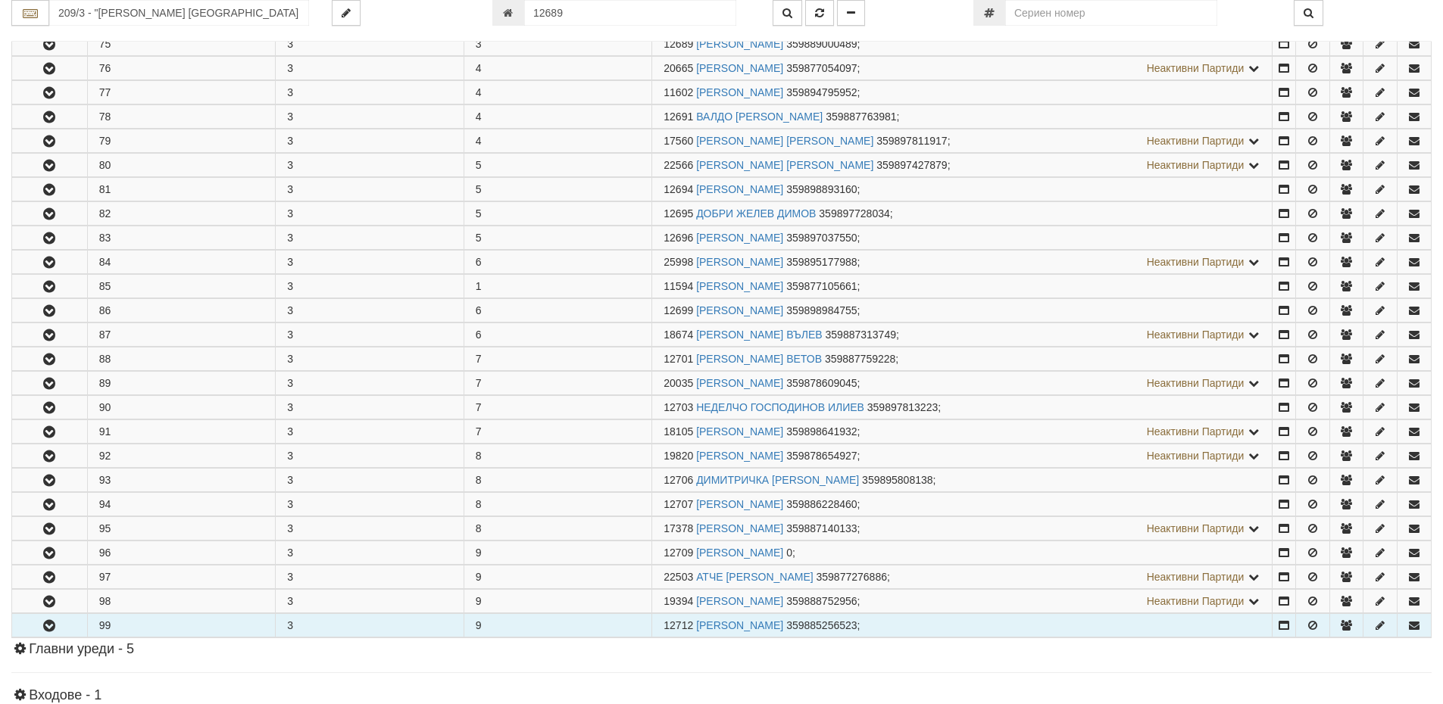
click at [48, 621] on icon "button" at bounding box center [49, 626] width 18 height 11
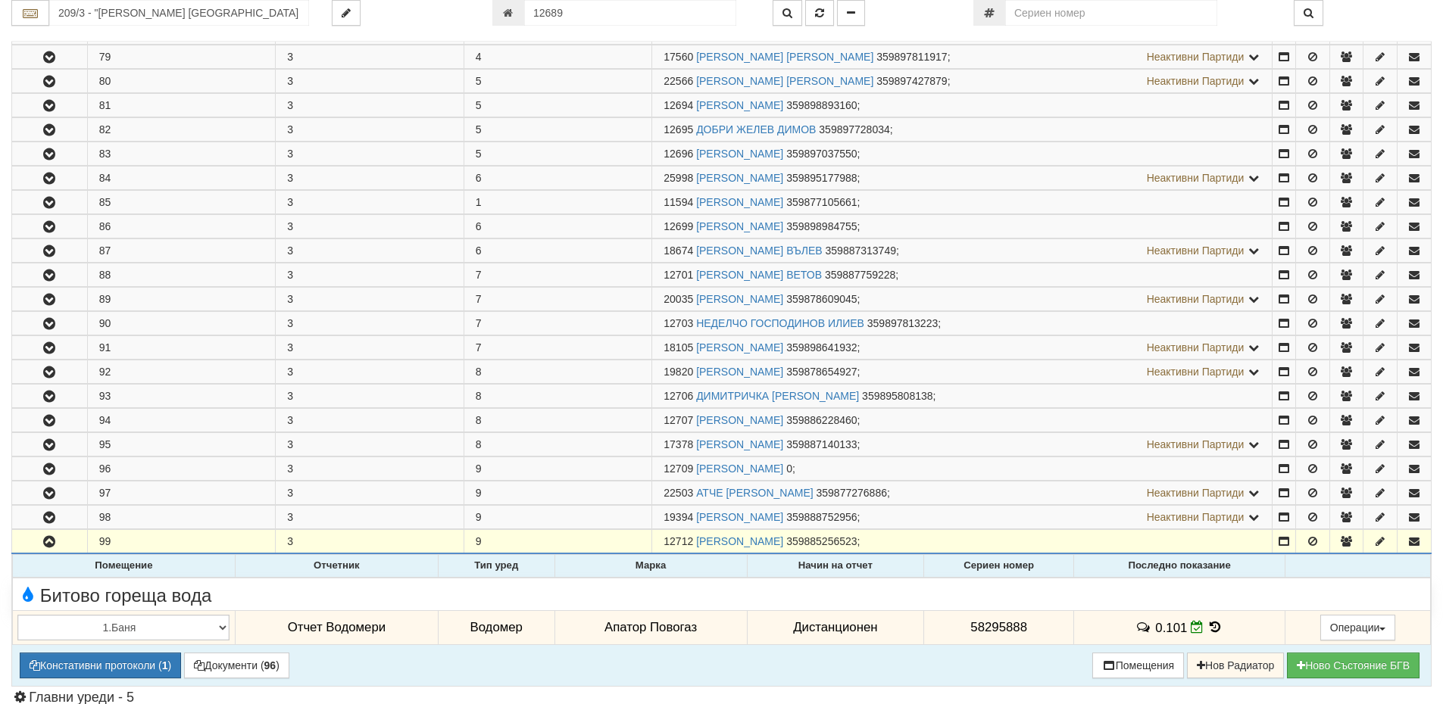
scroll to position [674, 0]
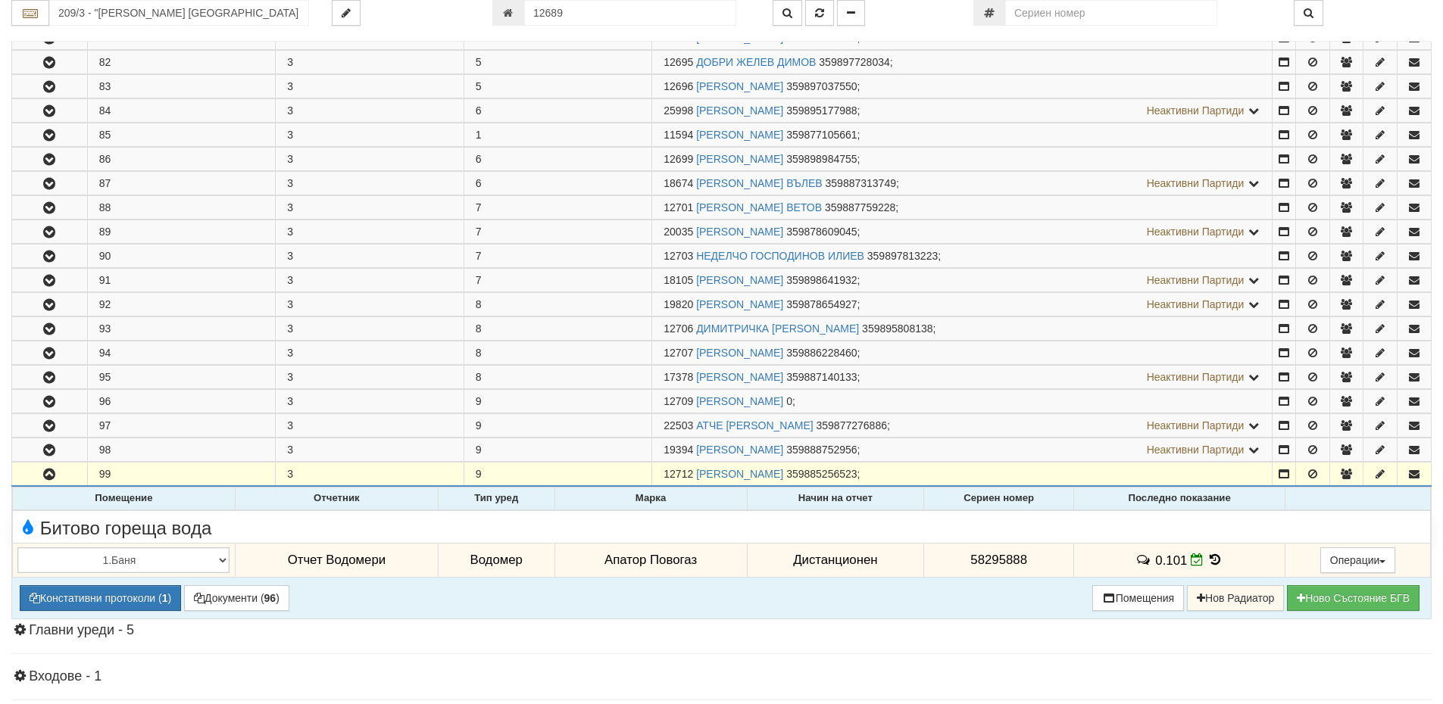
click at [1214, 555] on icon at bounding box center [1215, 560] width 17 height 13
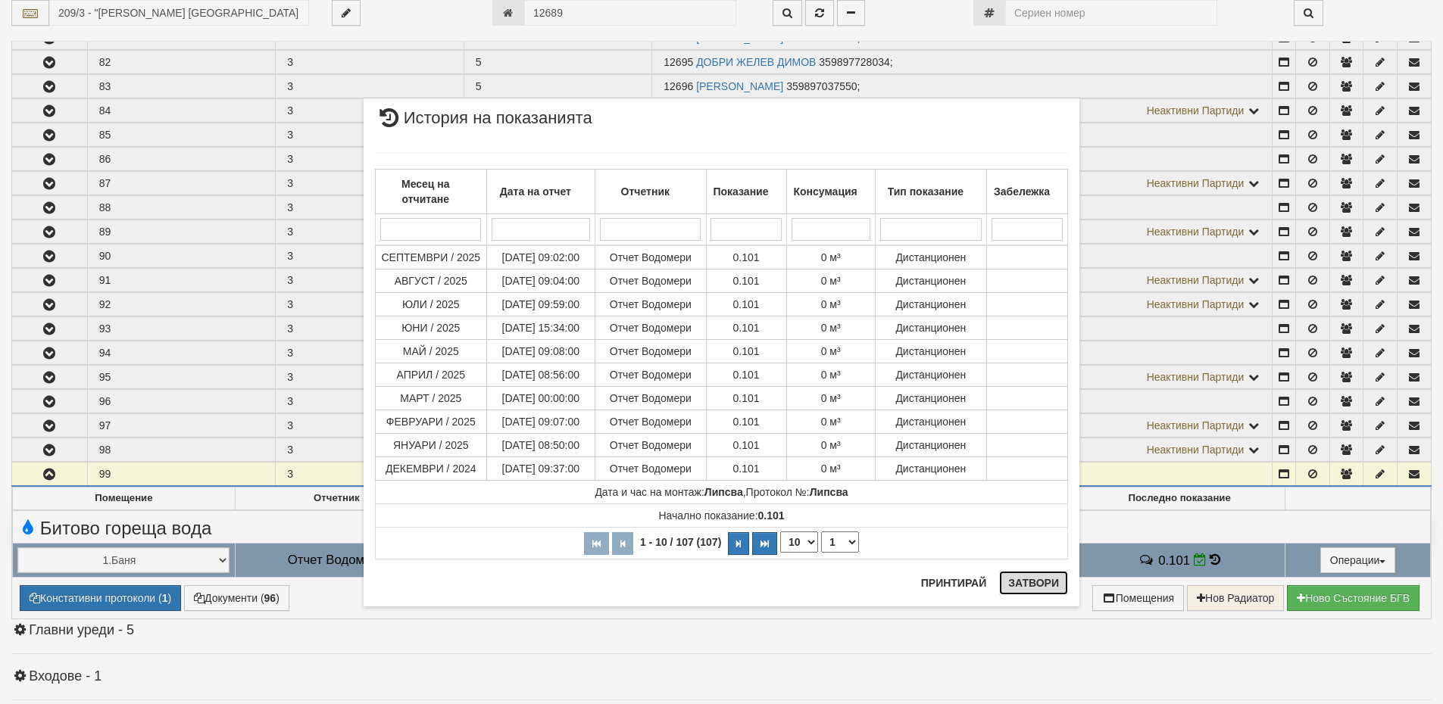
click at [1032, 583] on button "Затвори" at bounding box center [1033, 583] width 69 height 24
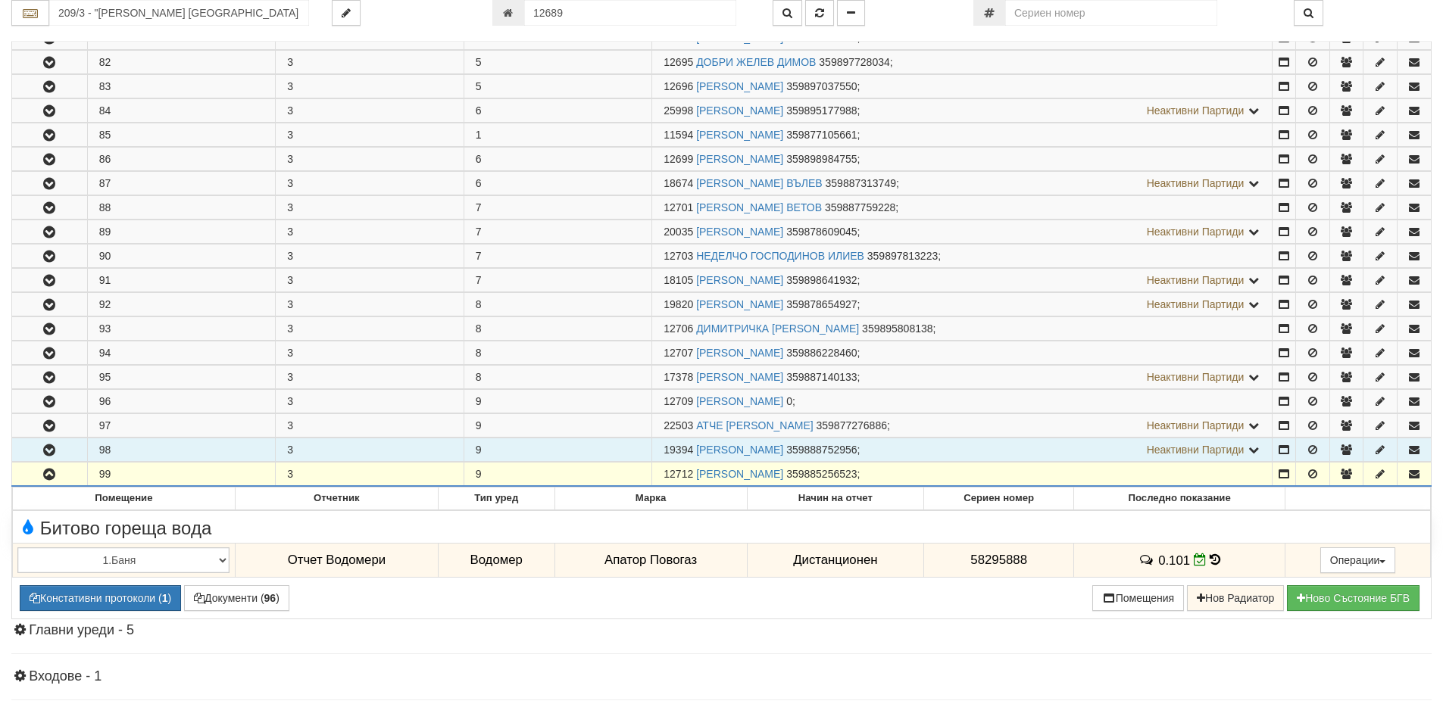
click at [41, 449] on icon "button" at bounding box center [49, 450] width 18 height 11
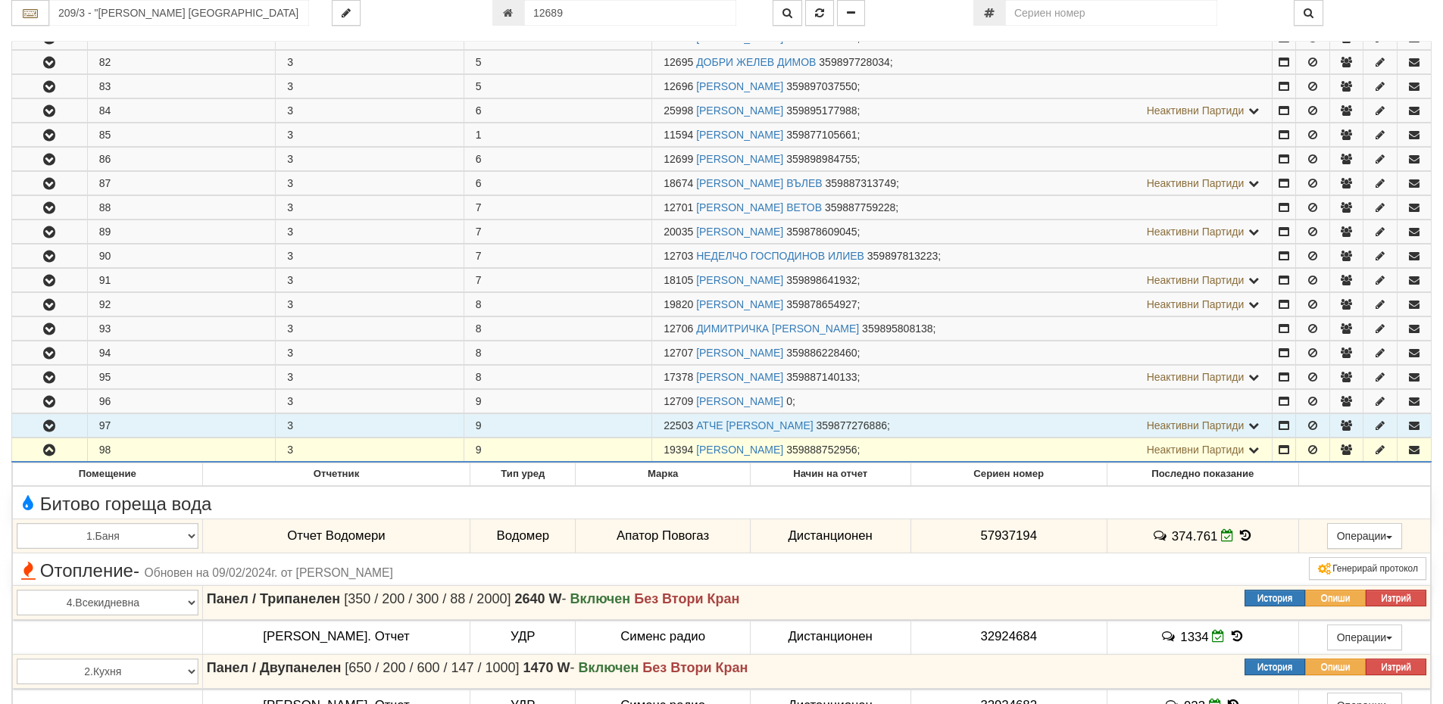
click at [49, 426] on icon "button" at bounding box center [49, 426] width 18 height 11
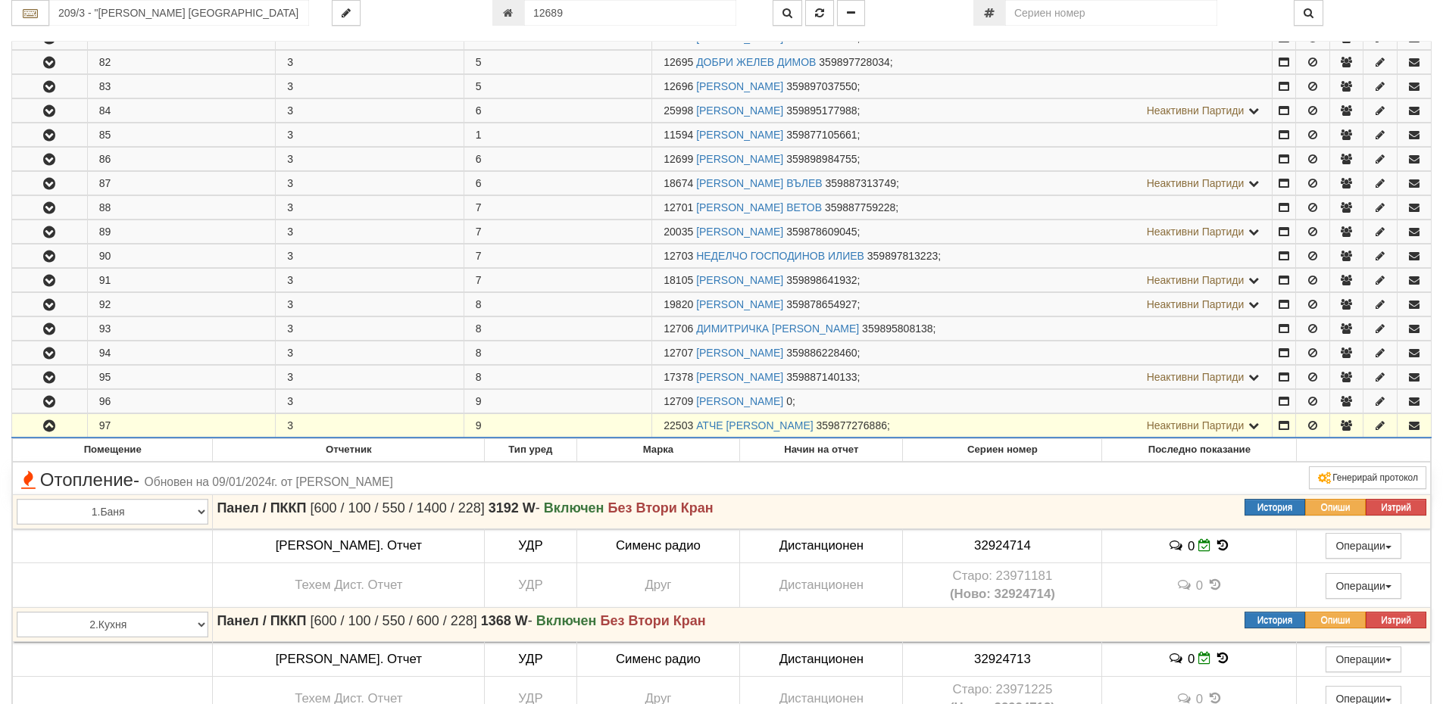
click at [49, 426] on icon "button" at bounding box center [49, 426] width 18 height 11
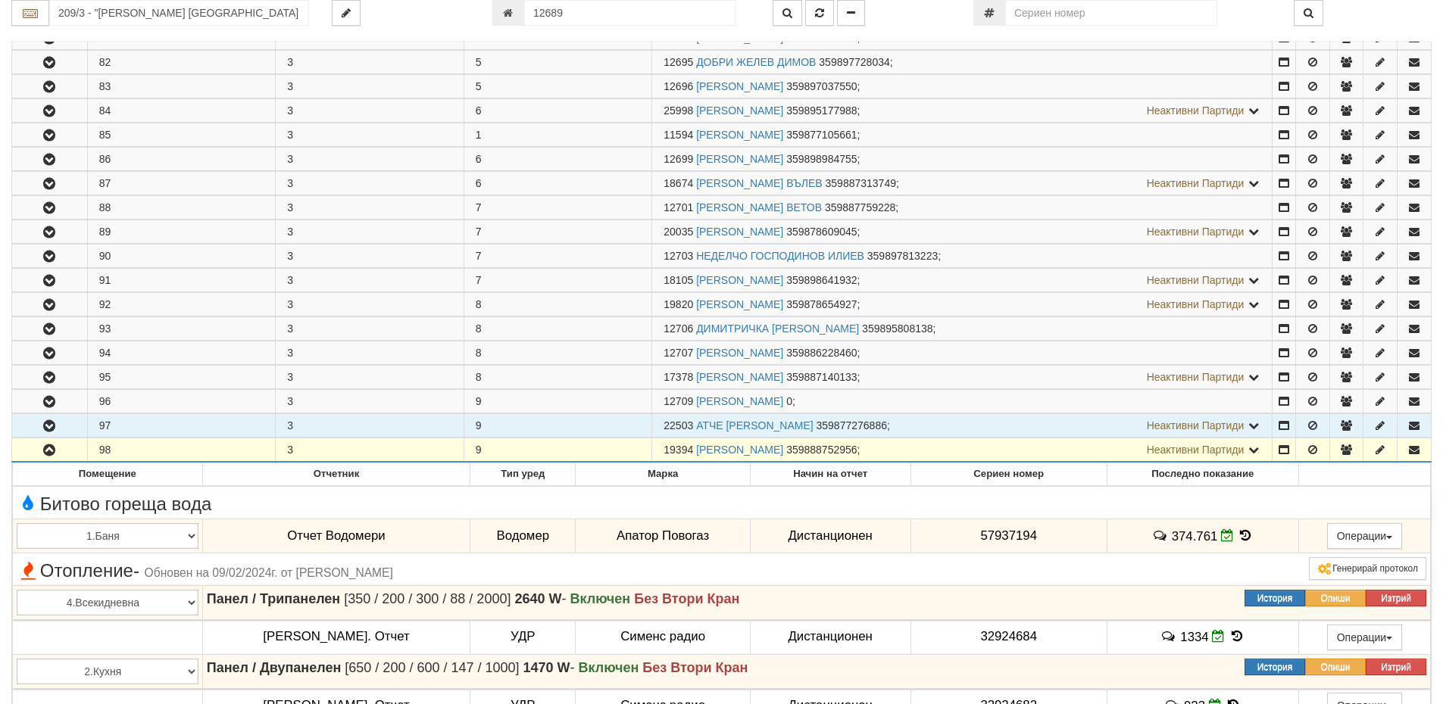
click at [42, 450] on icon "button" at bounding box center [49, 450] width 18 height 11
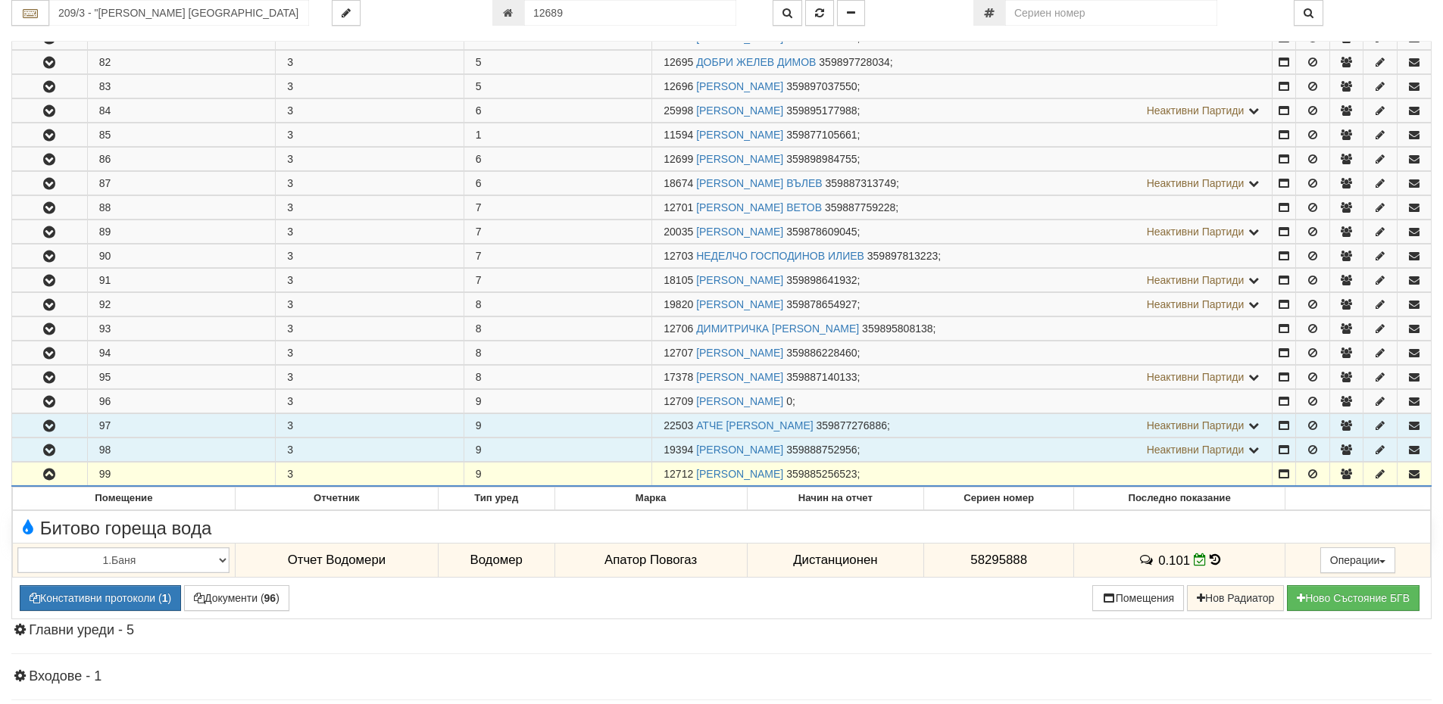
click at [39, 473] on button "button" at bounding box center [49, 474] width 75 height 23
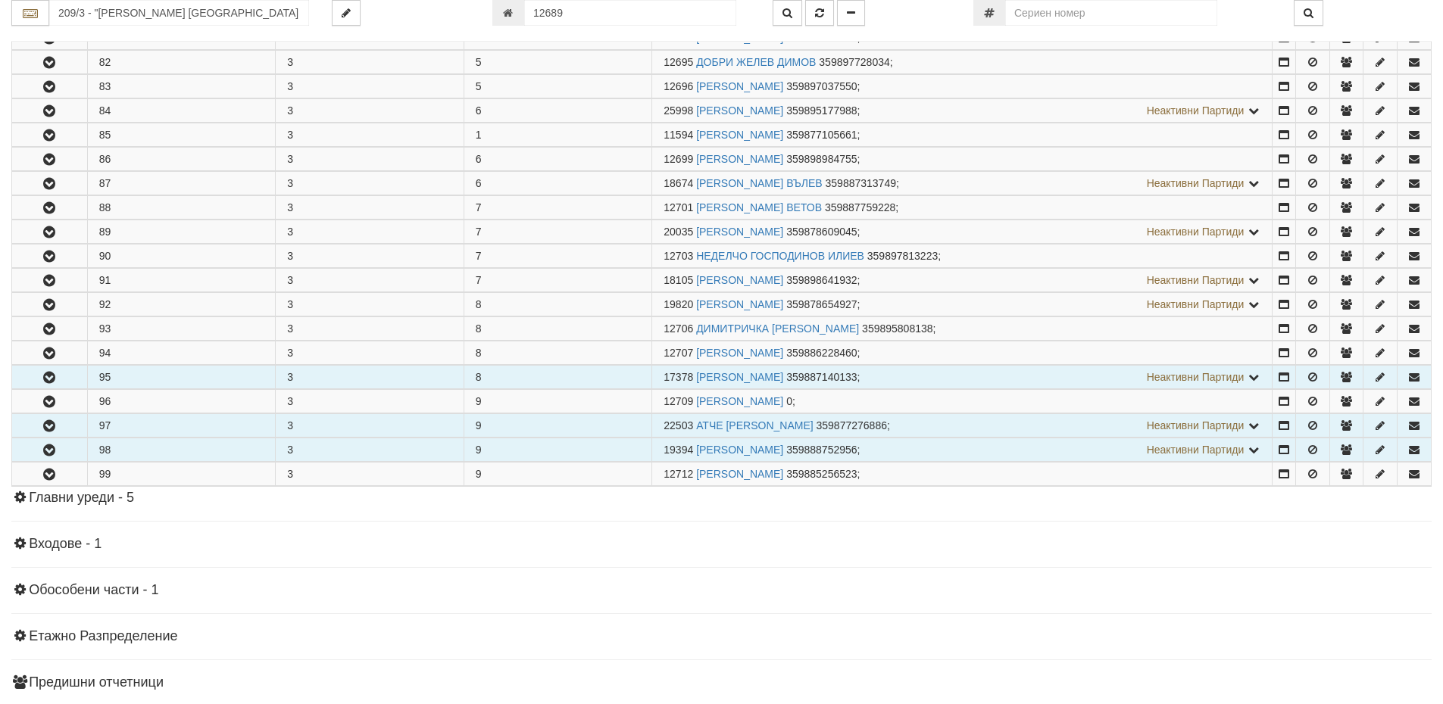
click at [46, 375] on icon "button" at bounding box center [49, 378] width 18 height 11
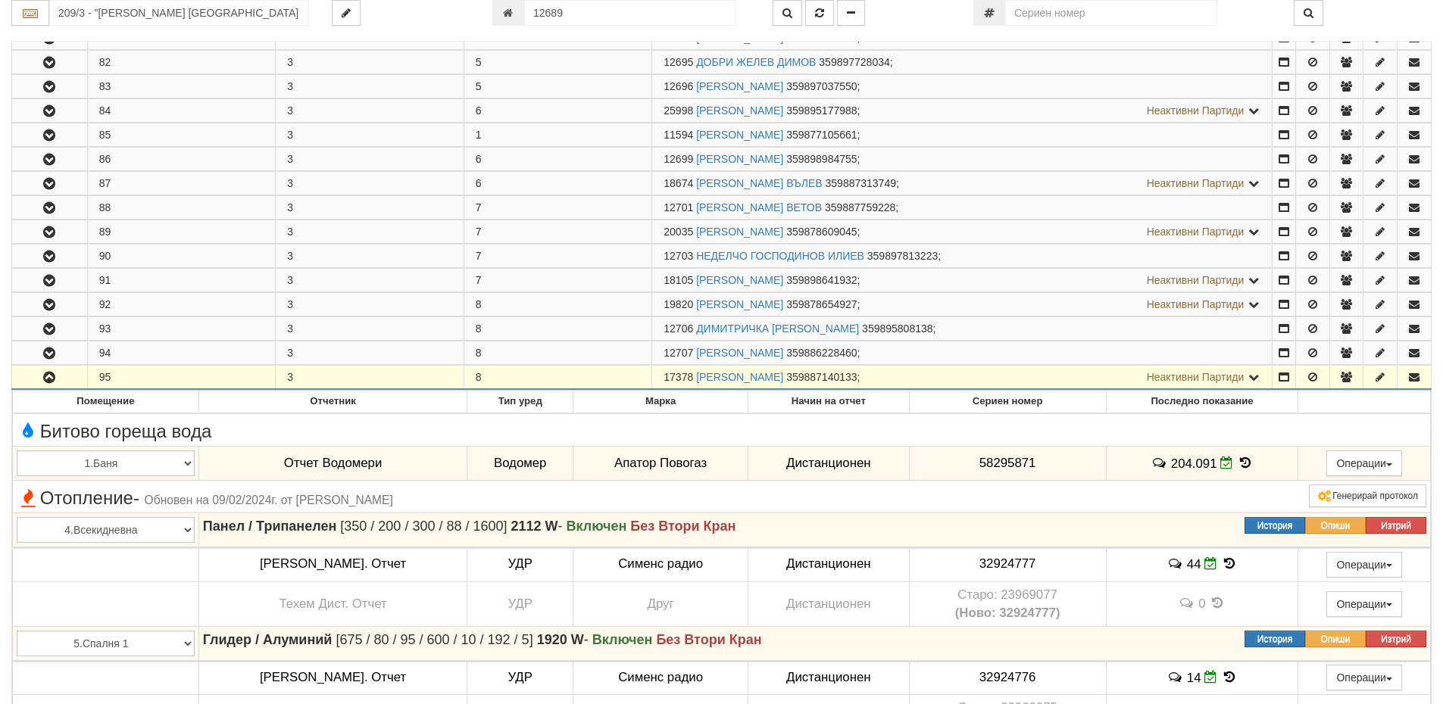
click at [46, 375] on icon "button" at bounding box center [49, 378] width 18 height 11
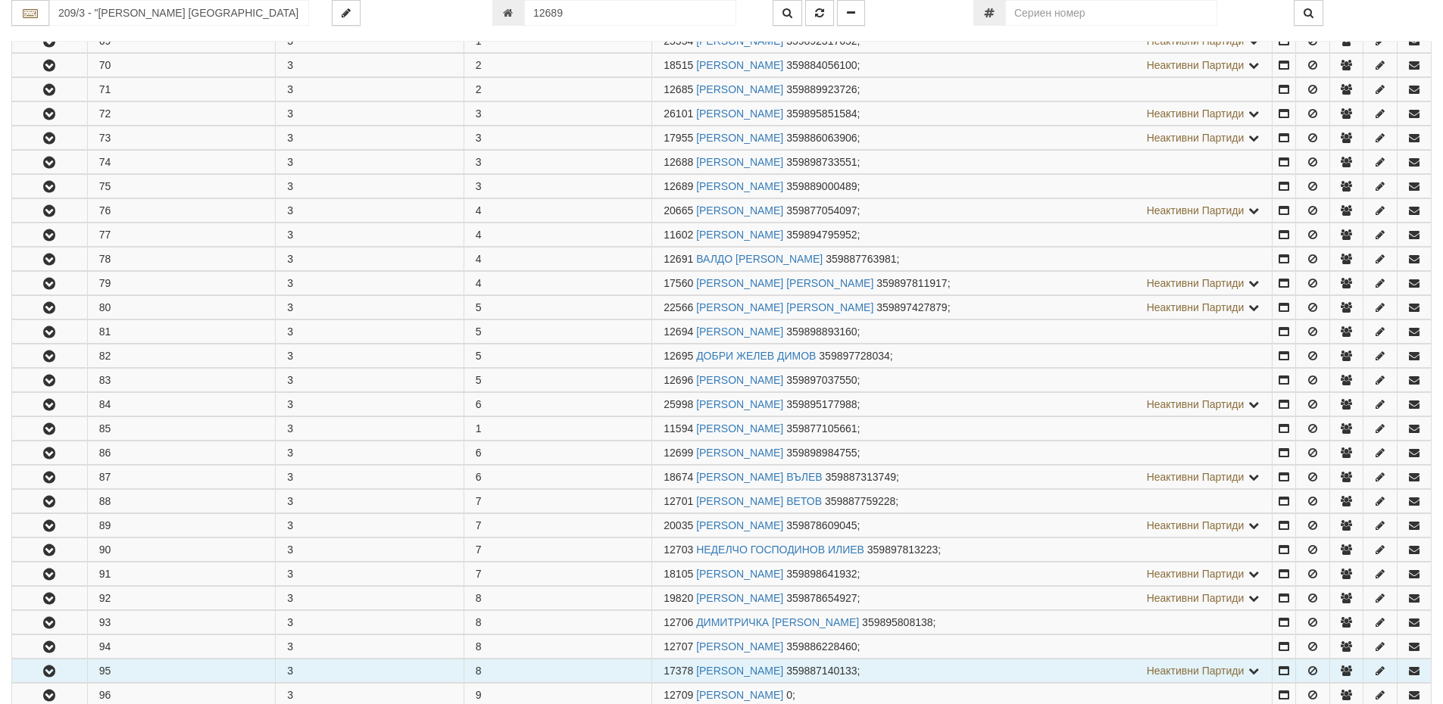
scroll to position [371, 0]
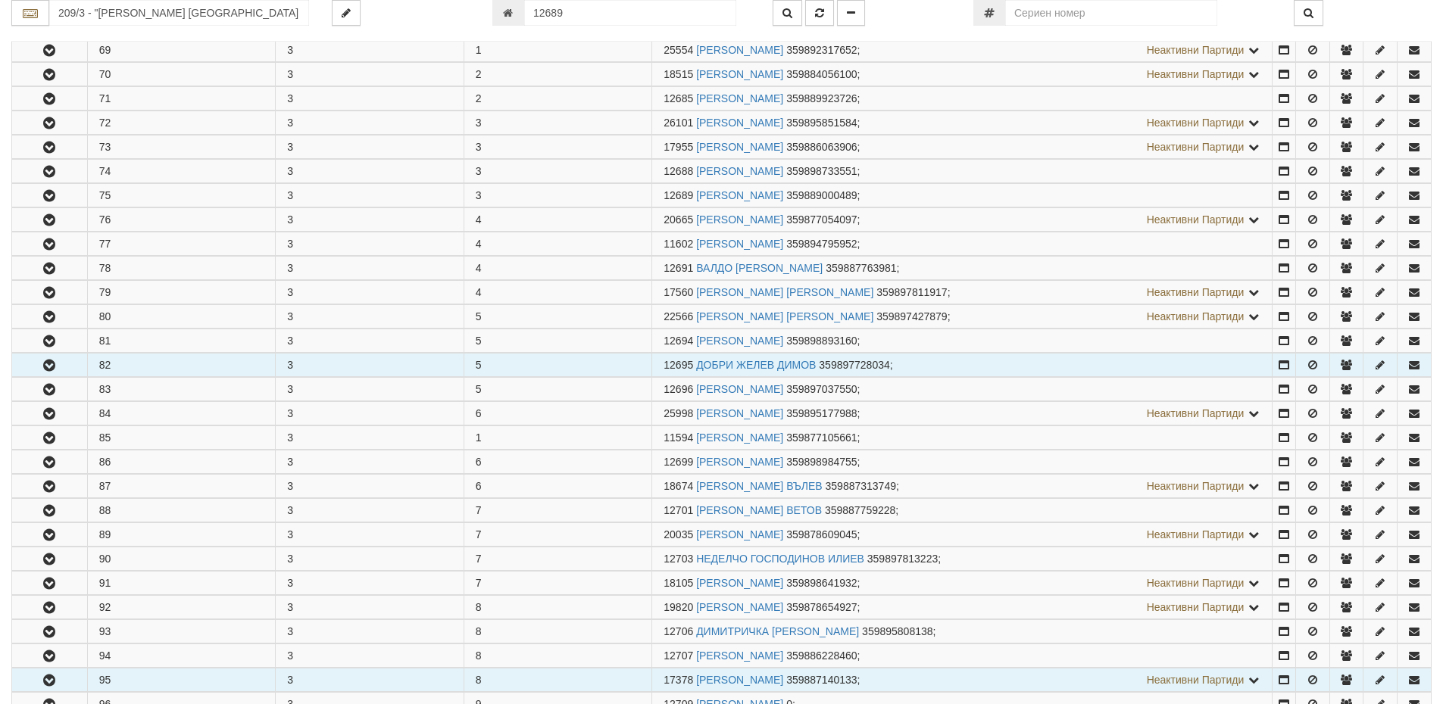
click at [28, 375] on button "button" at bounding box center [49, 365] width 75 height 23
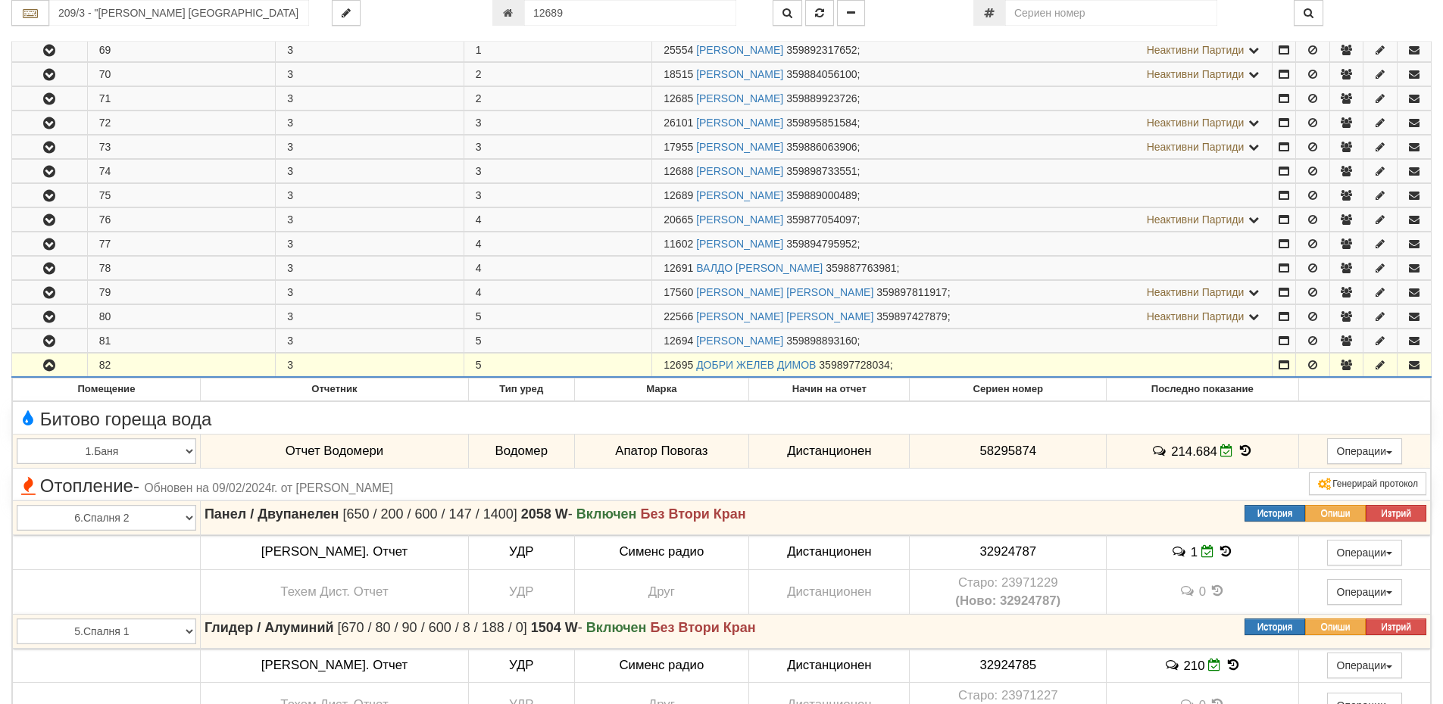
click at [36, 373] on button "button" at bounding box center [49, 365] width 75 height 23
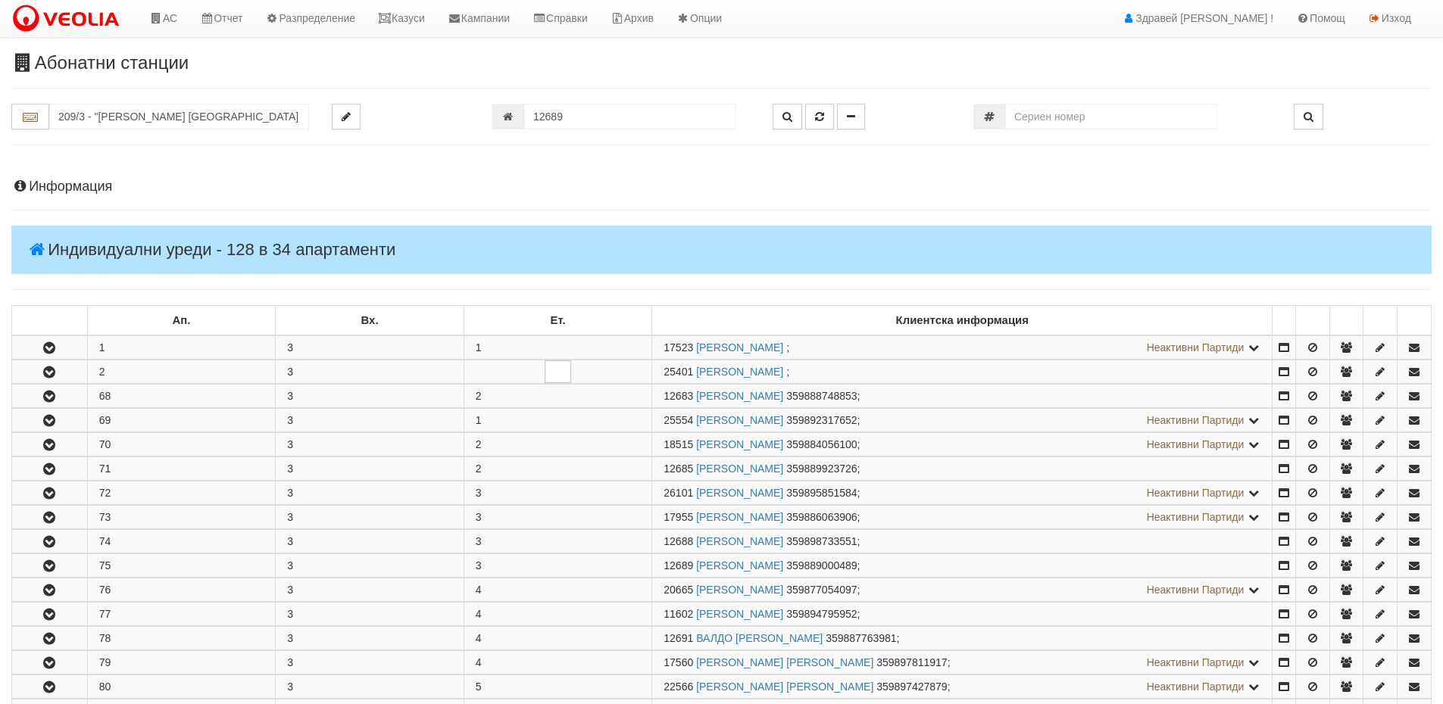
scroll to position [0, 0]
click at [1384, 23] on link "Изход" at bounding box center [1389, 19] width 66 height 38
